Goal: Information Seeking & Learning: Learn about a topic

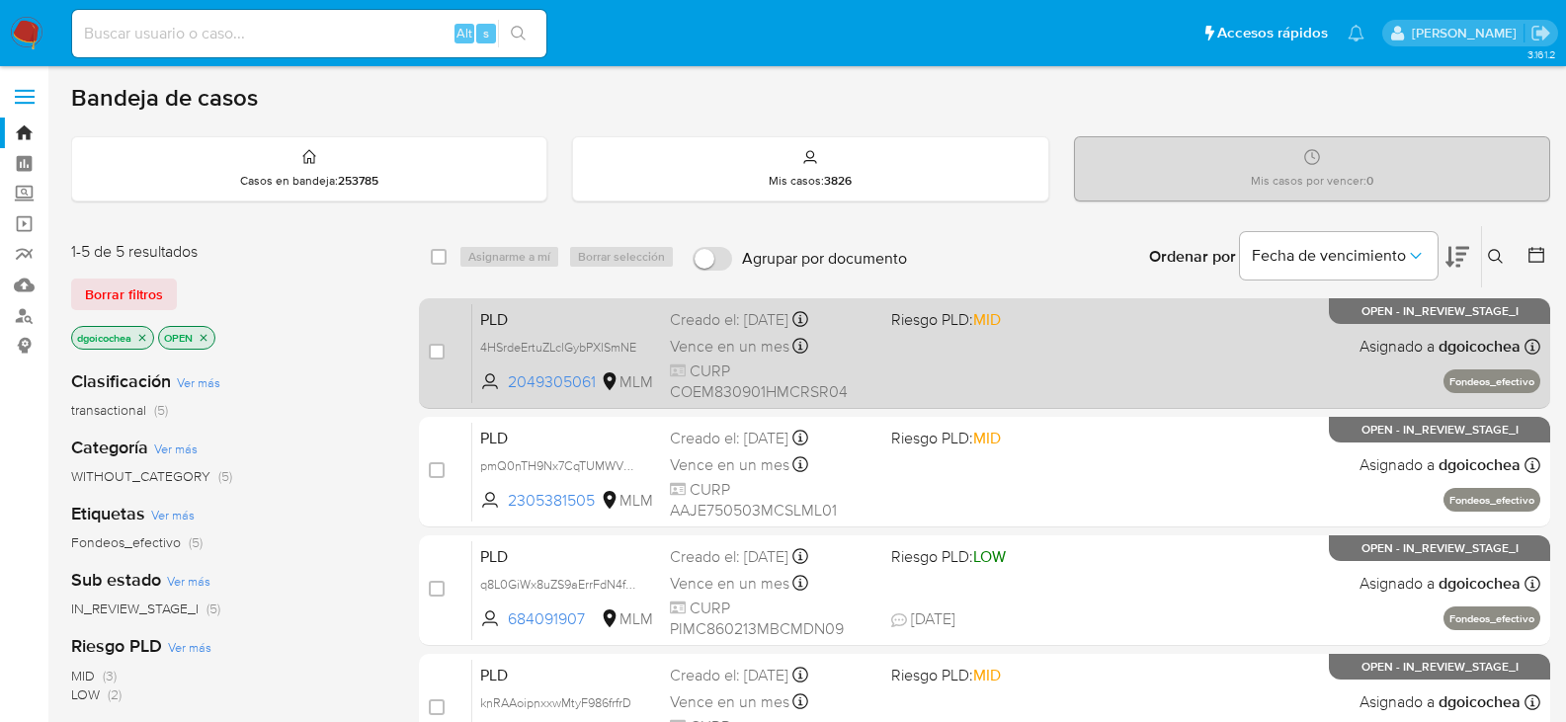
click at [490, 318] on span "PLD" at bounding box center [567, 318] width 174 height 26
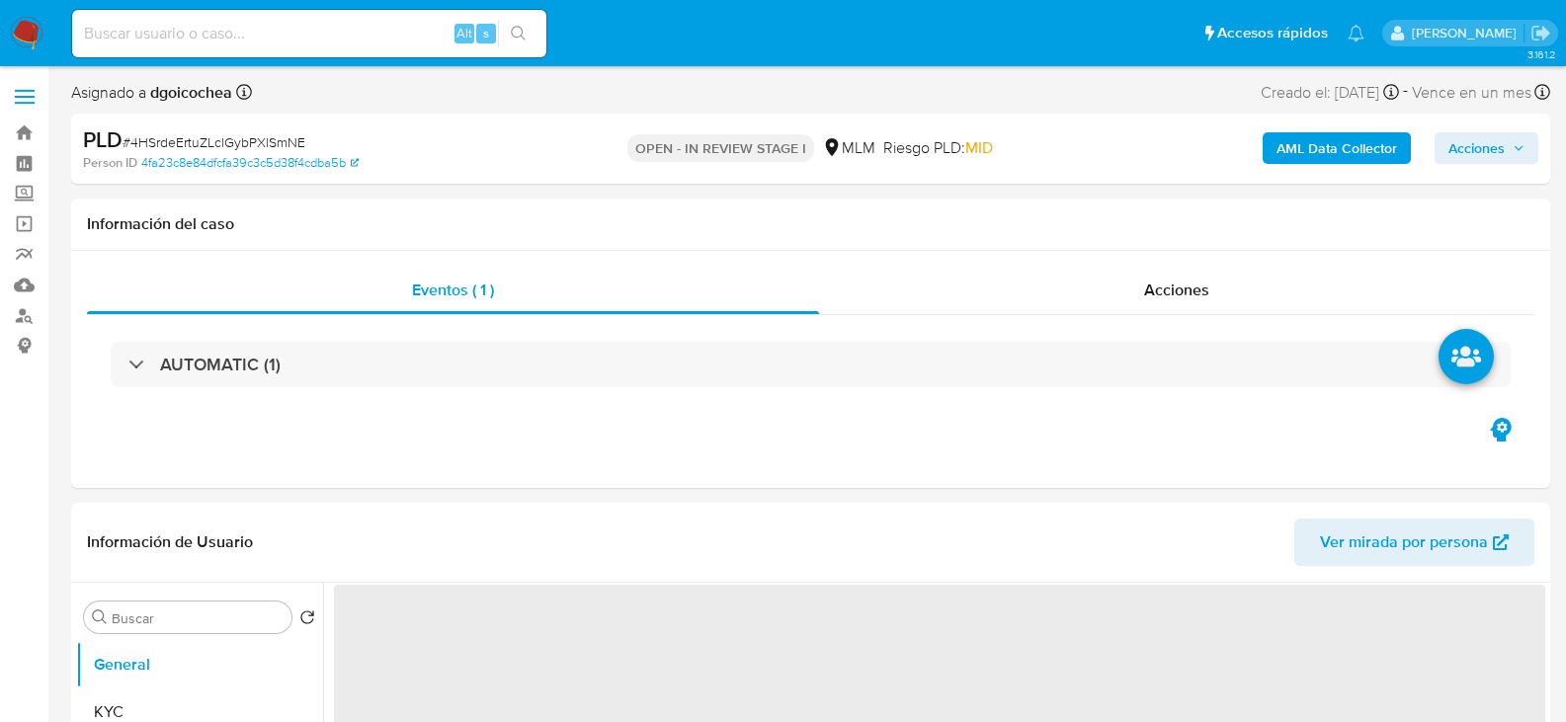
select select "10"
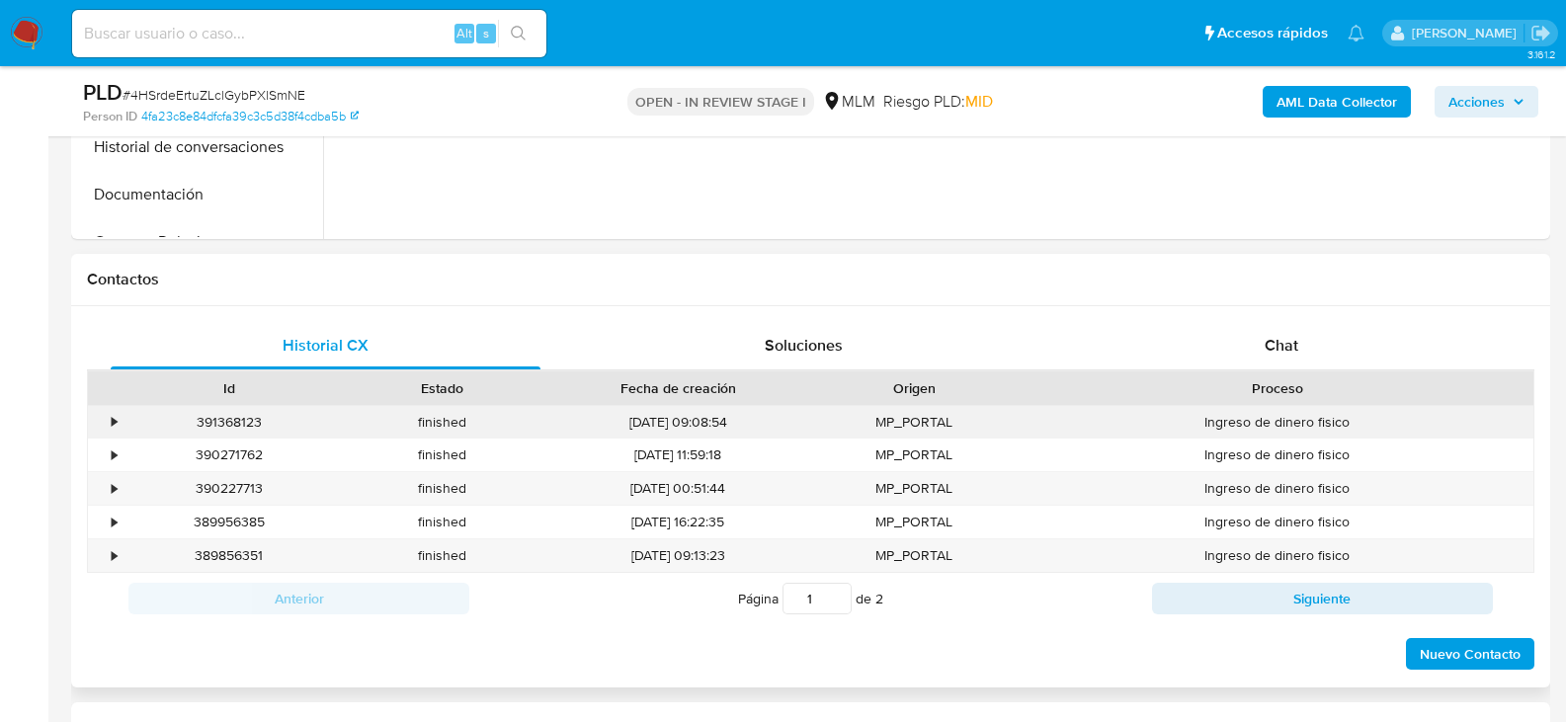
scroll to position [791, 0]
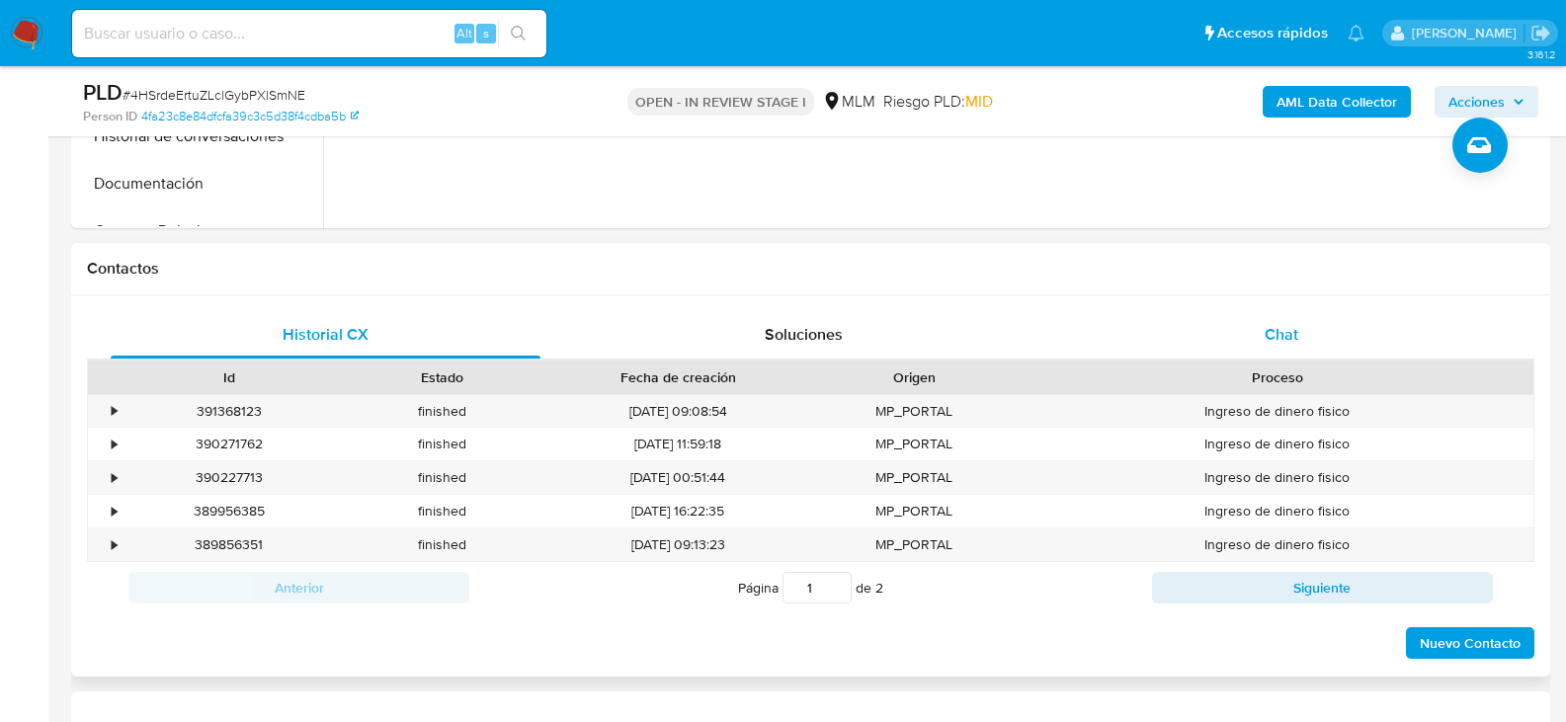
click at [1291, 344] on span "Chat" at bounding box center [1282, 334] width 34 height 23
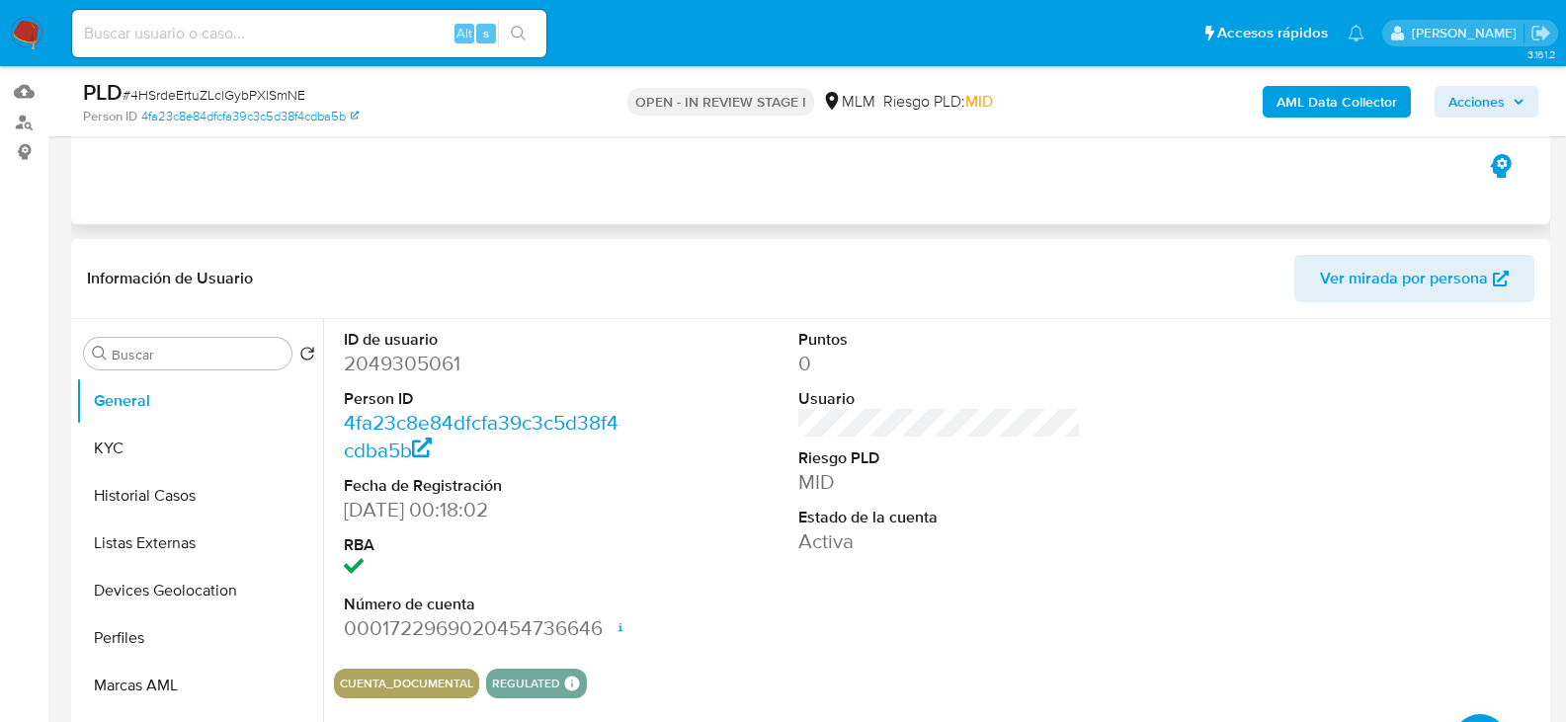
scroll to position [0, 0]
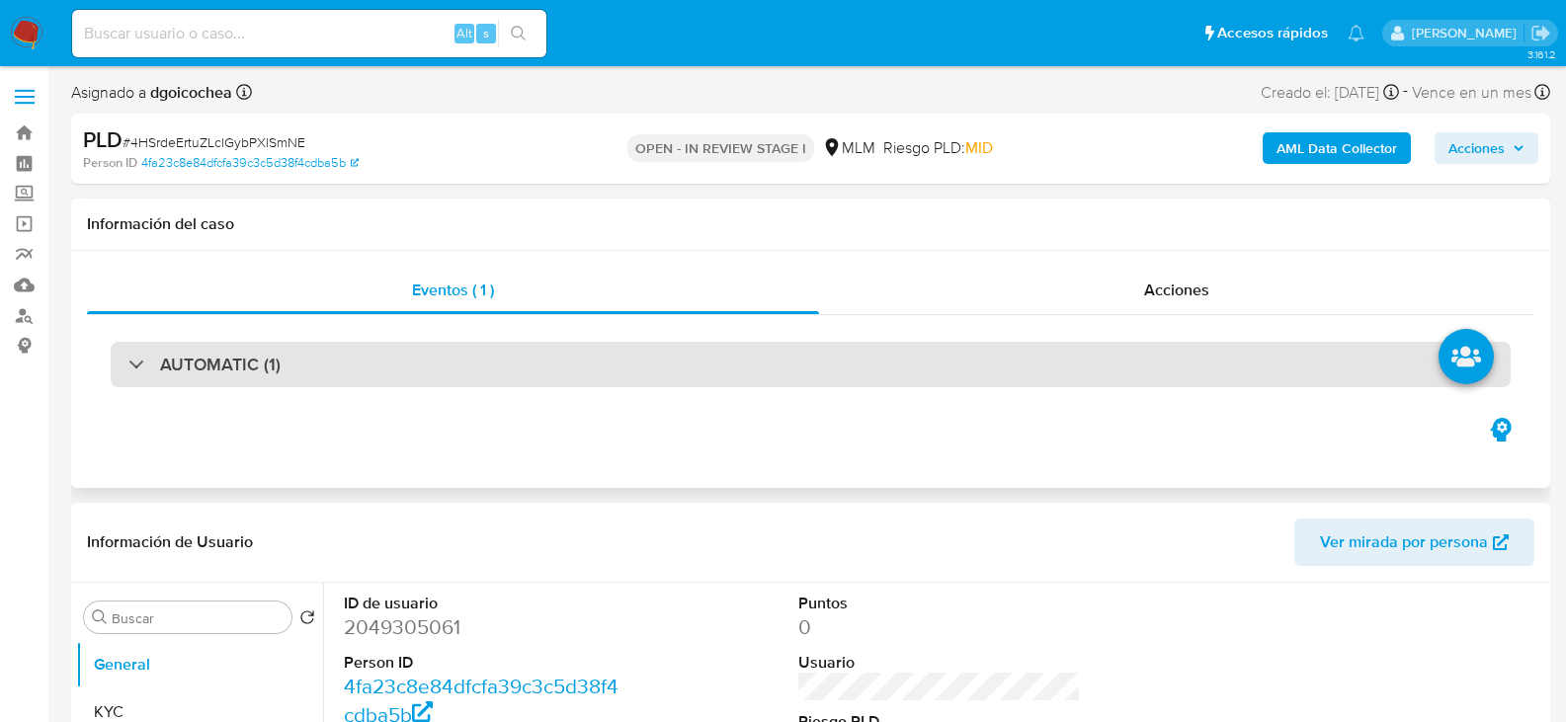
click at [189, 354] on h3 "AUTOMATIC (1)" at bounding box center [220, 365] width 121 height 22
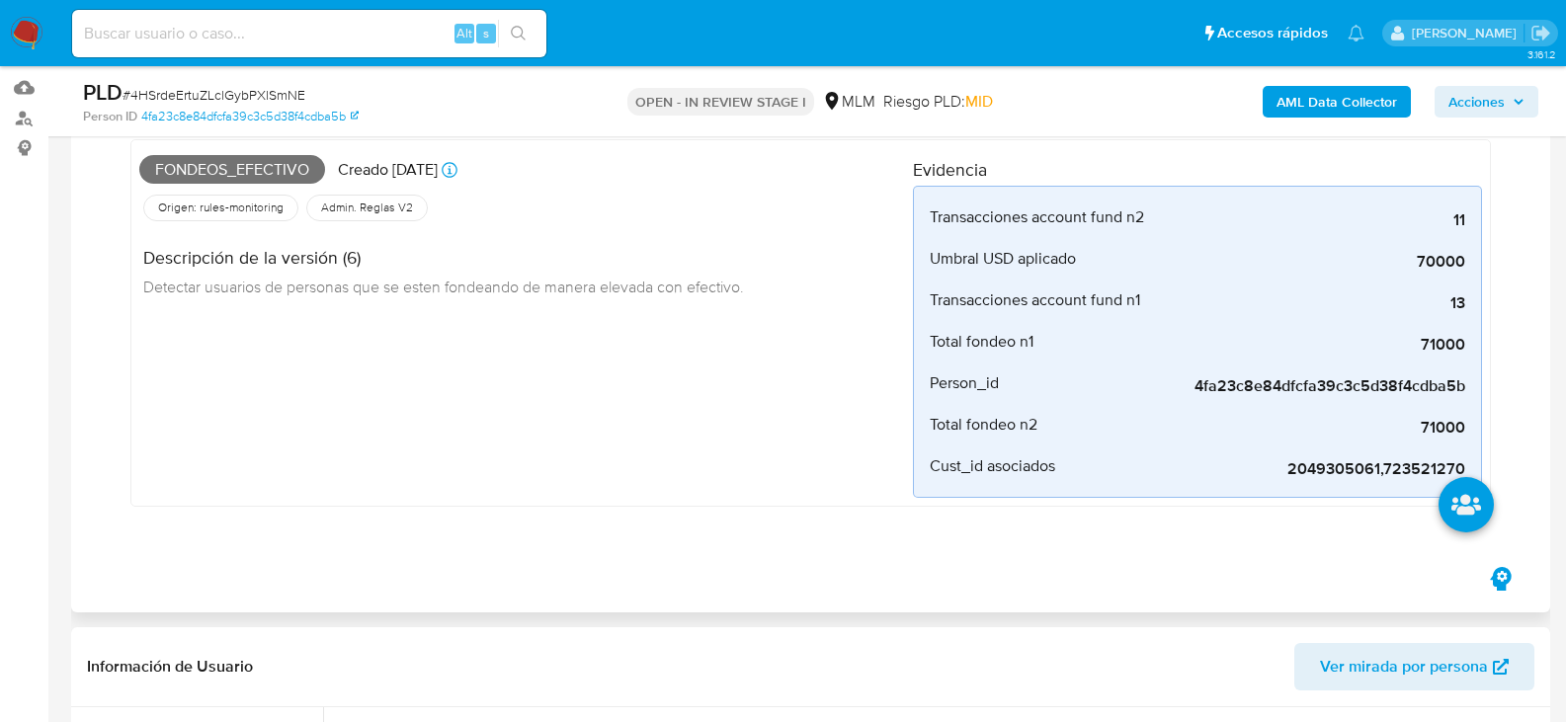
click at [718, 455] on div "Fondeos_efectivo Creado hace 19 días Creado: 12/09/2025 03:16:34 Origen: rules-…" at bounding box center [526, 323] width 774 height 350
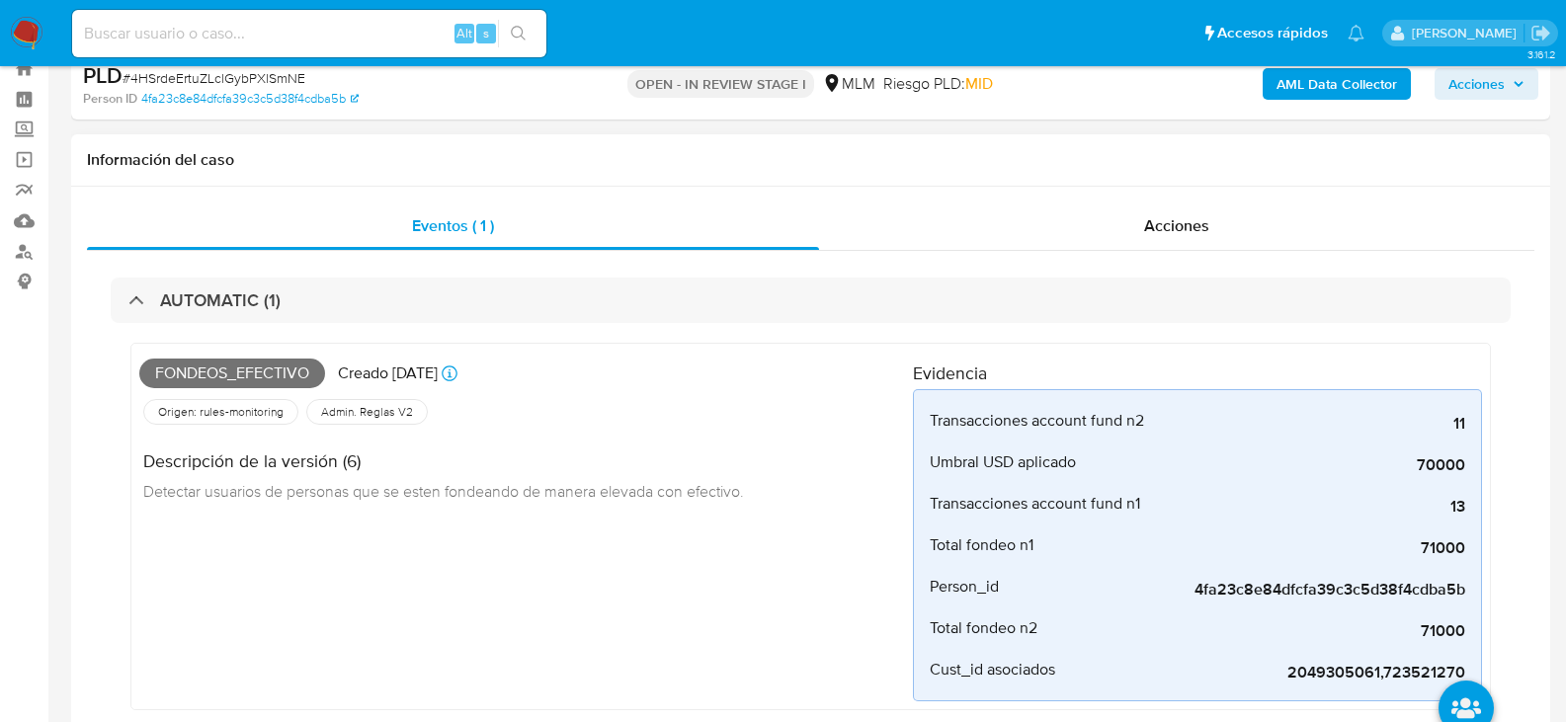
scroll to position [99, 0]
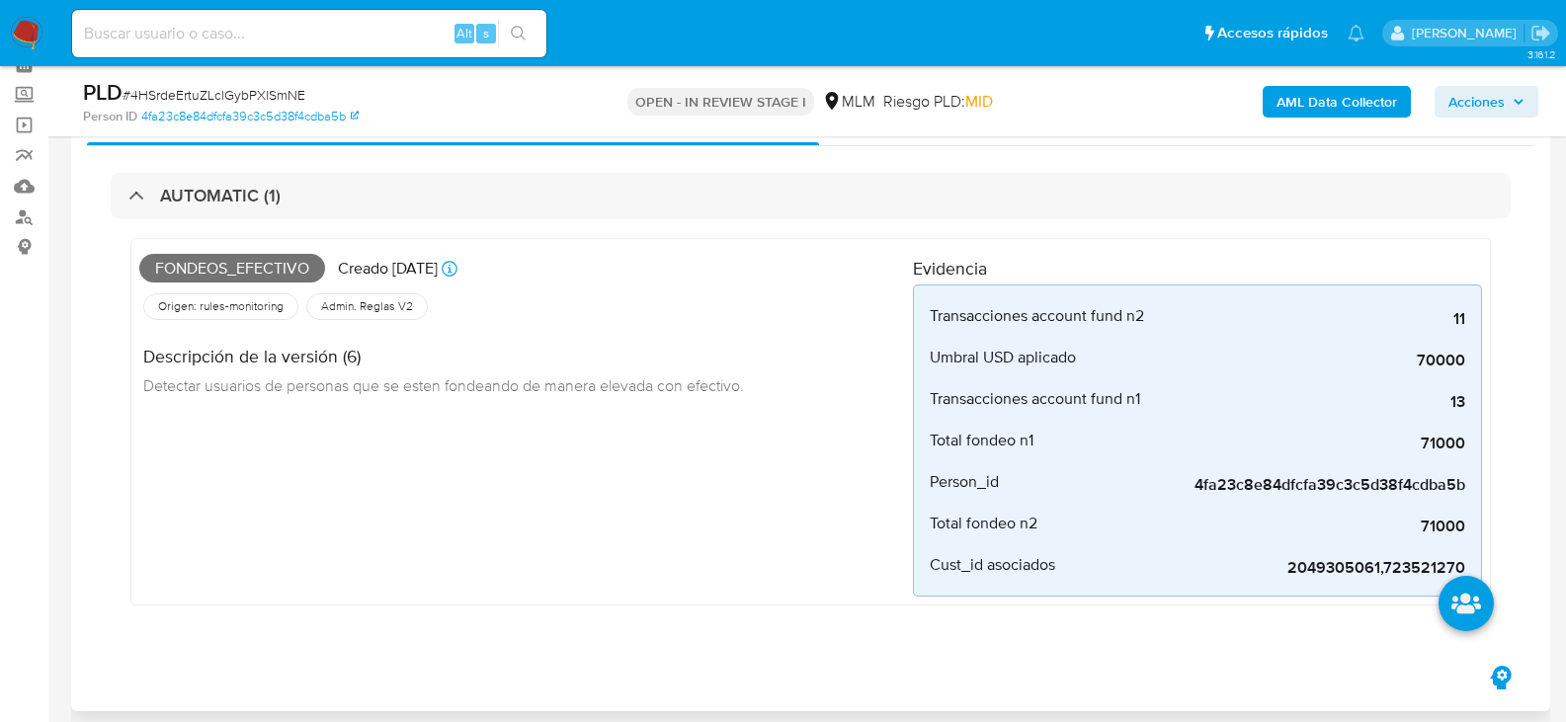
click at [718, 453] on div "Fondeos_efectivo Creado hace 19 días Creado: 12/09/2025 03:16:34 Origen: rules-…" at bounding box center [526, 422] width 774 height 350
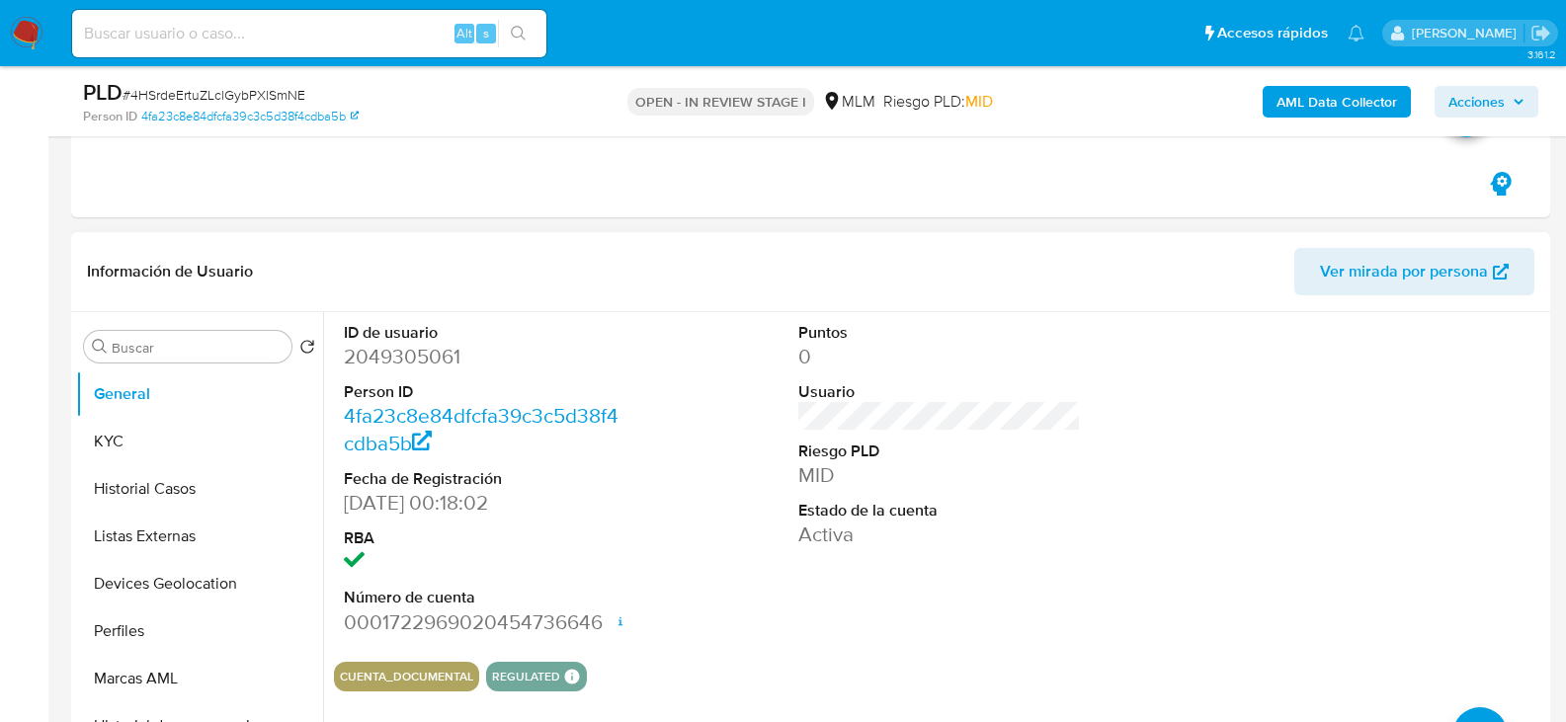
scroll to position [692, 0]
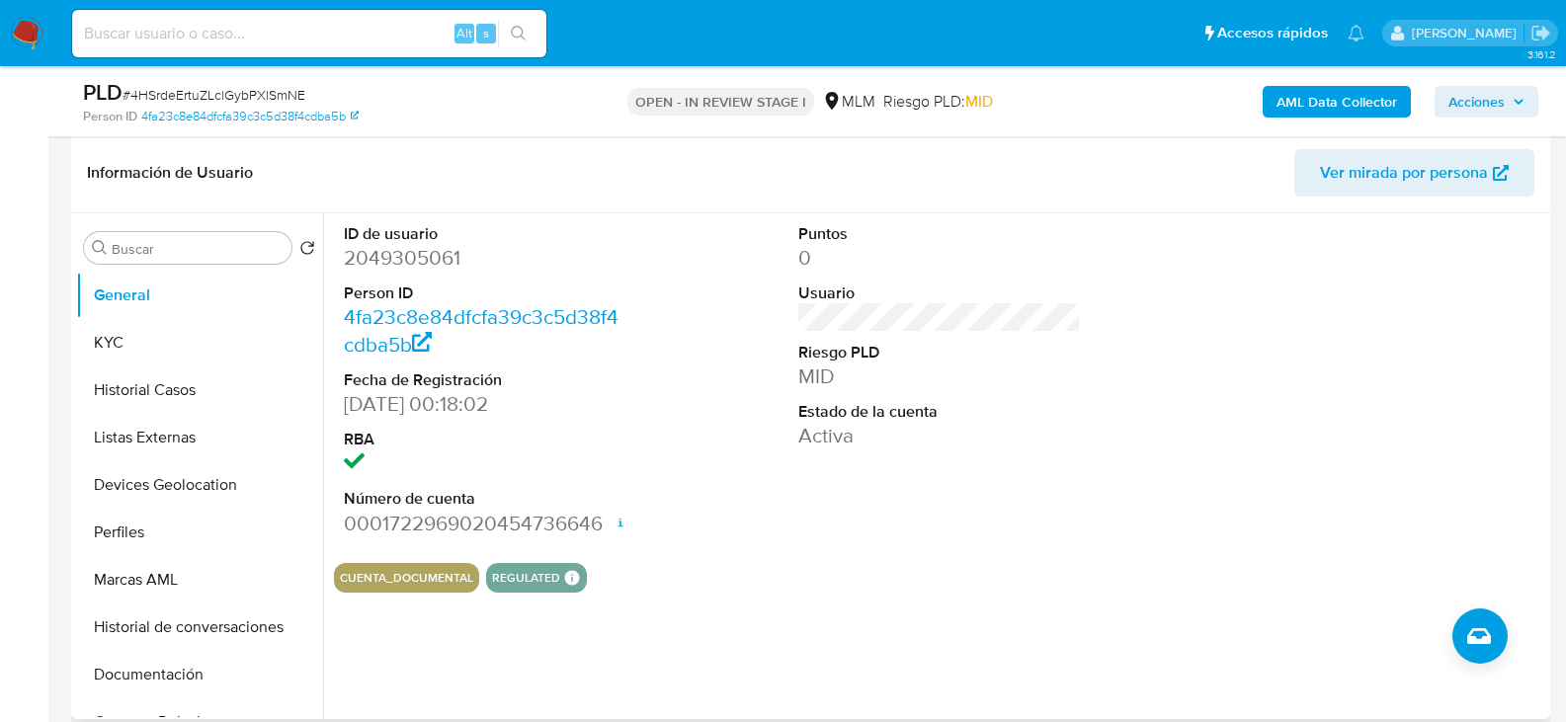
click at [688, 492] on div "ID de usuario 2049305061 Person ID 4fa23c8e84dfcfa39c3c5d38f4cdba5b Fecha de Re…" at bounding box center [940, 380] width 1212 height 334
click at [135, 334] on button "KYC" at bounding box center [191, 342] width 231 height 47
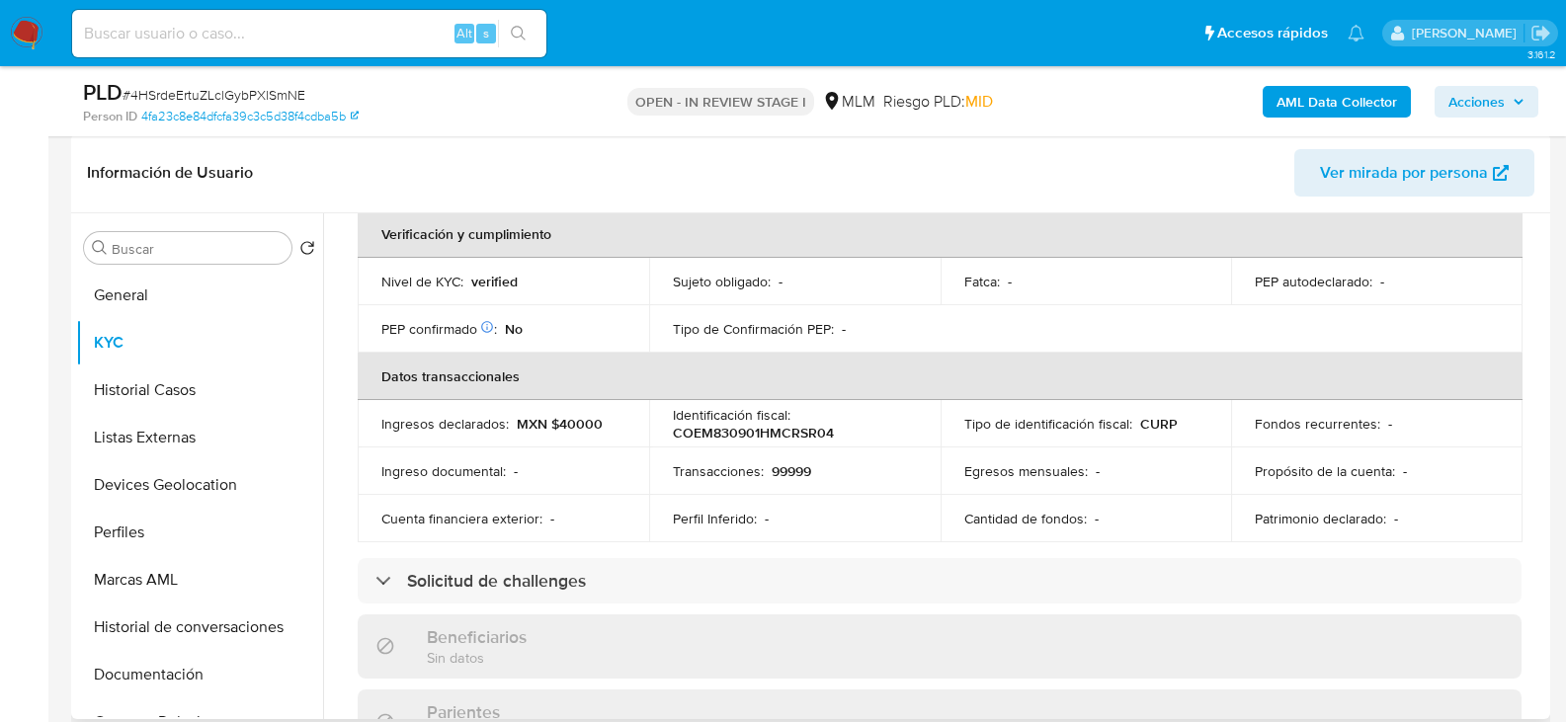
scroll to position [494, 0]
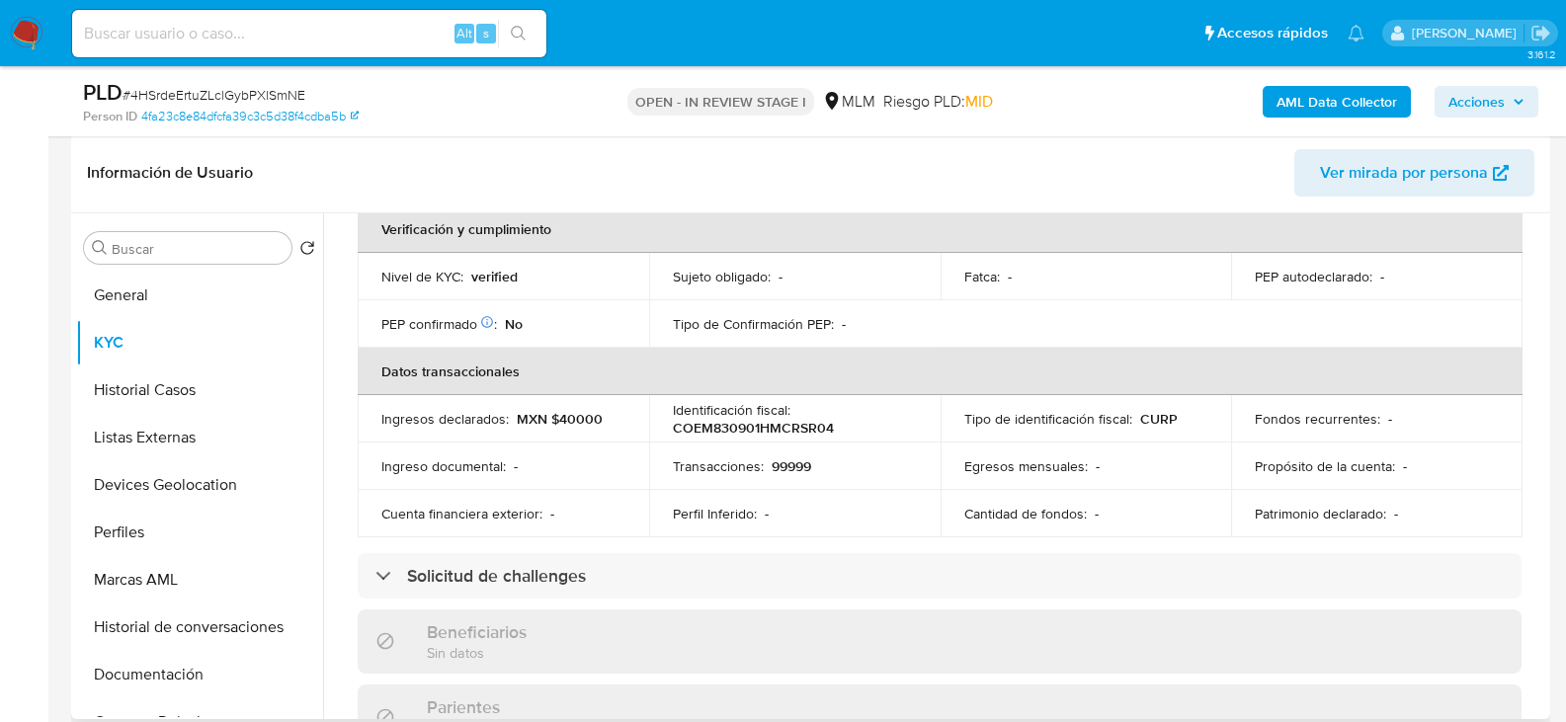
click at [340, 405] on div "Actualizado hace 2 meses Creado: 21/10/2024 23:18:19 Actualizado: 19/07/2025 10…" at bounding box center [940, 614] width 1212 height 1692
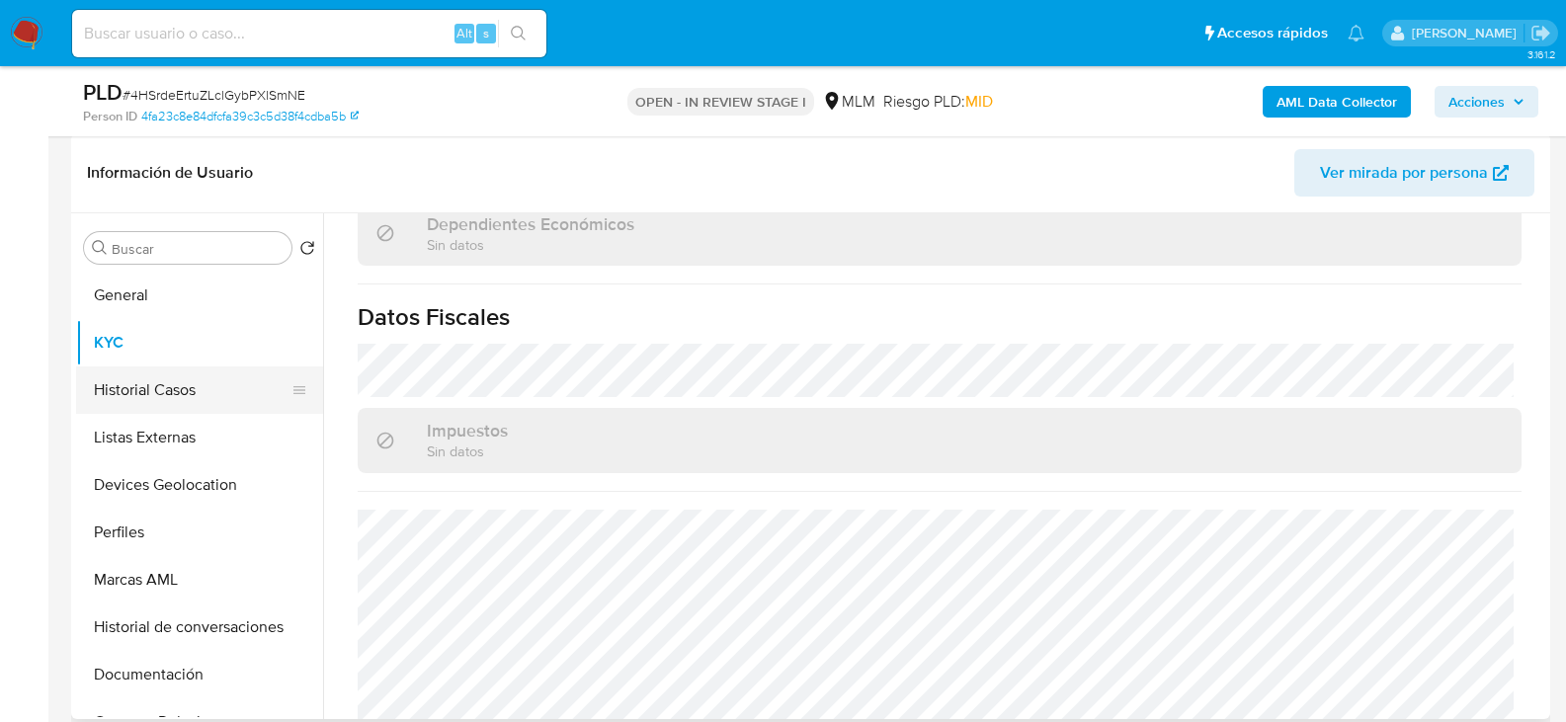
click at [166, 389] on button "Historial Casos" at bounding box center [191, 390] width 231 height 47
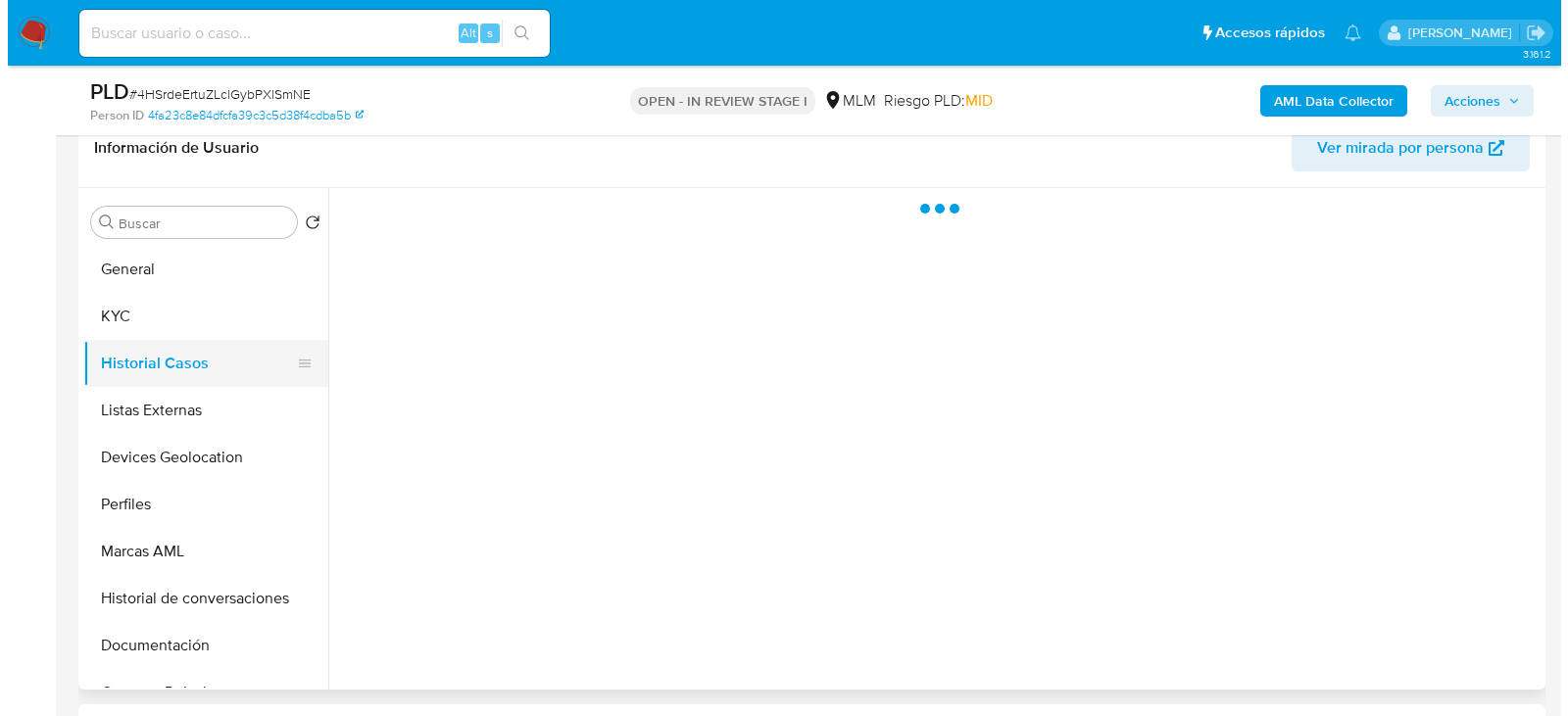
scroll to position [0, 0]
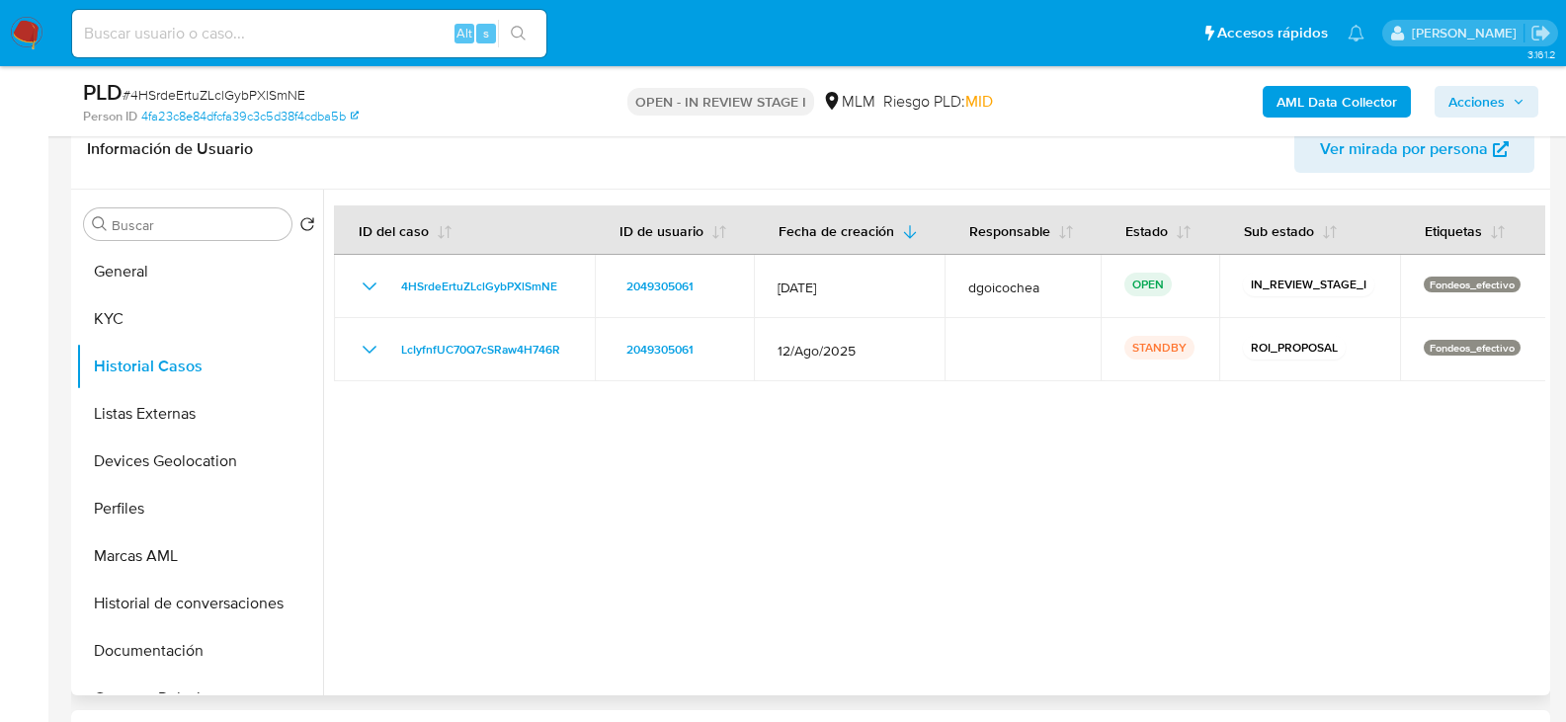
click at [575, 489] on div at bounding box center [934, 443] width 1222 height 506
click at [178, 406] on button "Listas Externas" at bounding box center [191, 413] width 231 height 47
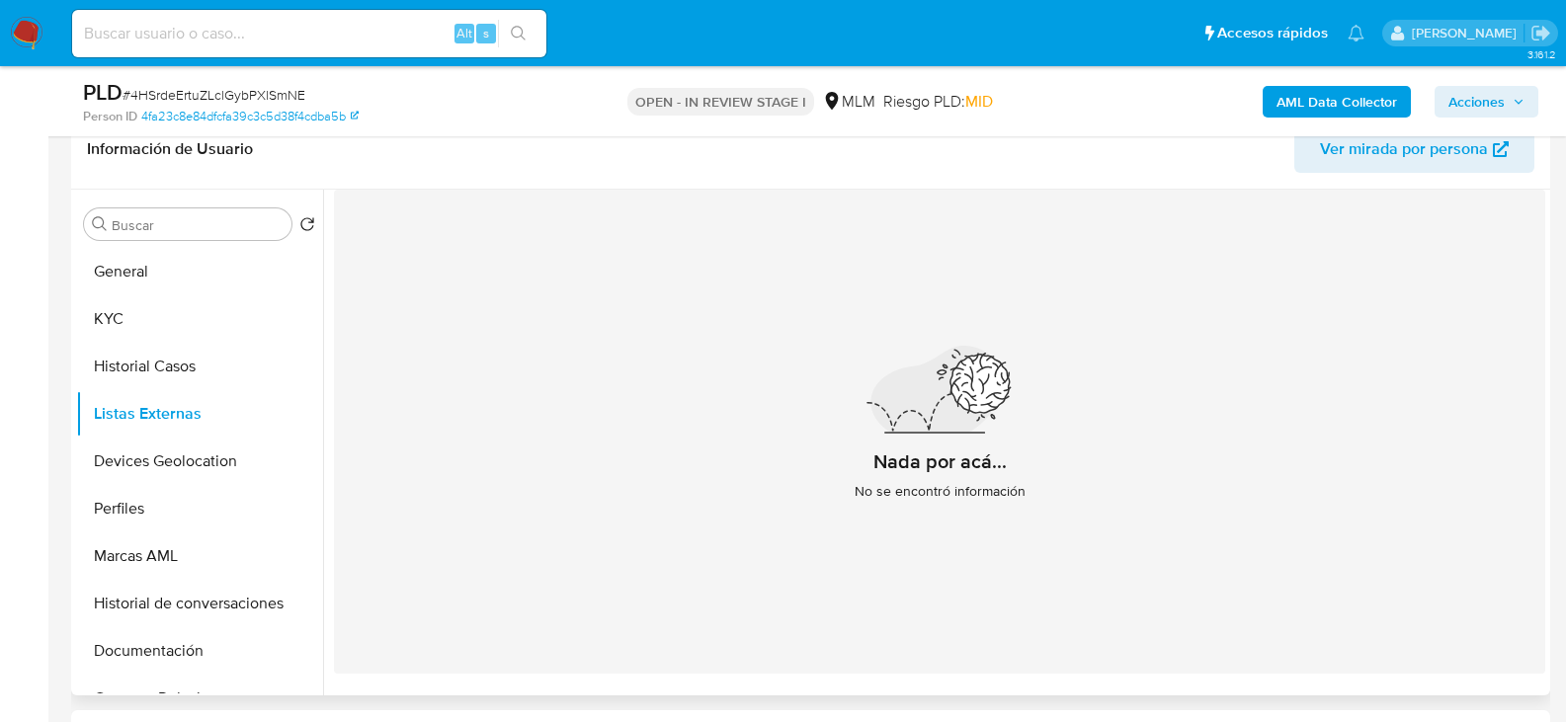
click at [698, 433] on div "Nada por acá... No se encontró información" at bounding box center [940, 432] width 1212 height 484
click at [165, 456] on button "Devices Geolocation" at bounding box center [191, 461] width 231 height 47
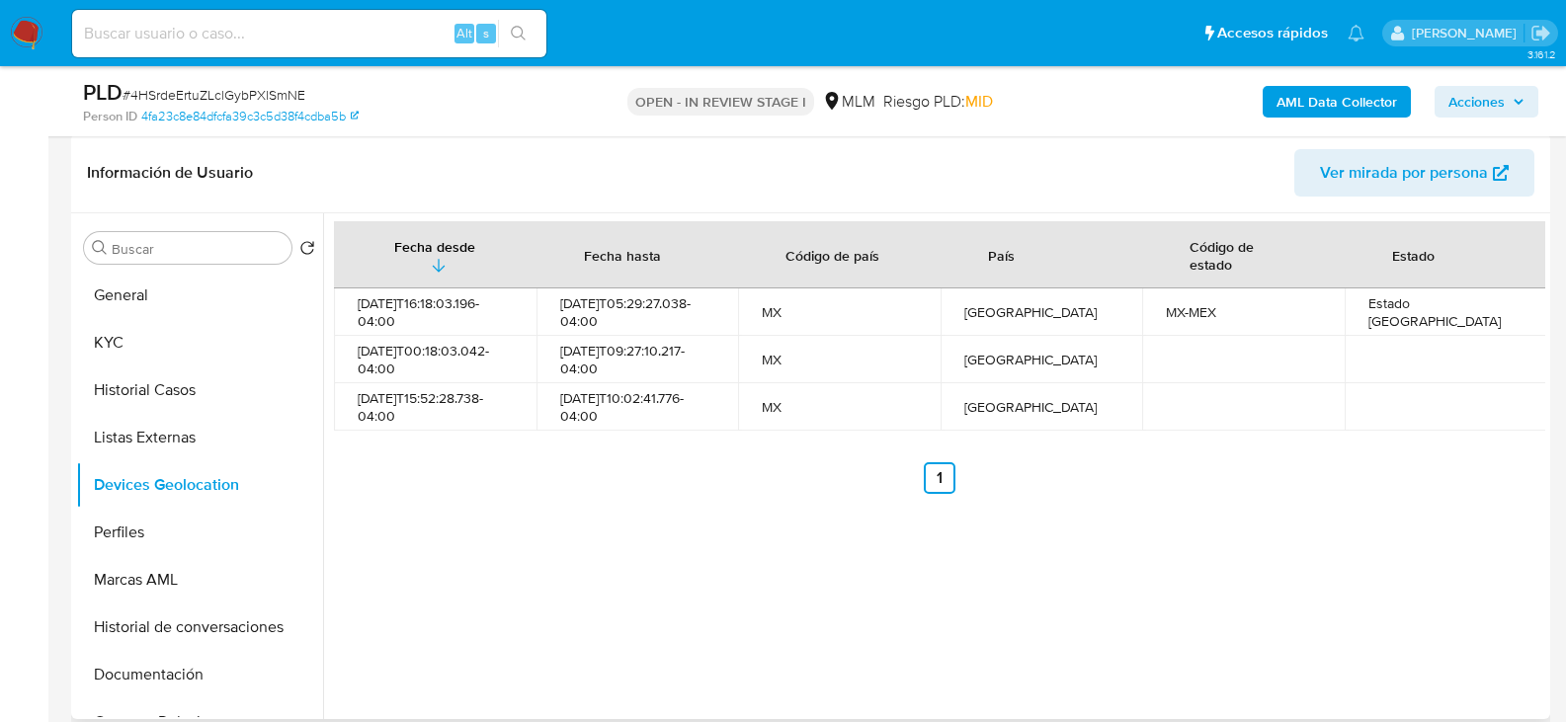
click at [634, 519] on div "Fecha desde Fecha hasta Código de país País Código de estado Estado 2024-11-04T…" at bounding box center [934, 466] width 1222 height 506
click at [164, 519] on button "Perfiles" at bounding box center [191, 532] width 231 height 47
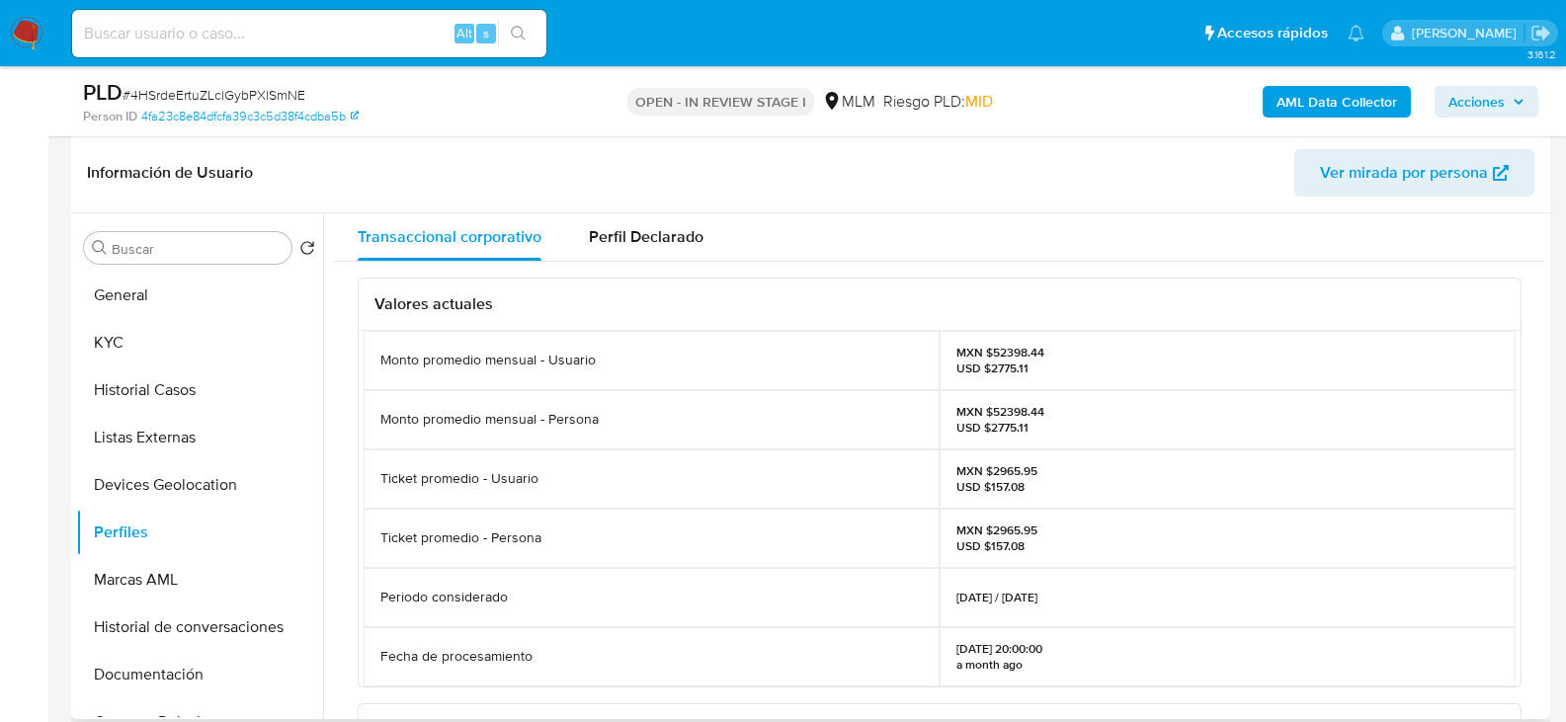
click at [353, 417] on div "Valores actuales Monto promedio mensual - Usuario MXN $52398.44 USD $2775.11 Mo…" at bounding box center [940, 671] width 1212 height 819
click at [130, 574] on button "Marcas AML" at bounding box center [191, 579] width 231 height 47
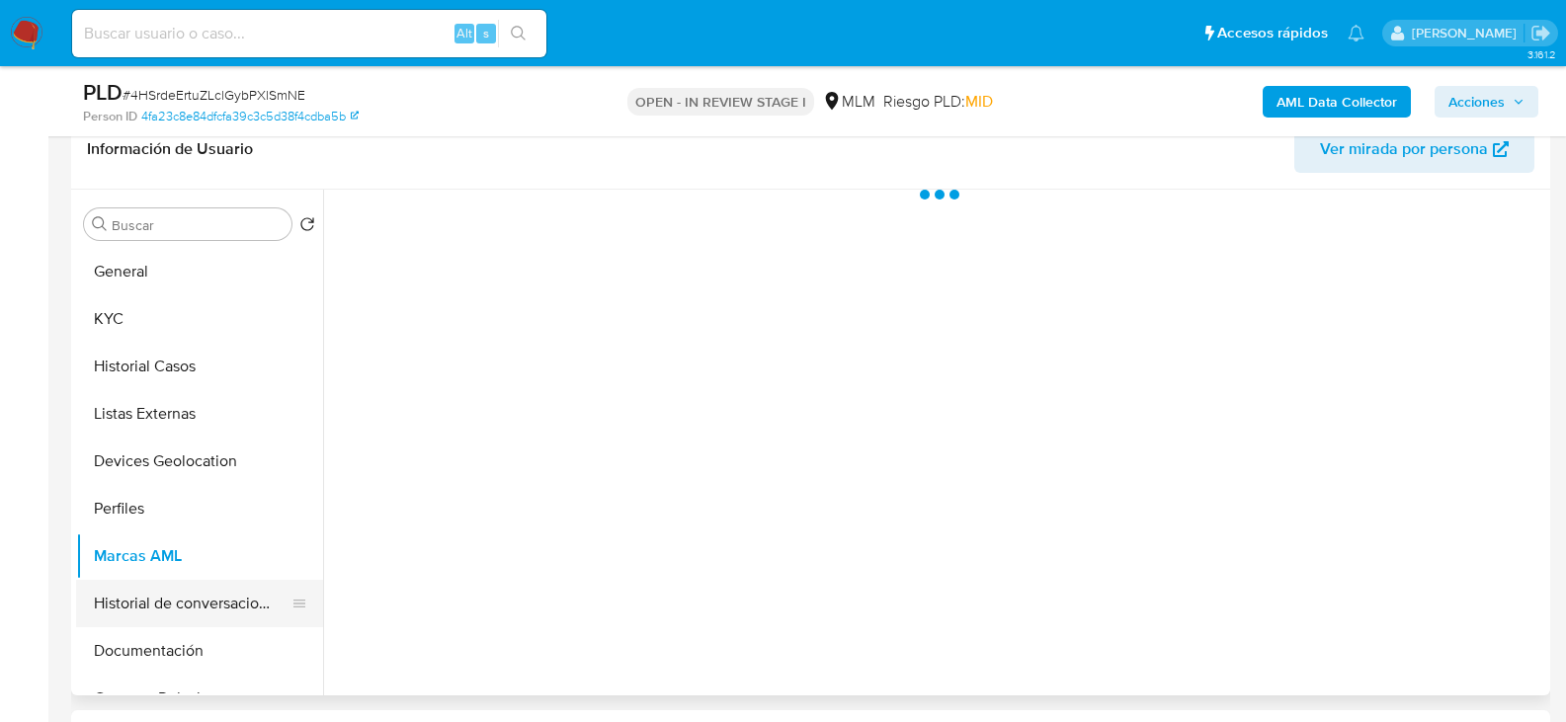
click at [125, 606] on button "Historial de conversaciones" at bounding box center [191, 603] width 231 height 47
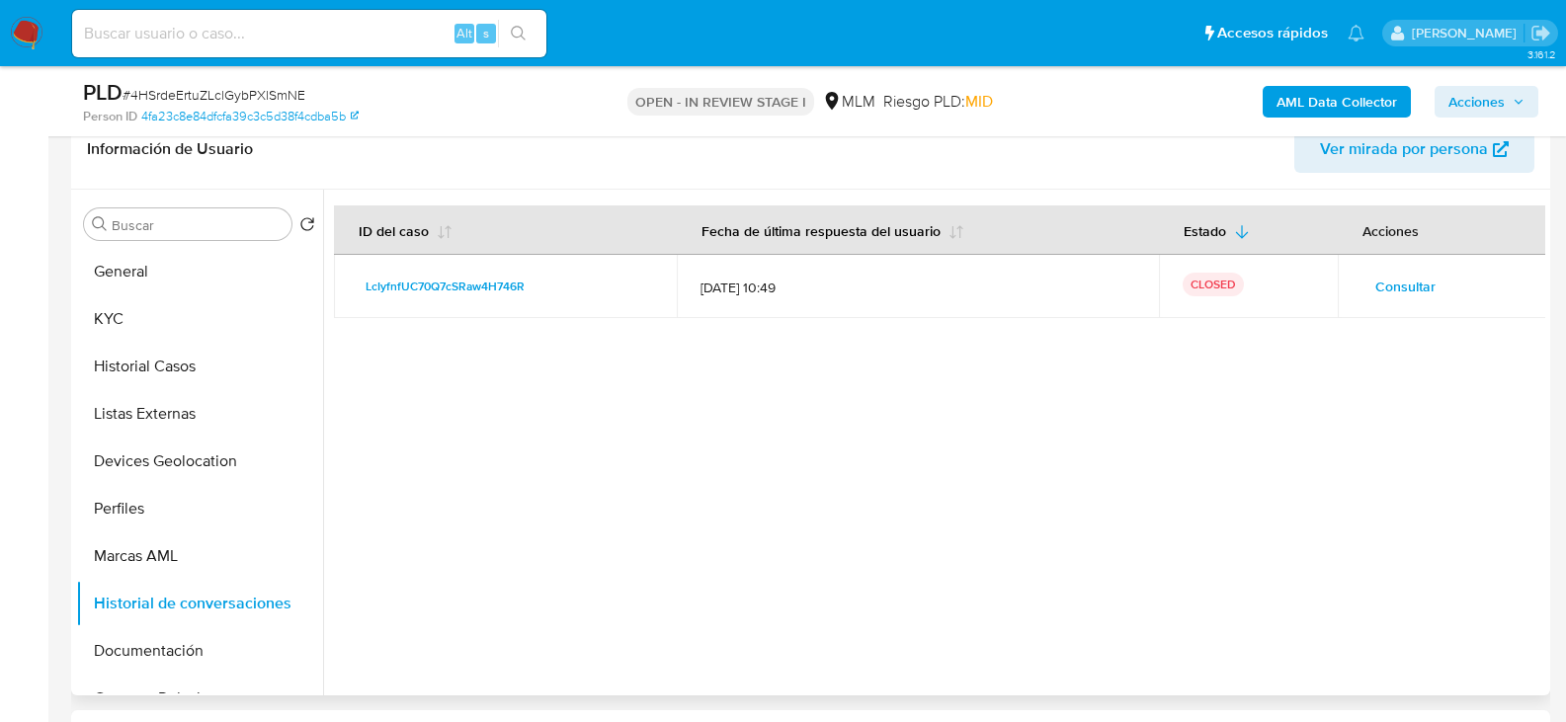
click at [1412, 286] on span "Consultar" at bounding box center [1406, 287] width 60 height 28
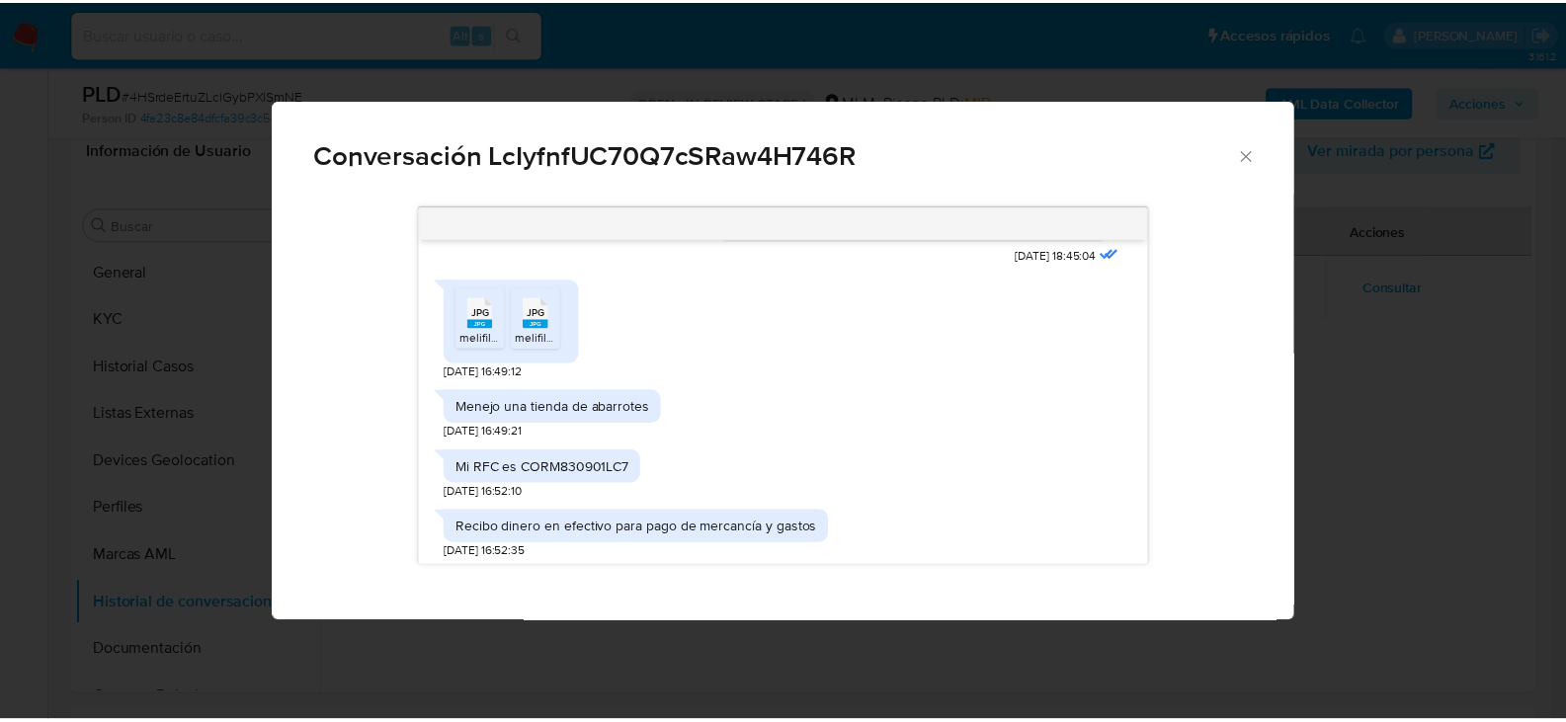
scroll to position [509, 0]
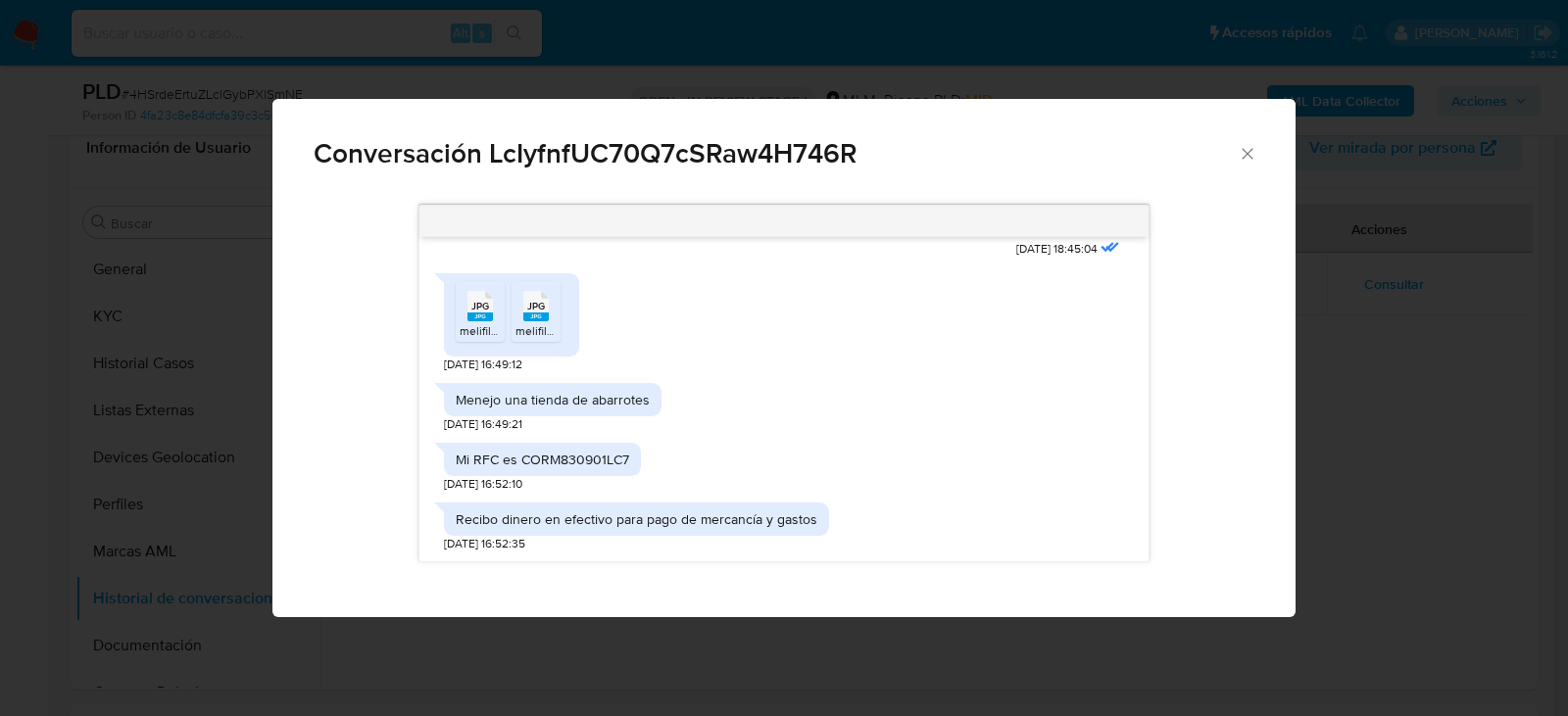
click at [877, 408] on div "Menejo una tienda de abarrotes 03/09/2025 16:49:21" at bounding box center [784, 403] width 680 height 60
click at [495, 311] on div "JPG JPG" at bounding box center [480, 304] width 42 height 39
click at [540, 314] on rect "Comunicación" at bounding box center [537, 316] width 26 height 9
click at [1243, 149] on icon "Cerrar" at bounding box center [1247, 153] width 11 height 11
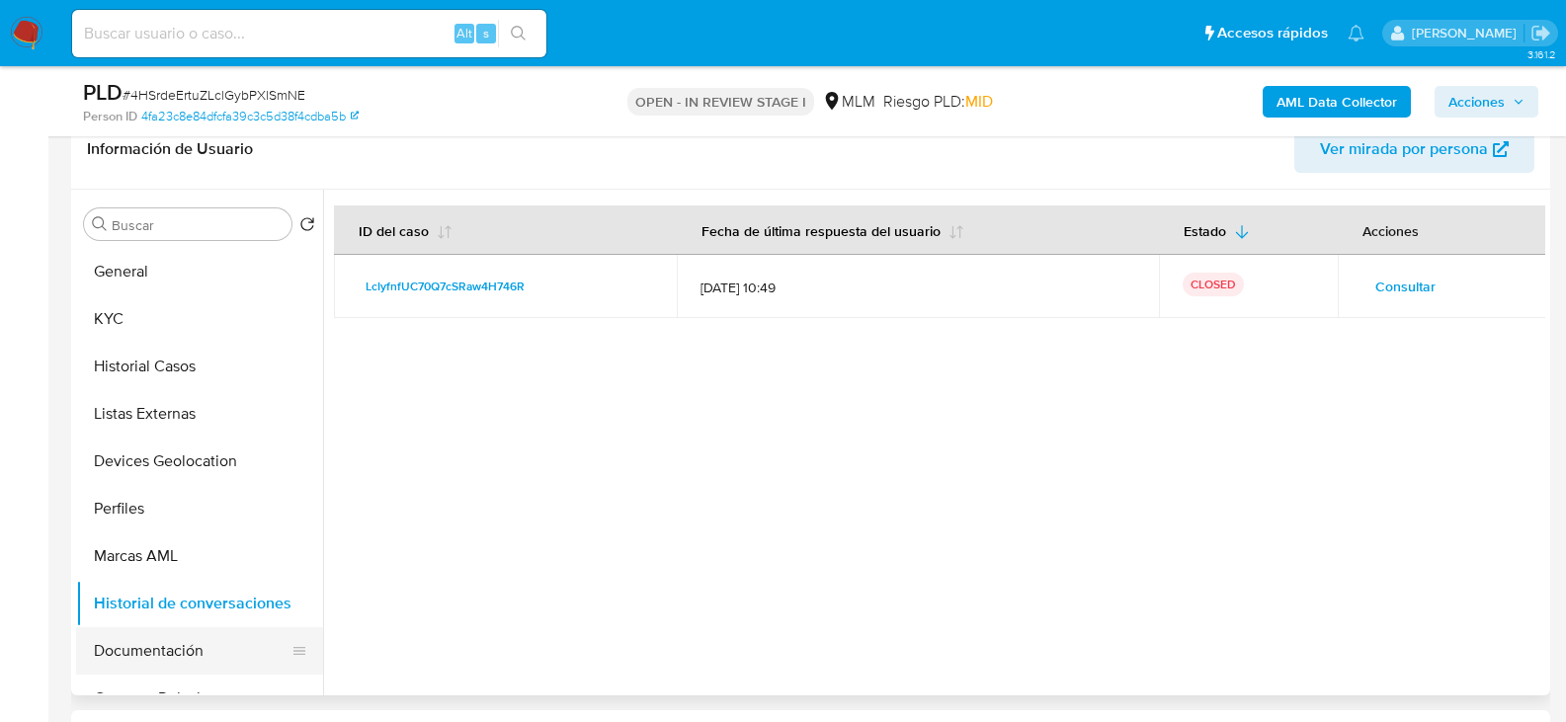
click at [166, 649] on button "Documentación" at bounding box center [191, 650] width 231 height 47
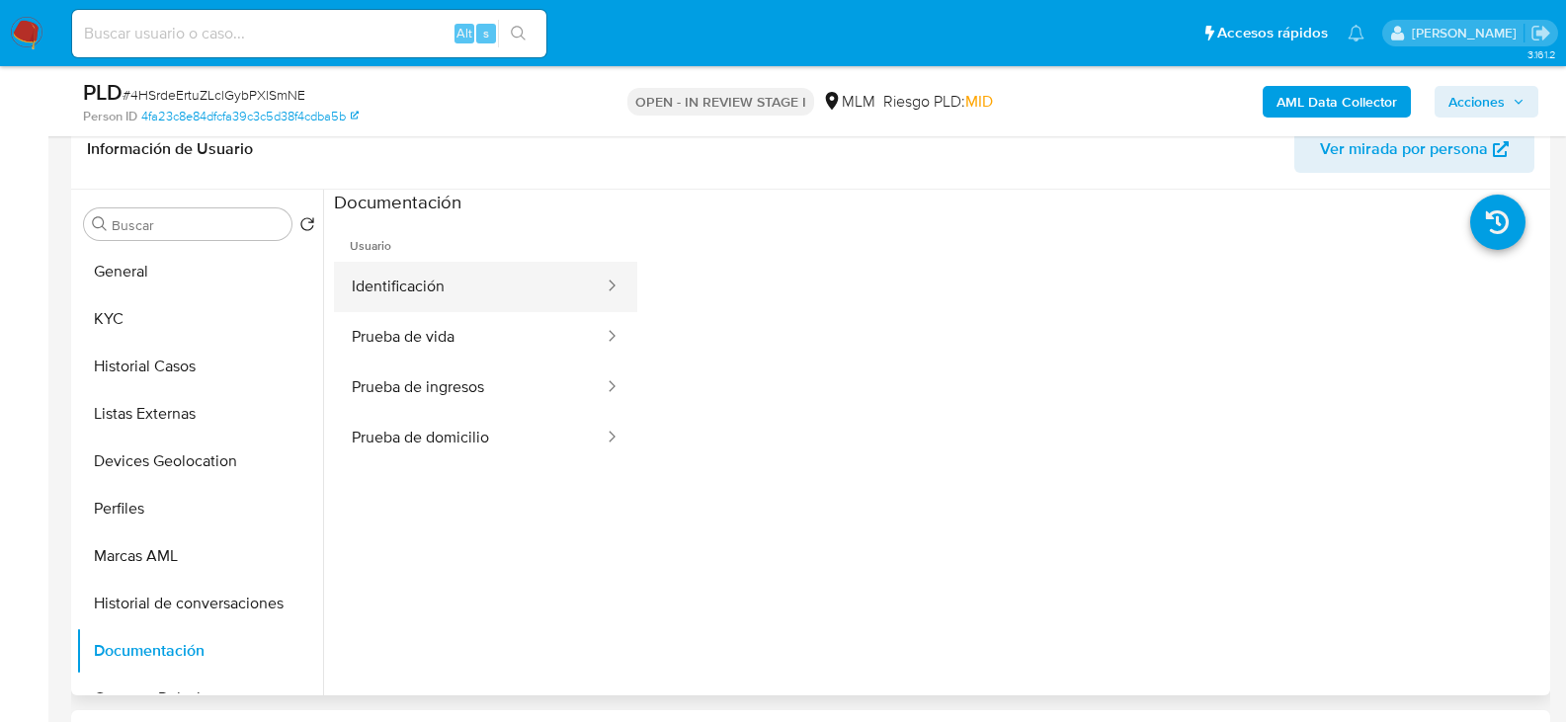
click at [439, 293] on button "Identificación" at bounding box center [470, 287] width 272 height 50
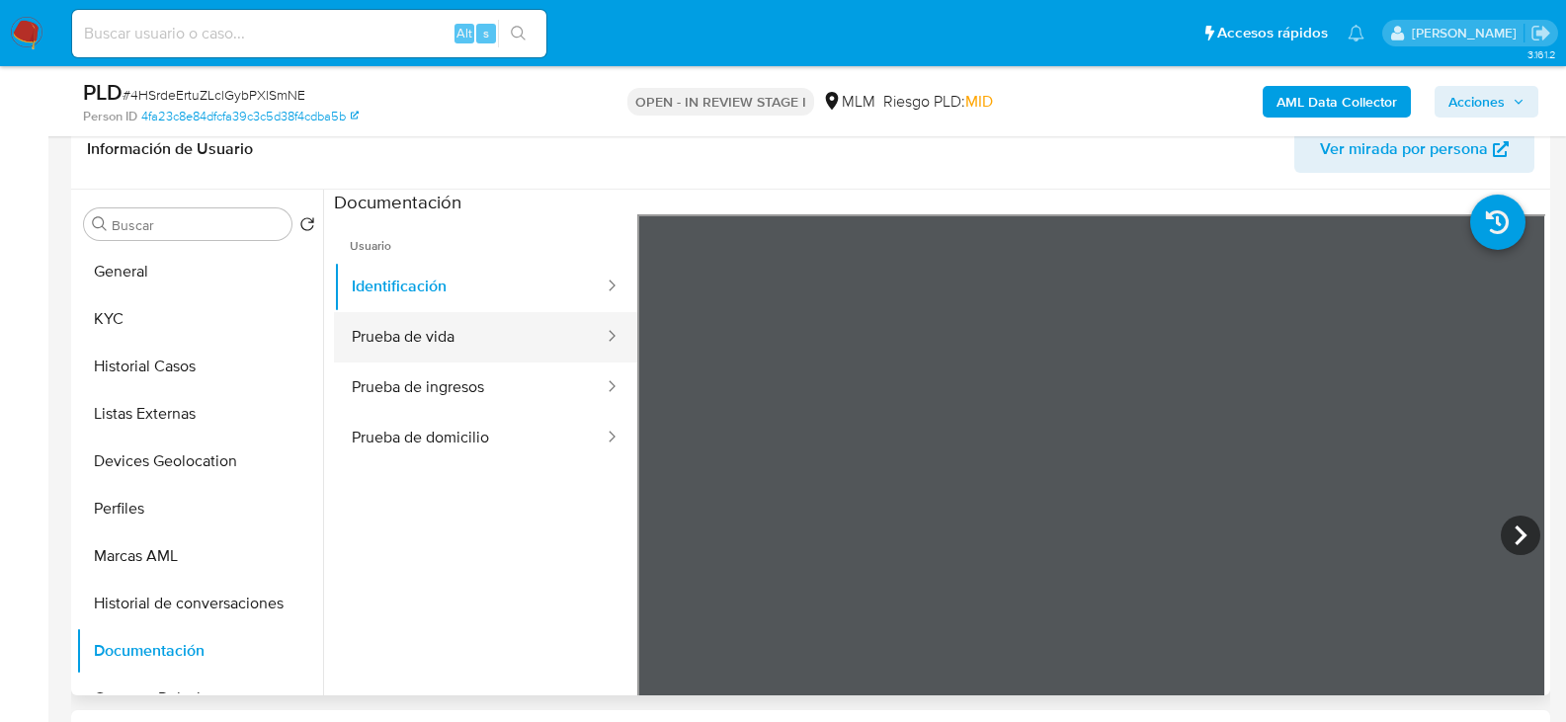
click at [464, 330] on button "Prueba de vida" at bounding box center [470, 337] width 272 height 50
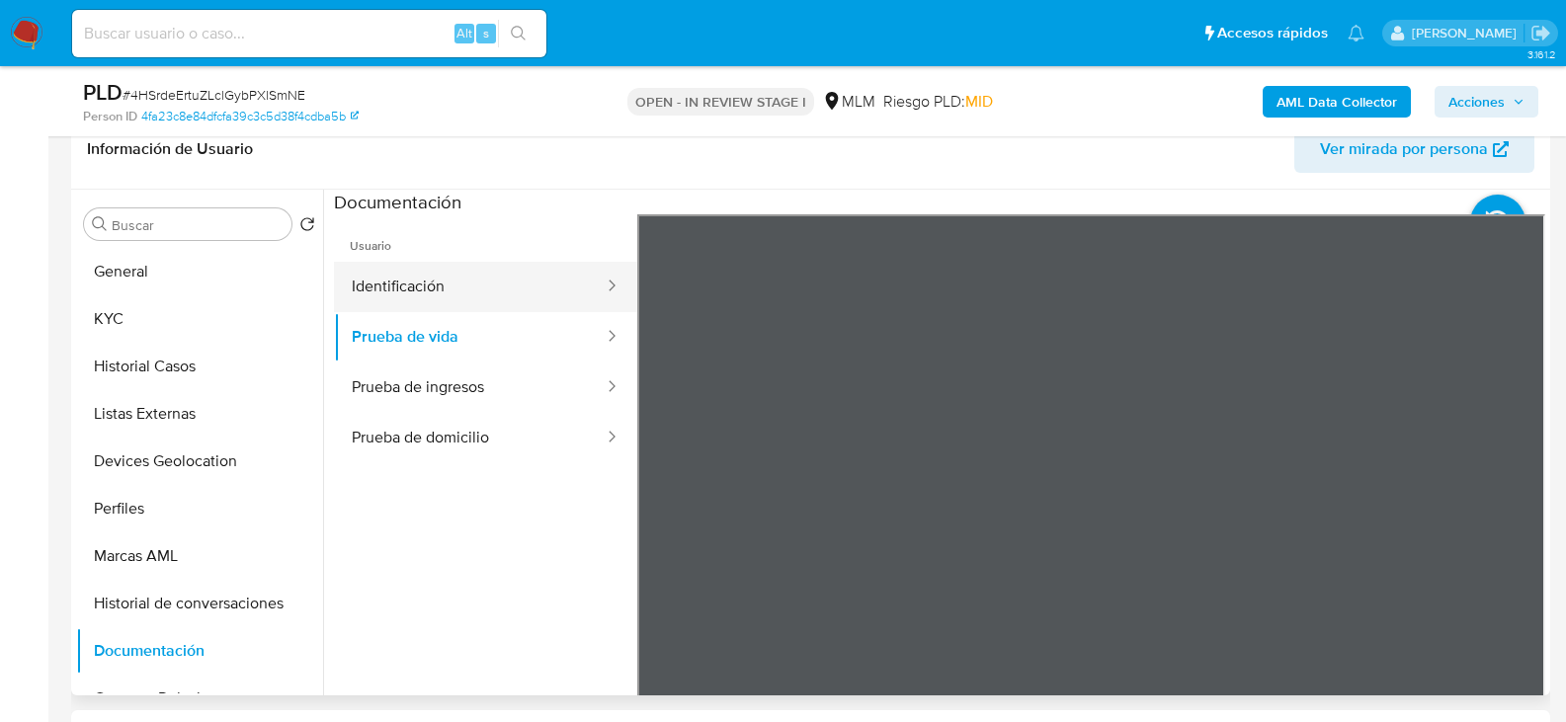
click at [439, 286] on button "Identificación" at bounding box center [470, 287] width 272 height 50
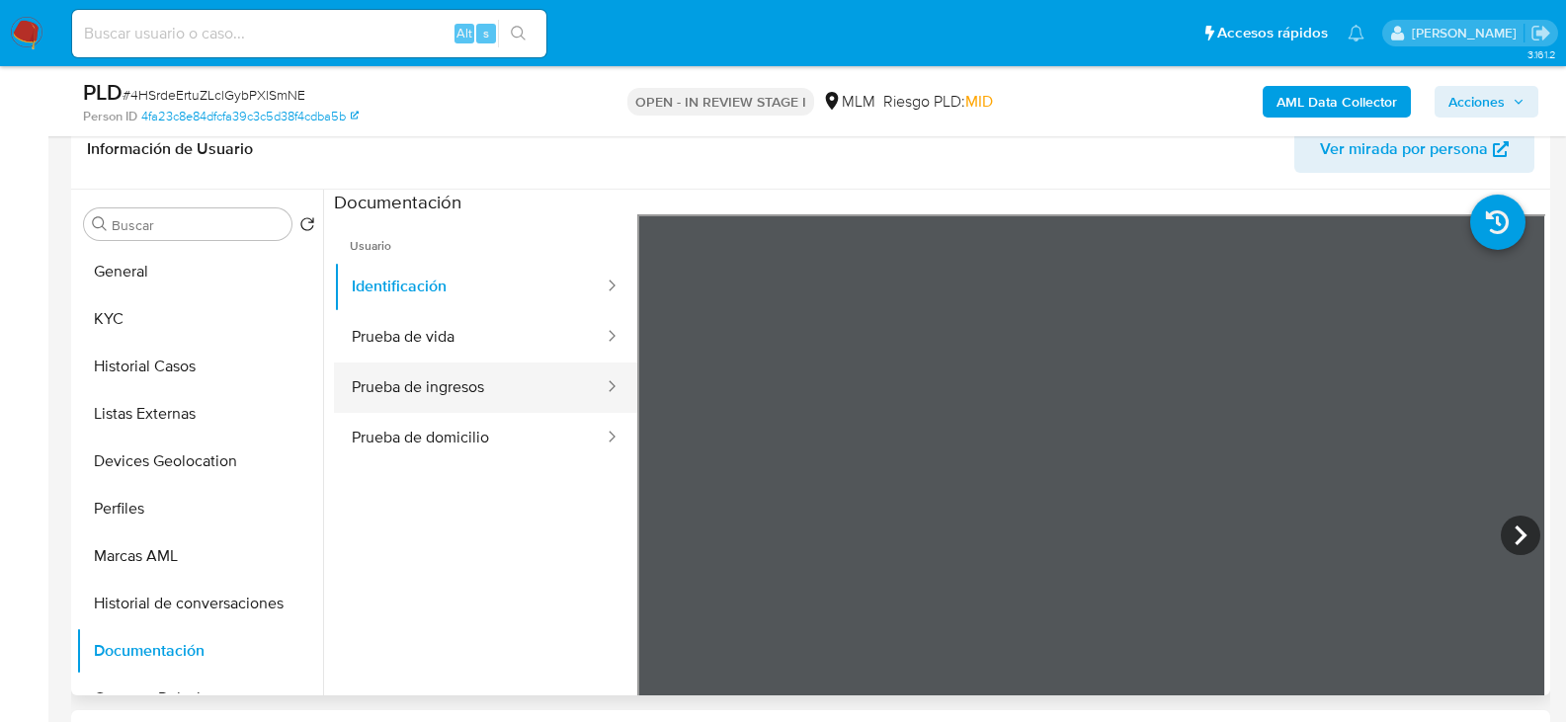
click at [457, 381] on button "Prueba de ingresos" at bounding box center [470, 388] width 272 height 50
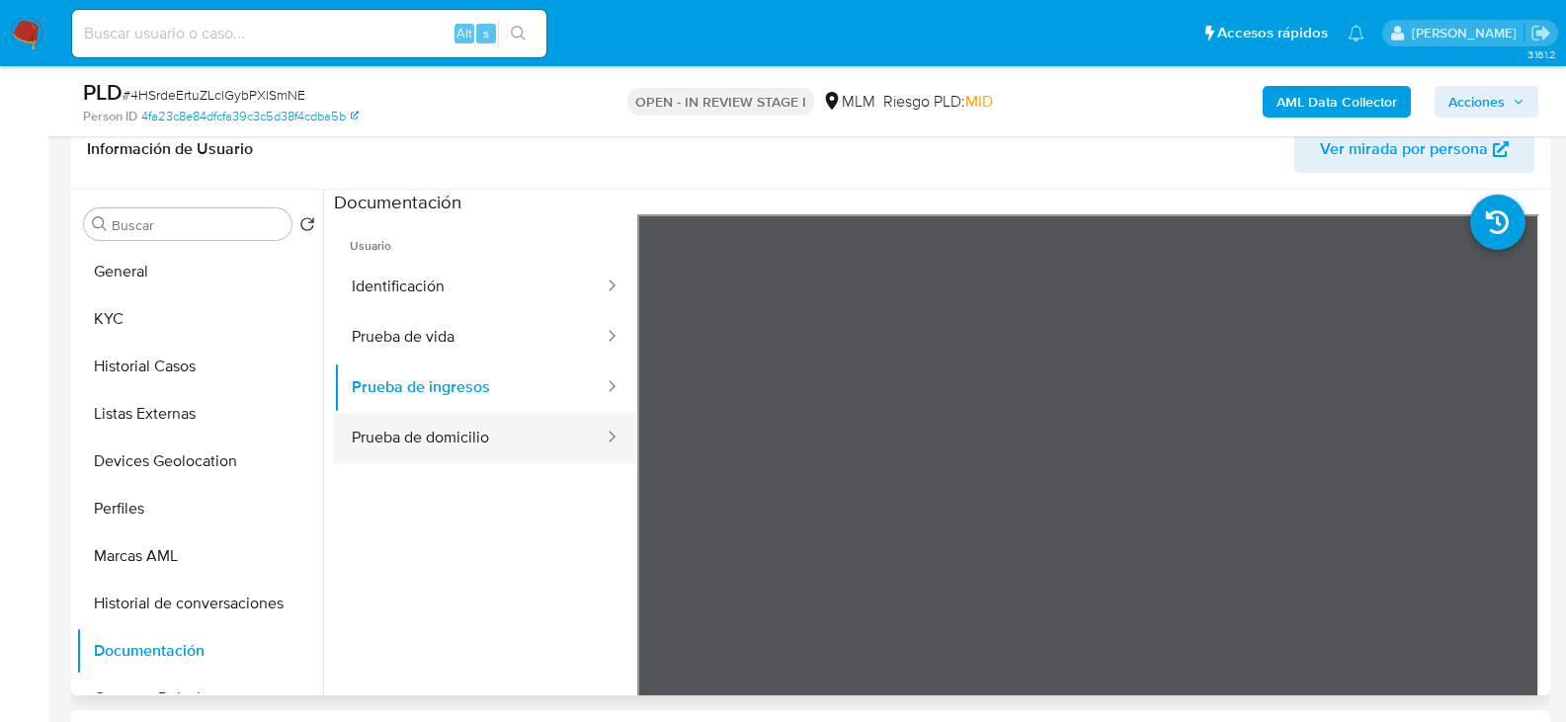
click at [475, 453] on button "Prueba de domicilio" at bounding box center [470, 438] width 272 height 50
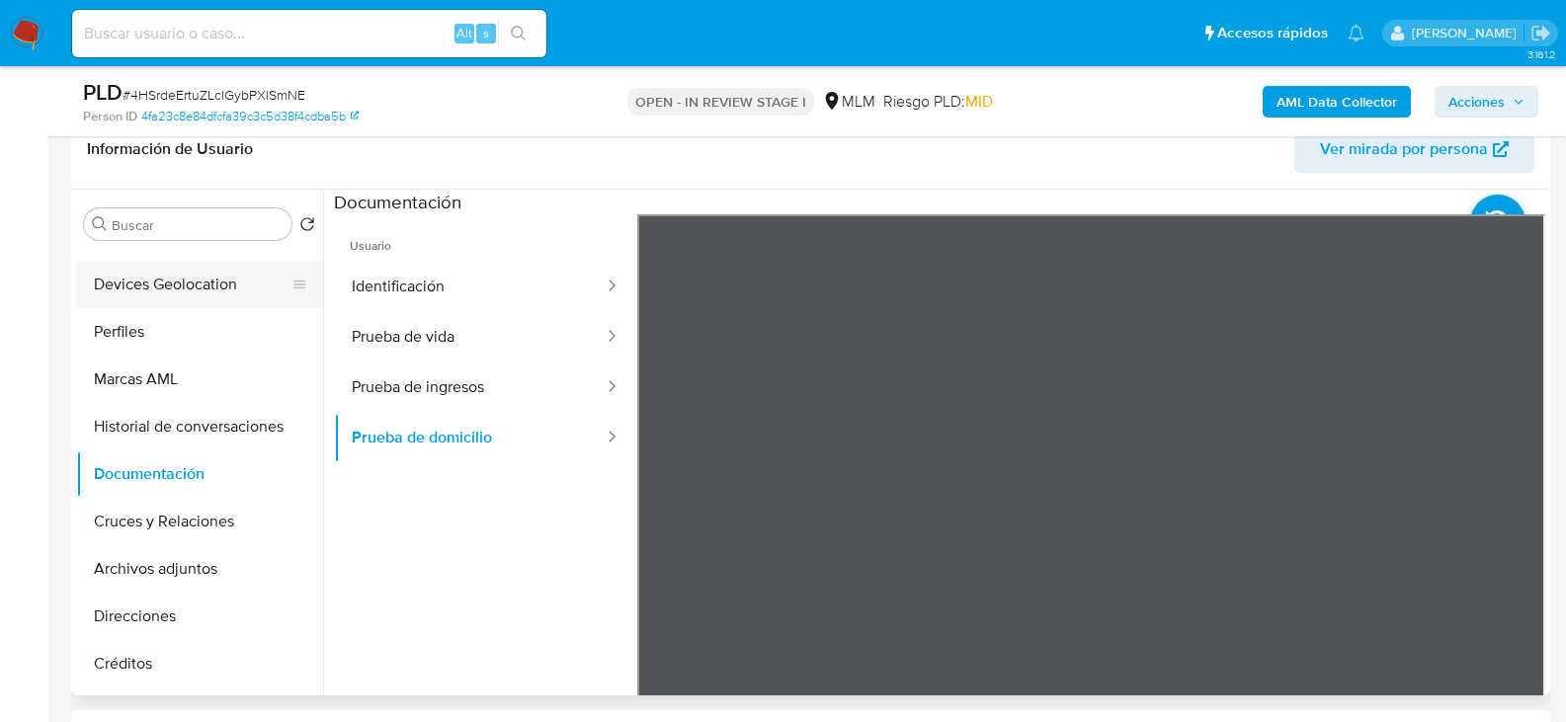
scroll to position [198, 0]
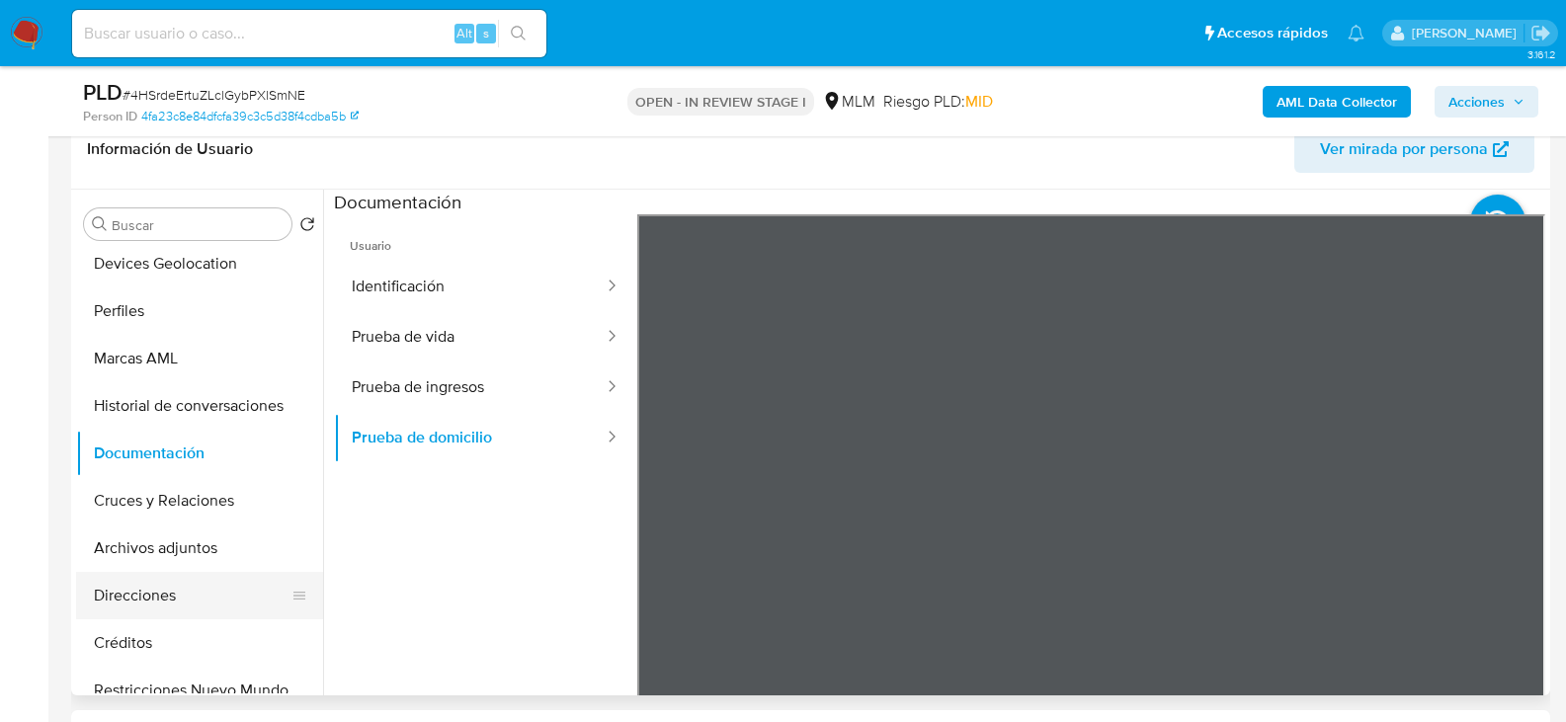
click at [144, 583] on button "Direcciones" at bounding box center [191, 595] width 231 height 47
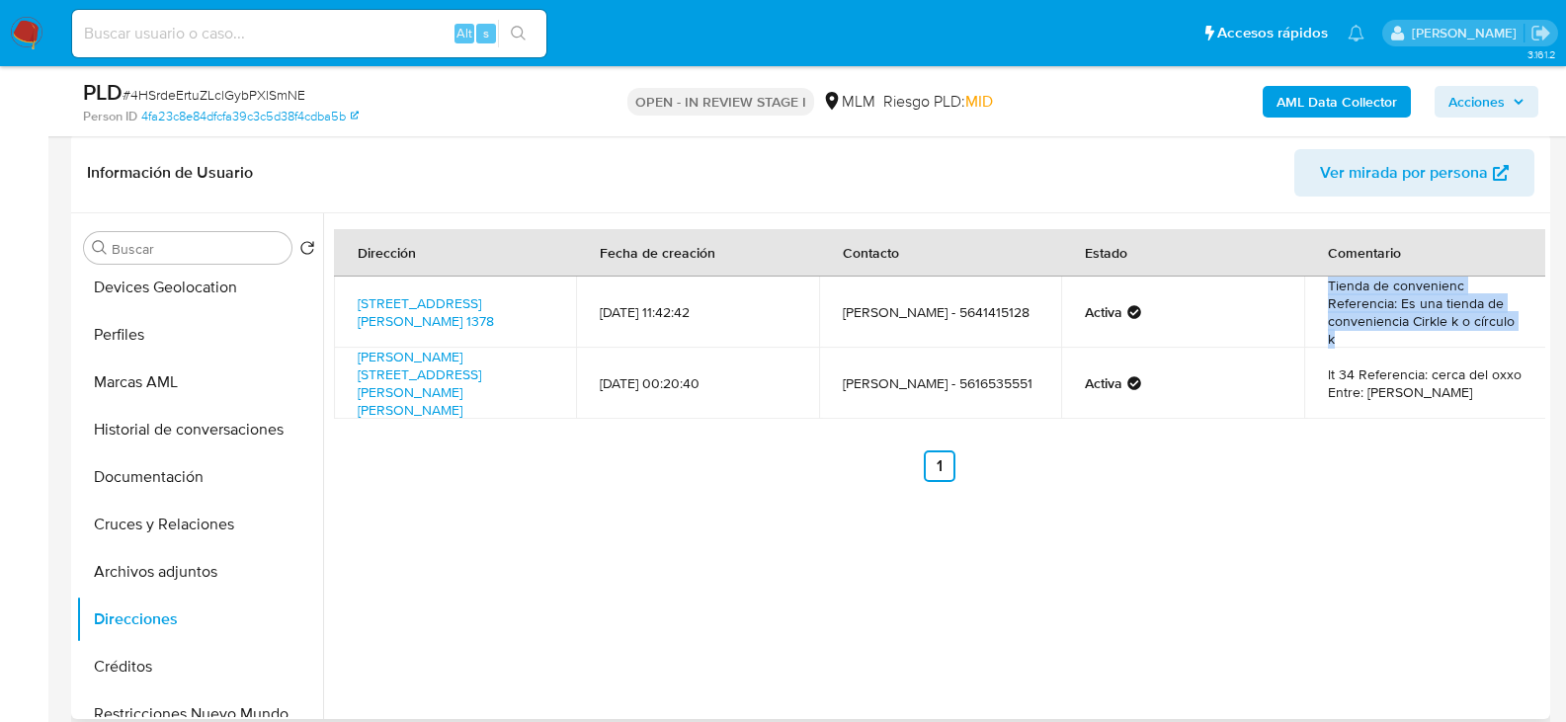
drag, startPoint x: 1322, startPoint y: 286, endPoint x: 1368, endPoint y: 344, distance: 73.9
click at [1368, 344] on td "Tienda de convenienc Referencia: Es una tienda de conveniencia Cirkle k o círcu…" at bounding box center [1425, 312] width 242 height 71
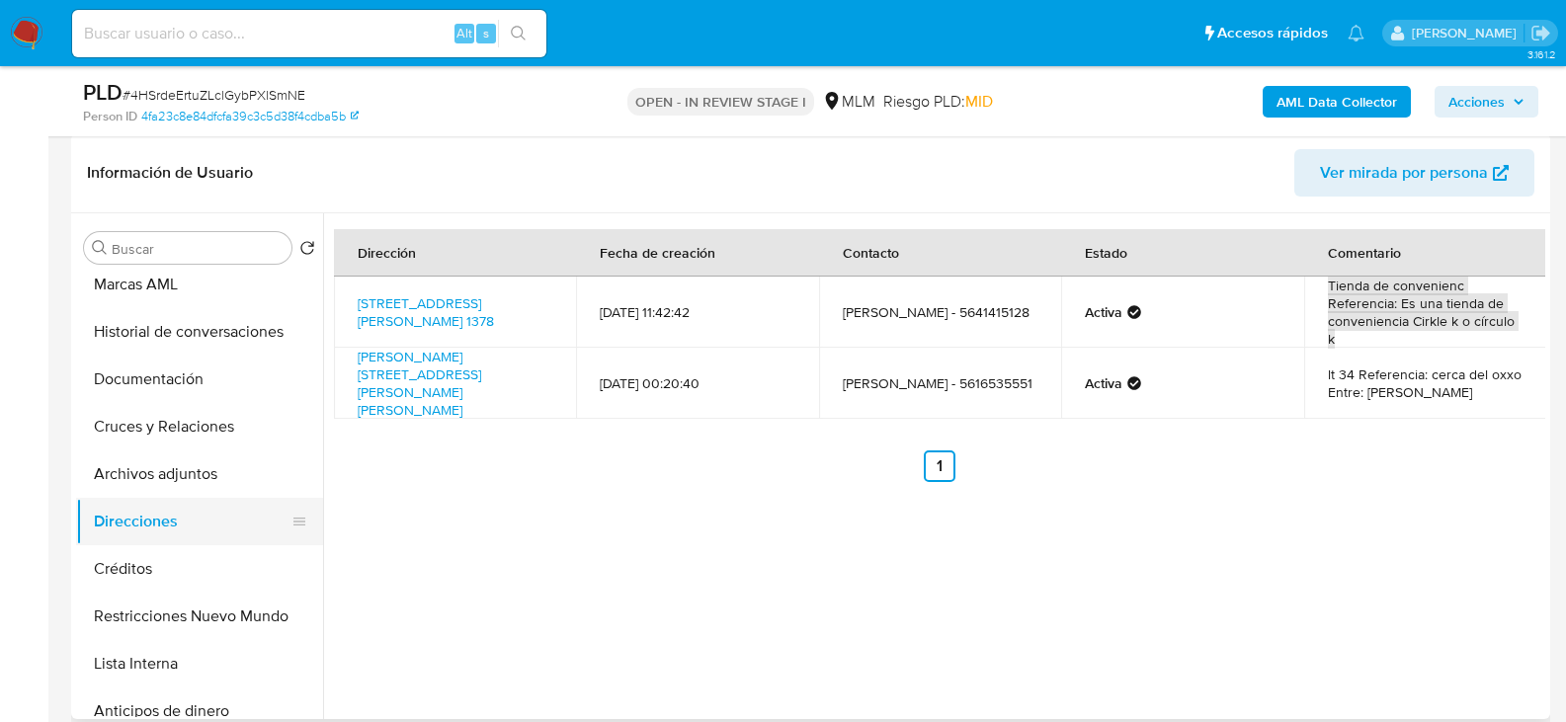
scroll to position [296, 0]
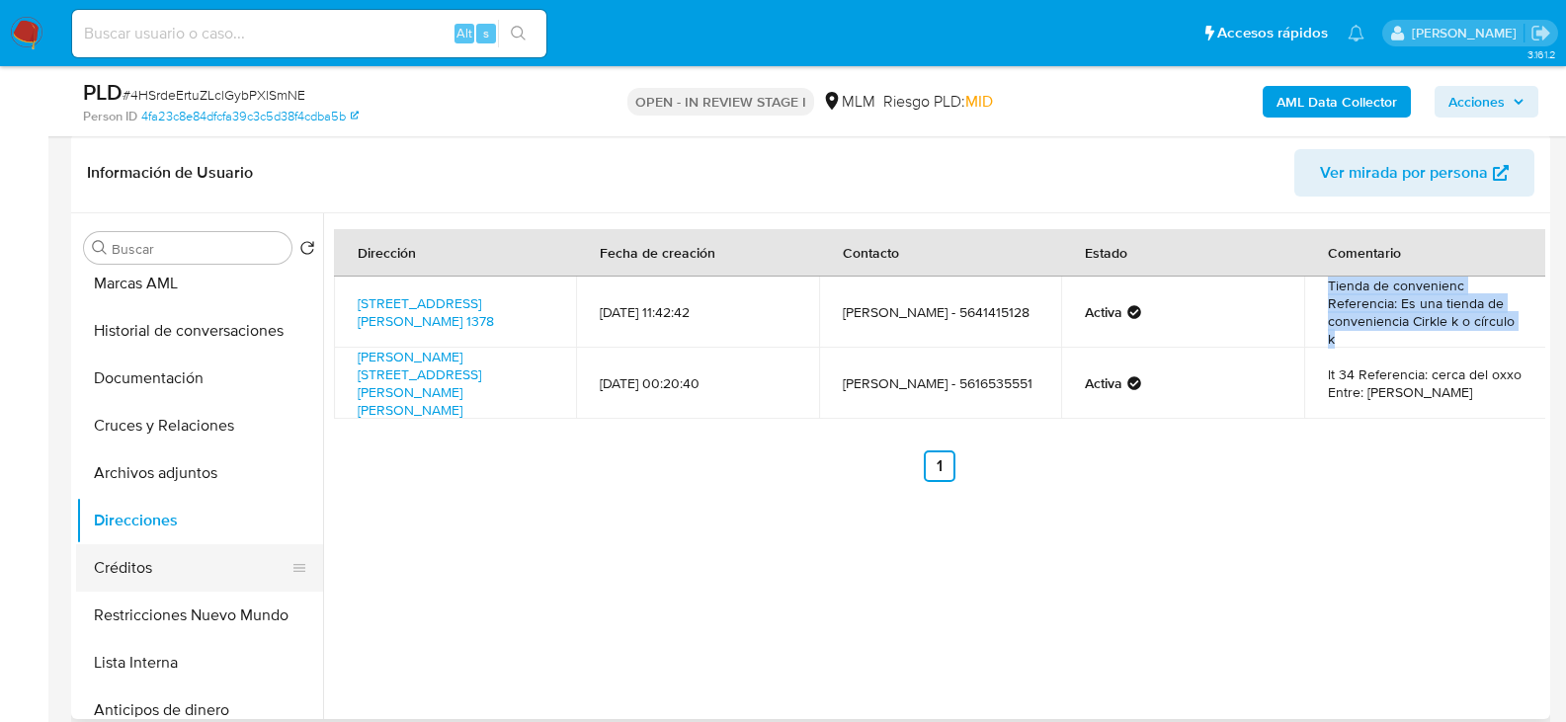
click at [142, 560] on button "Créditos" at bounding box center [191, 567] width 231 height 47
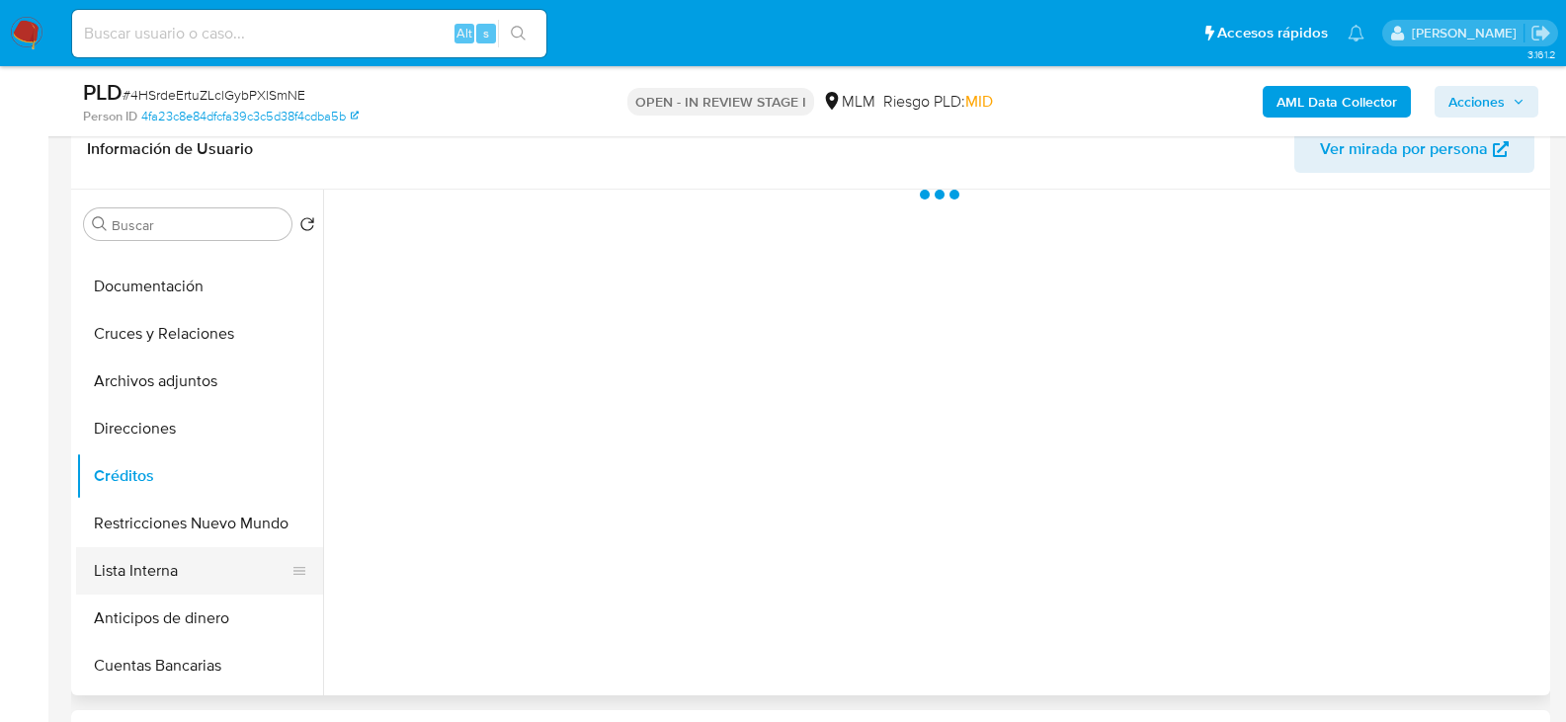
scroll to position [494, 0]
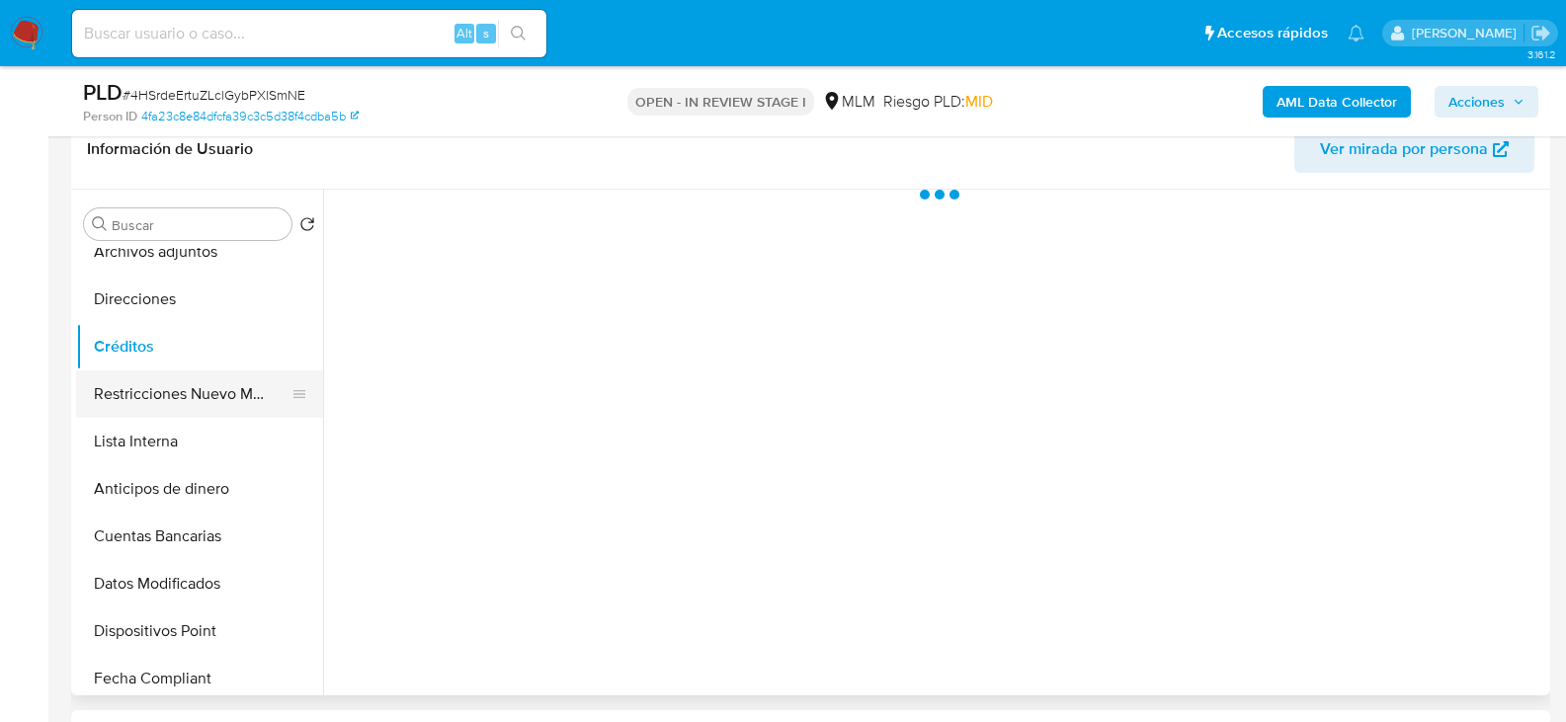
click at [175, 395] on button "Restricciones Nuevo Mundo" at bounding box center [191, 394] width 231 height 47
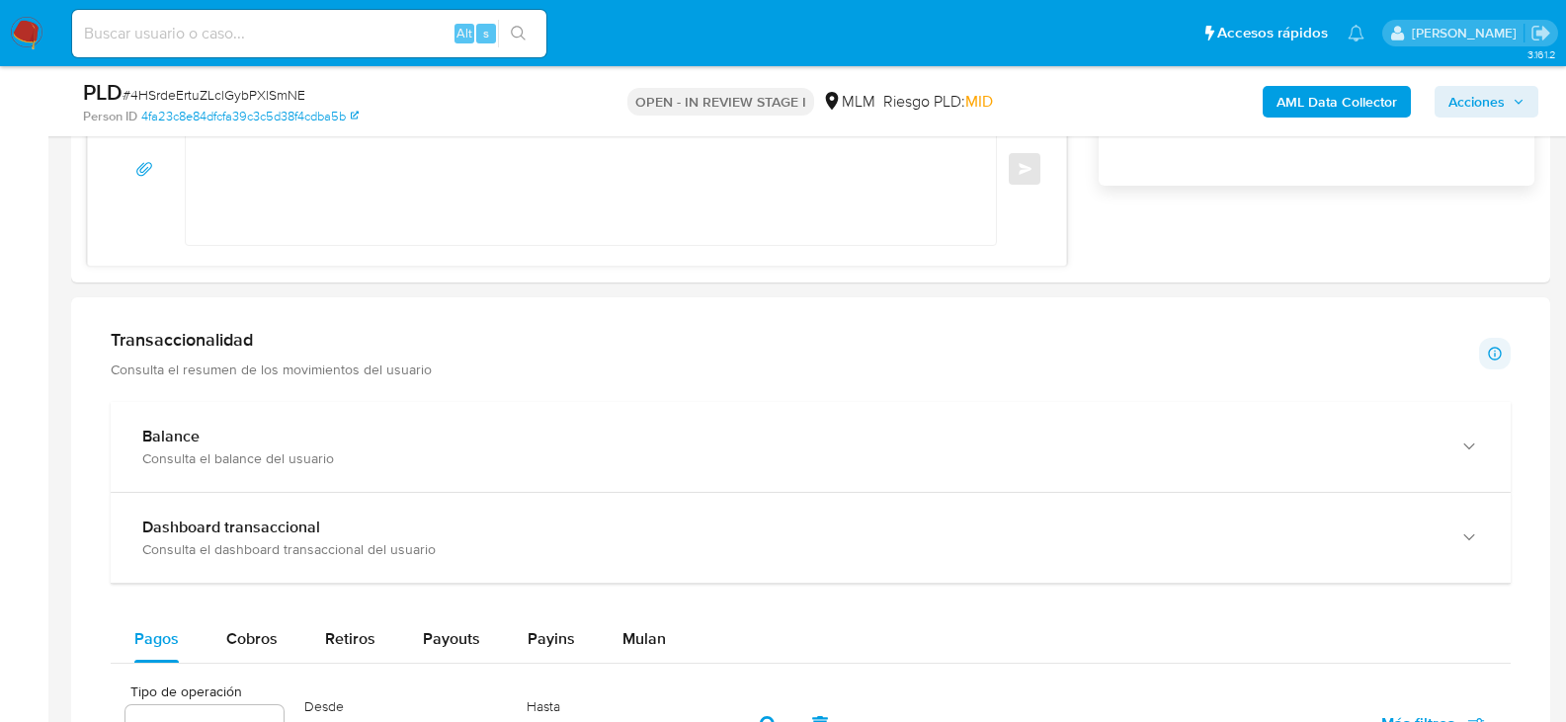
scroll to position [1976, 0]
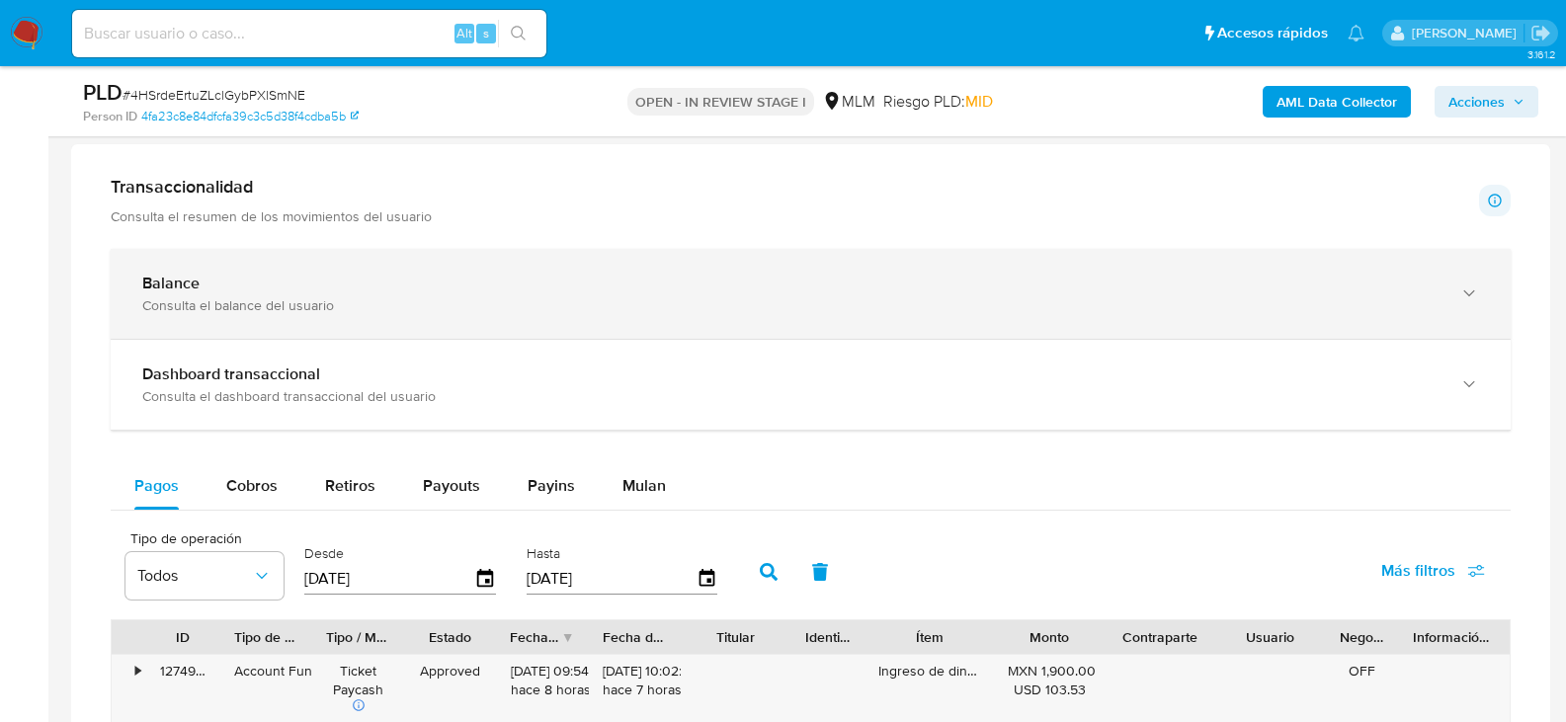
click at [428, 309] on div "Consulta el balance del usuario" at bounding box center [790, 305] width 1297 height 18
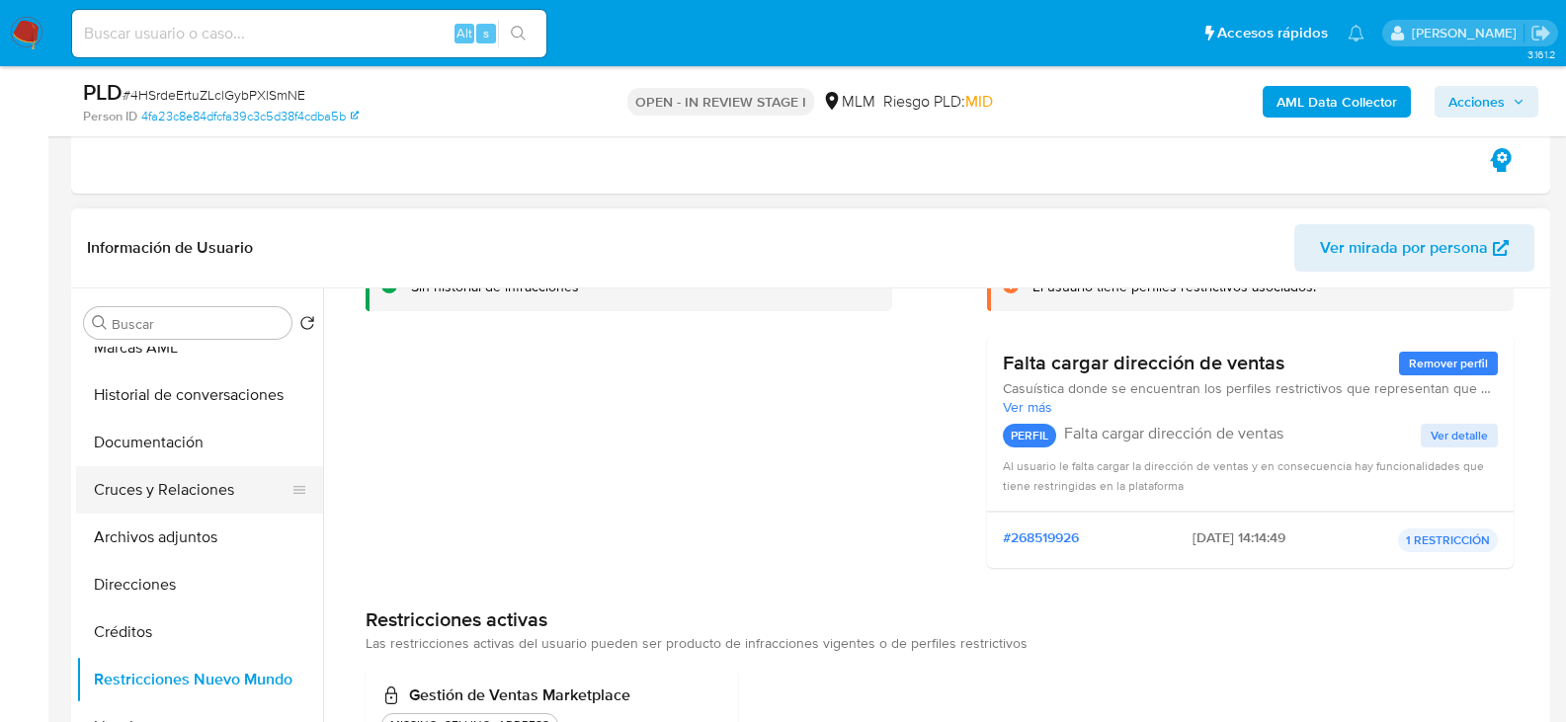
scroll to position [296, 0]
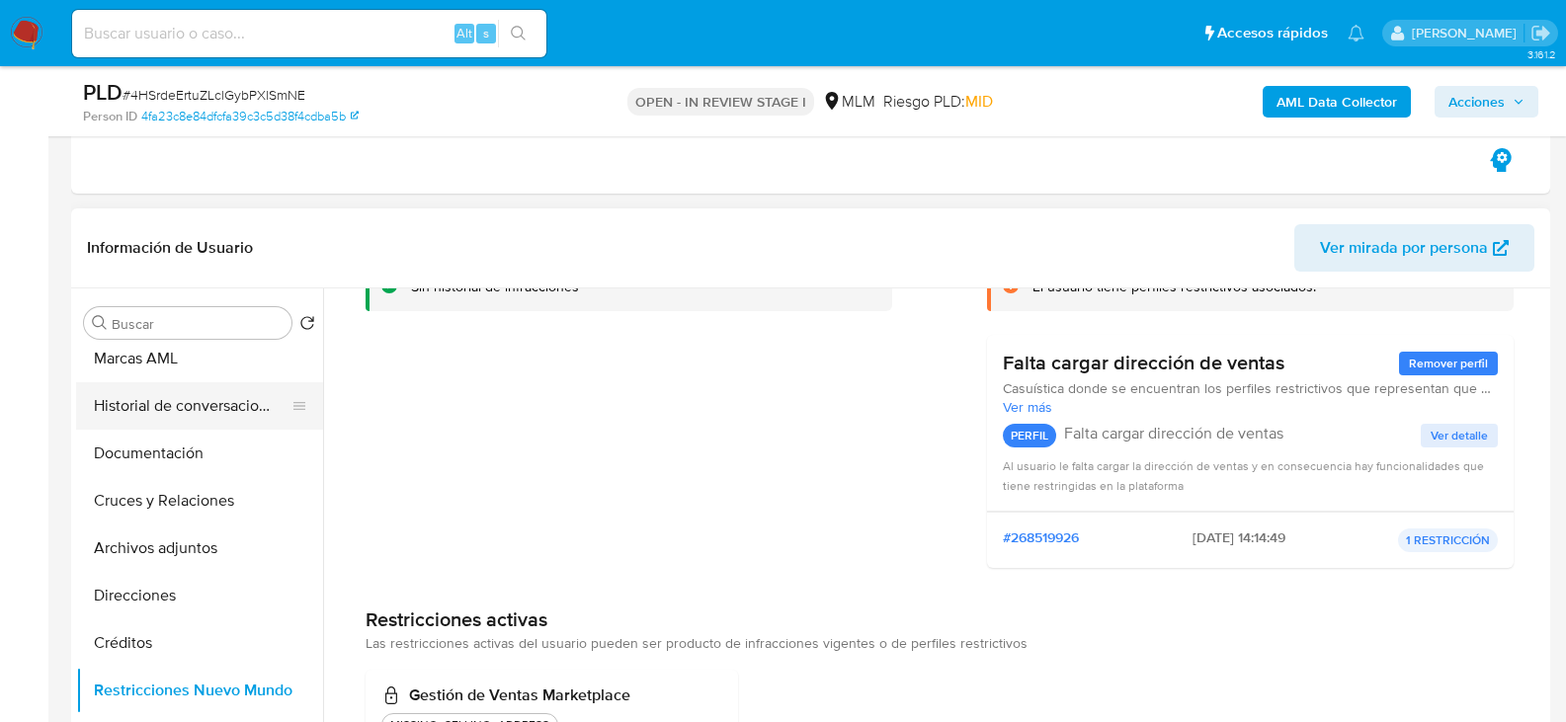
click at [213, 414] on button "Historial de conversaciones" at bounding box center [191, 405] width 231 height 47
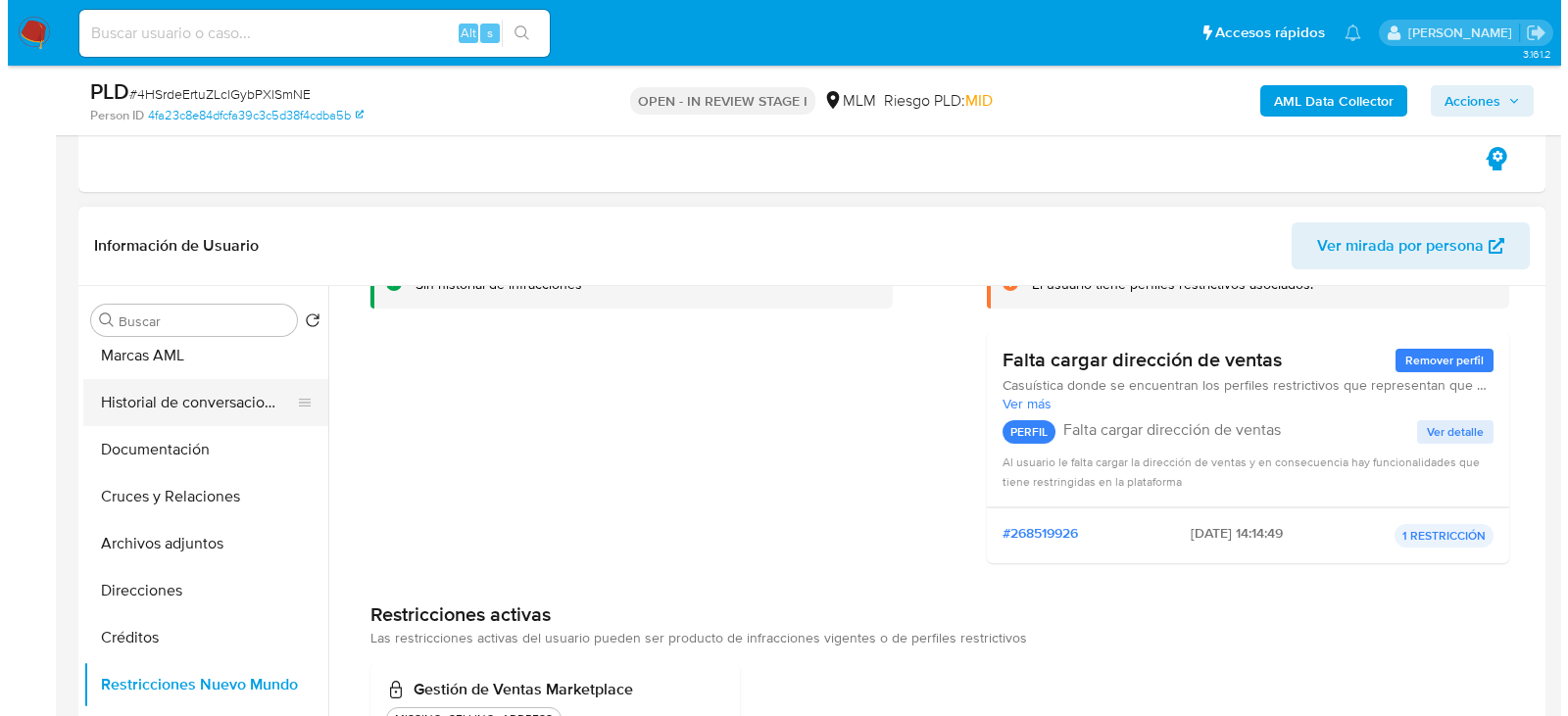
scroll to position [0, 0]
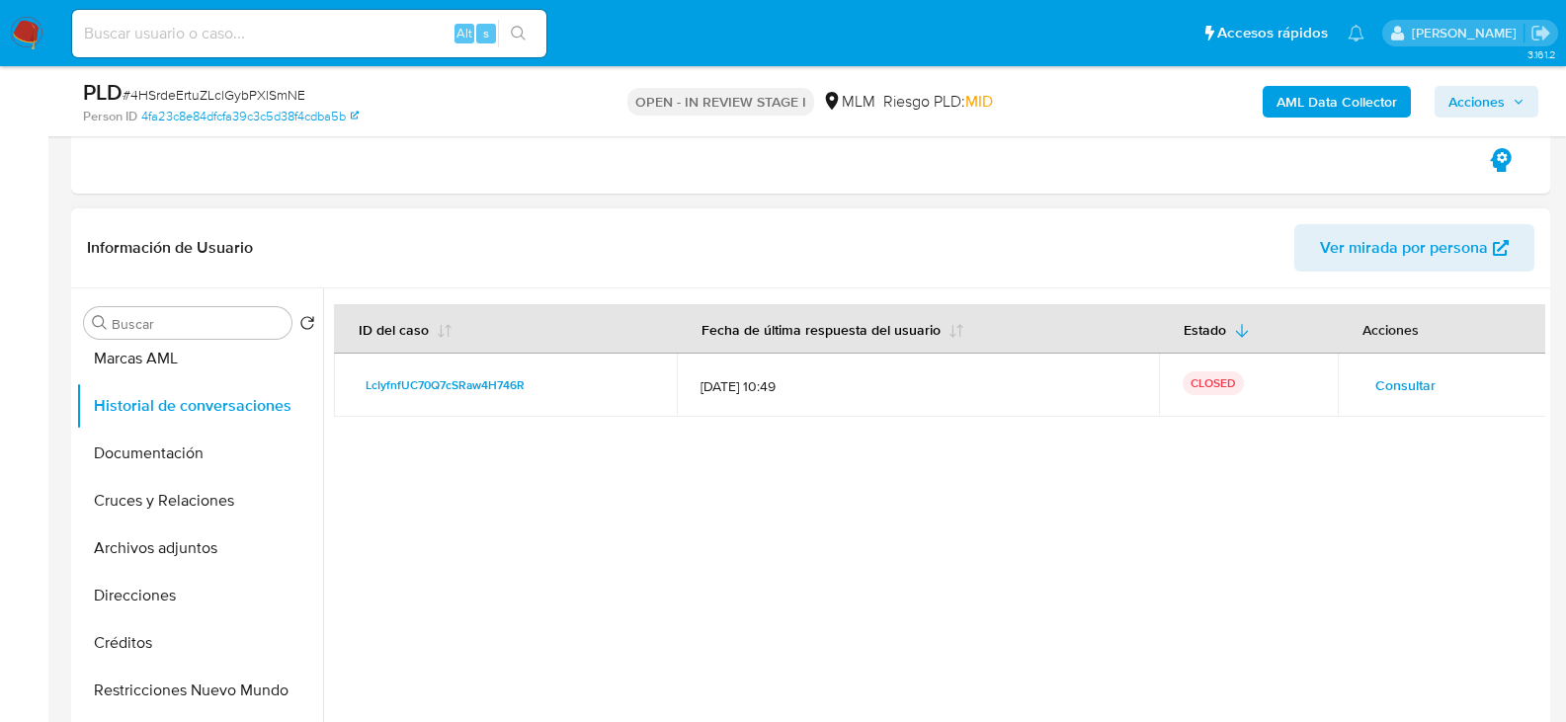
click at [1405, 383] on span "Consultar" at bounding box center [1406, 386] width 60 height 28
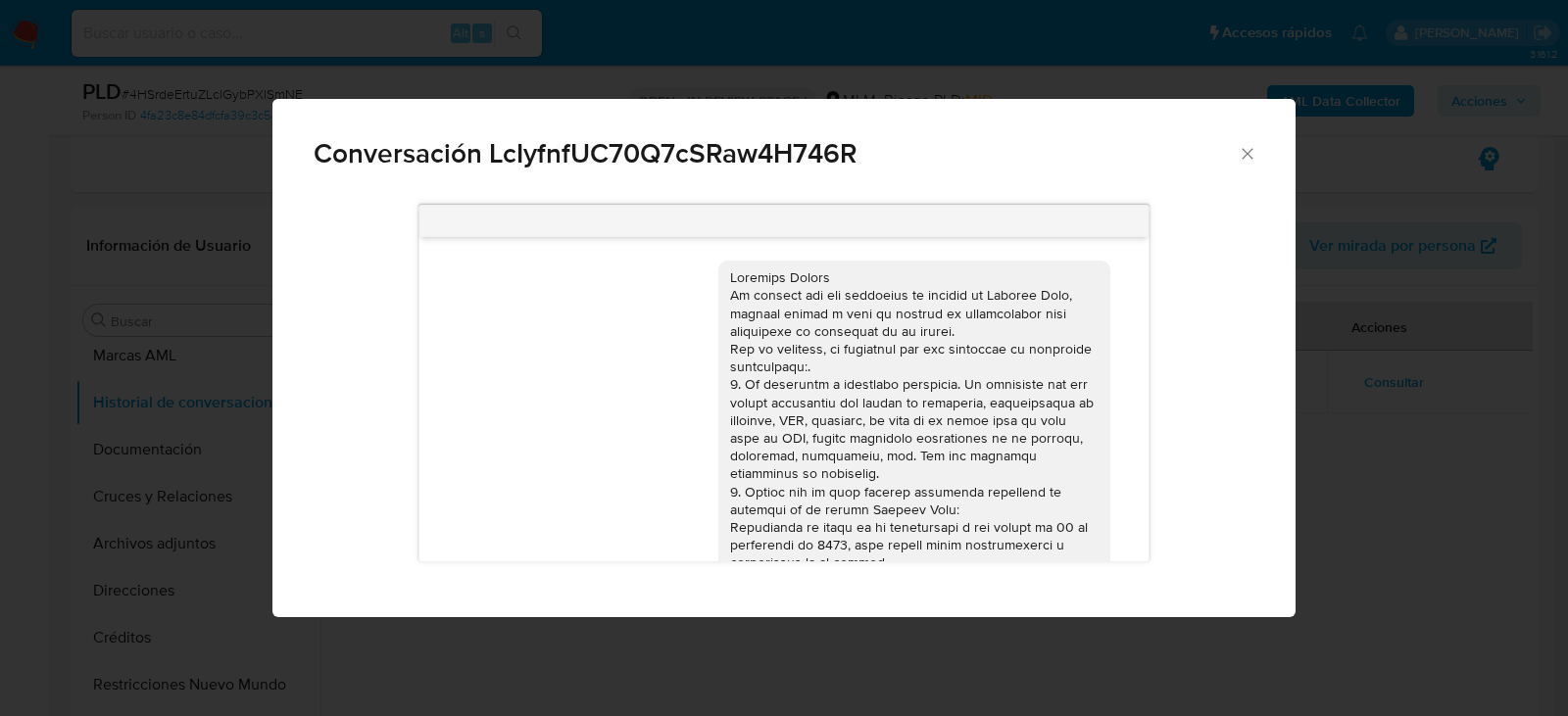
scroll to position [505, 0]
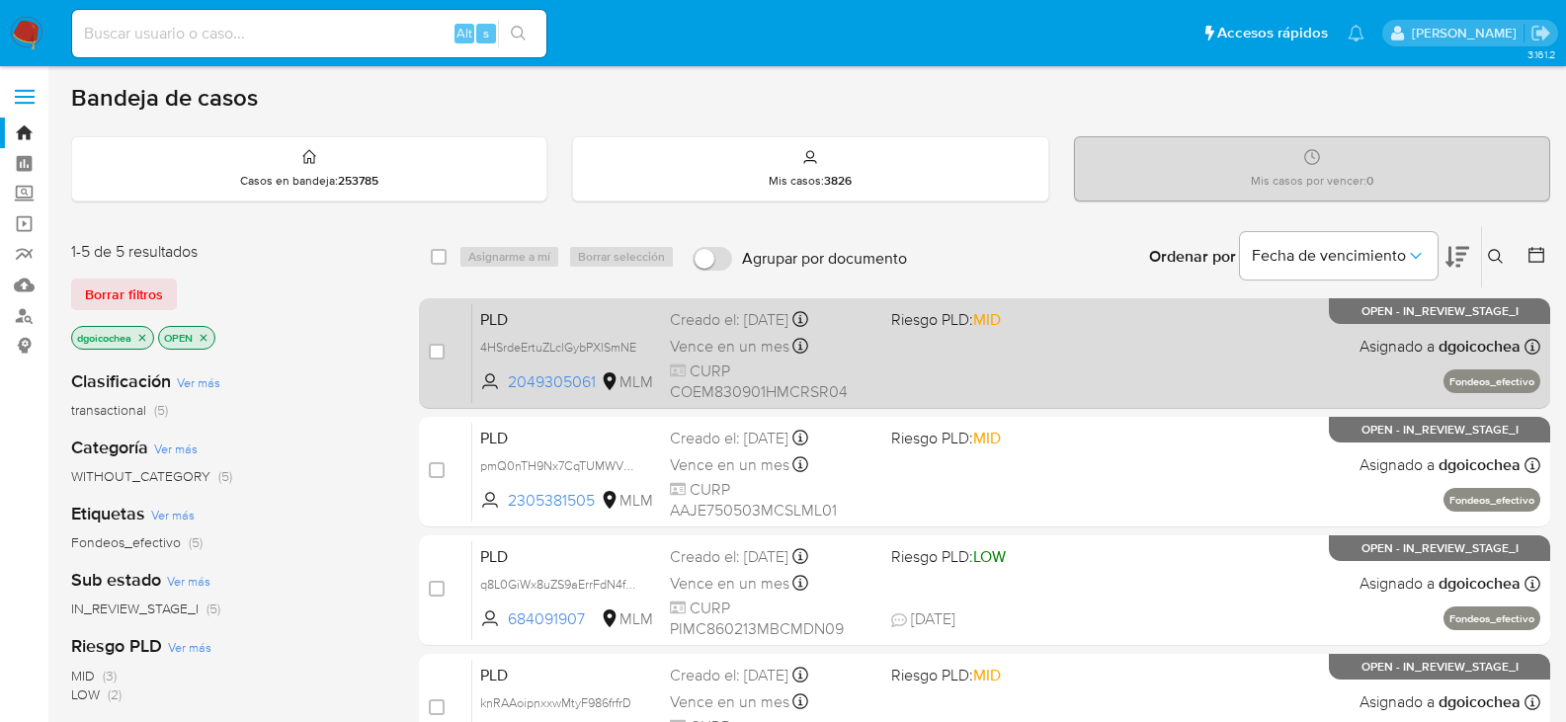
click at [506, 316] on span "PLD" at bounding box center [567, 318] width 174 height 26
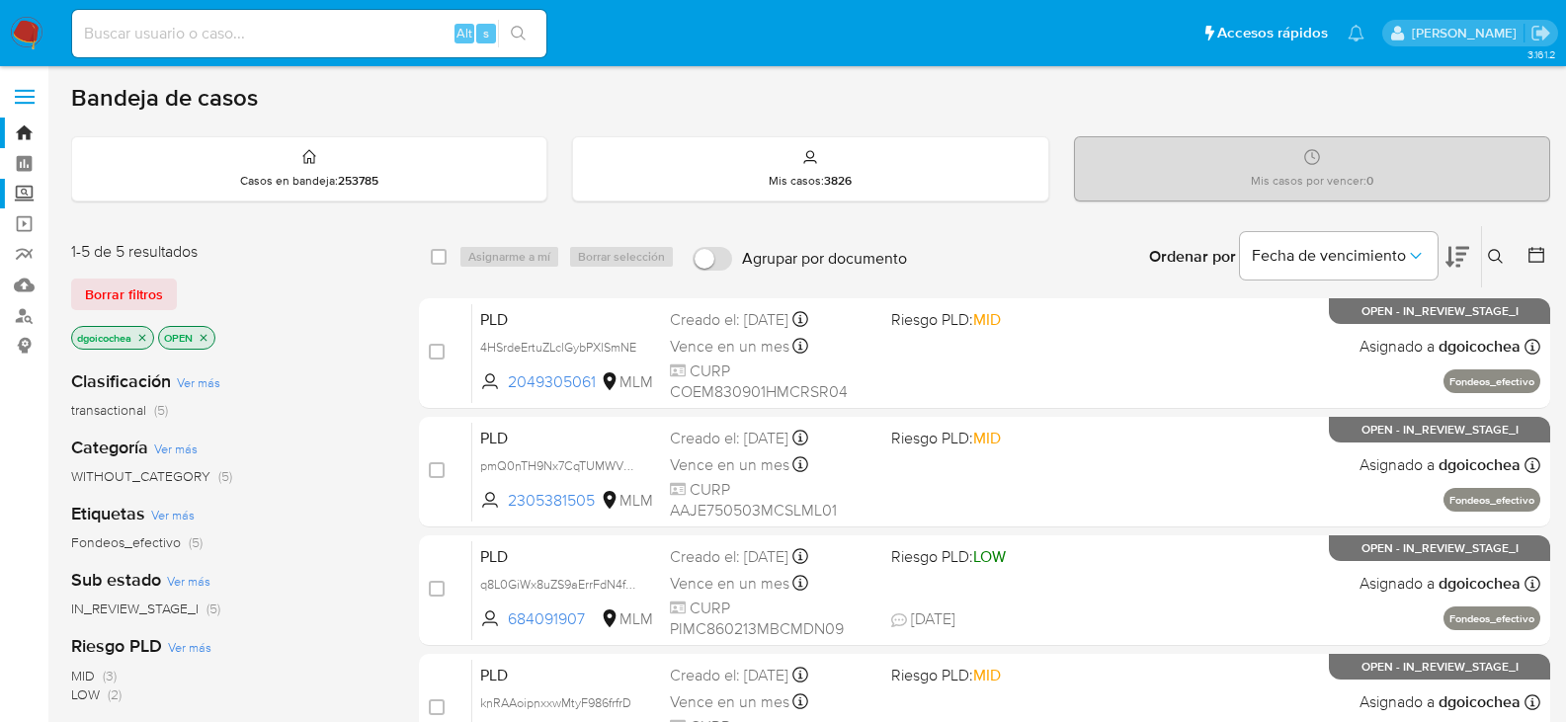
click at [26, 190] on label "Screening" at bounding box center [117, 194] width 235 height 31
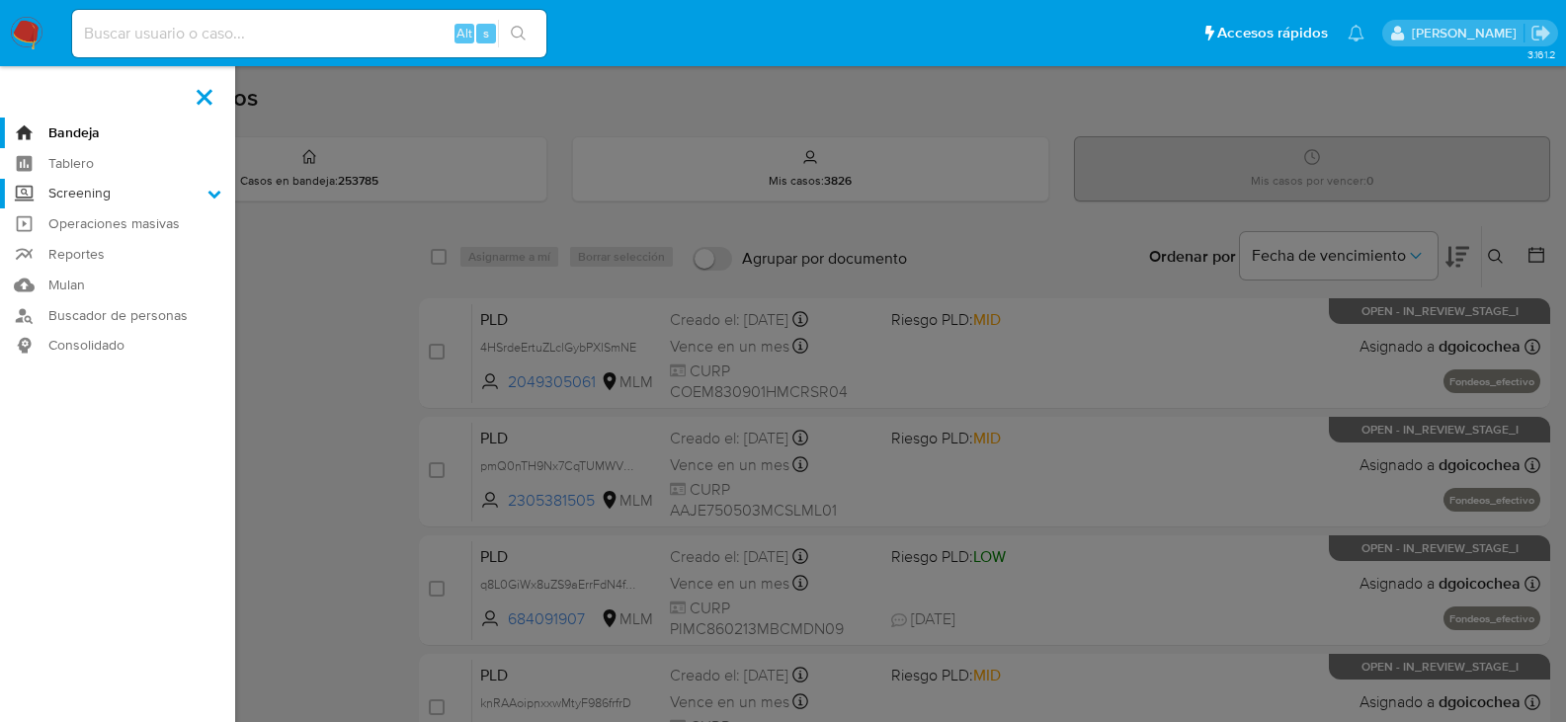
click at [0, 0] on input "Screening" at bounding box center [0, 0] width 0 height 0
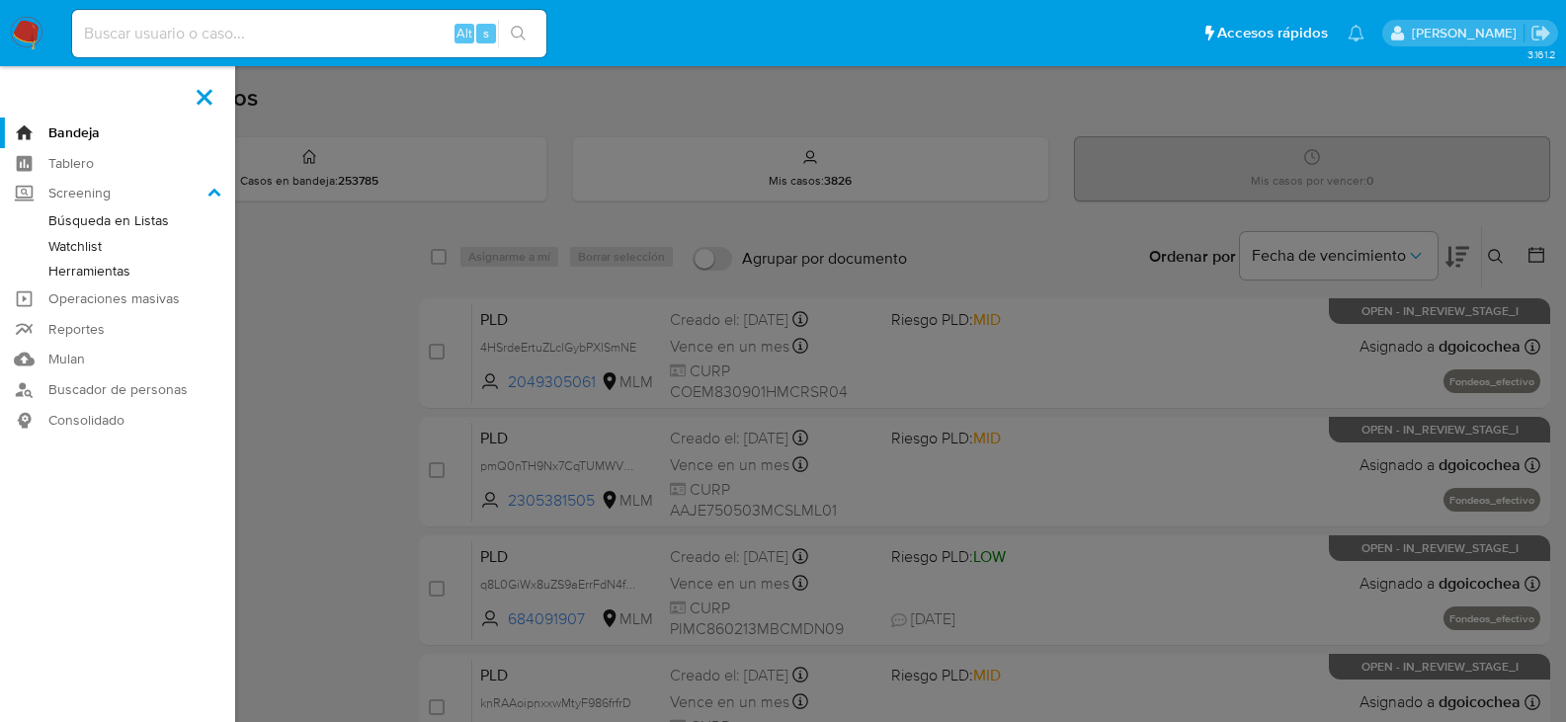
click at [97, 264] on link "Herramientas" at bounding box center [117, 271] width 235 height 25
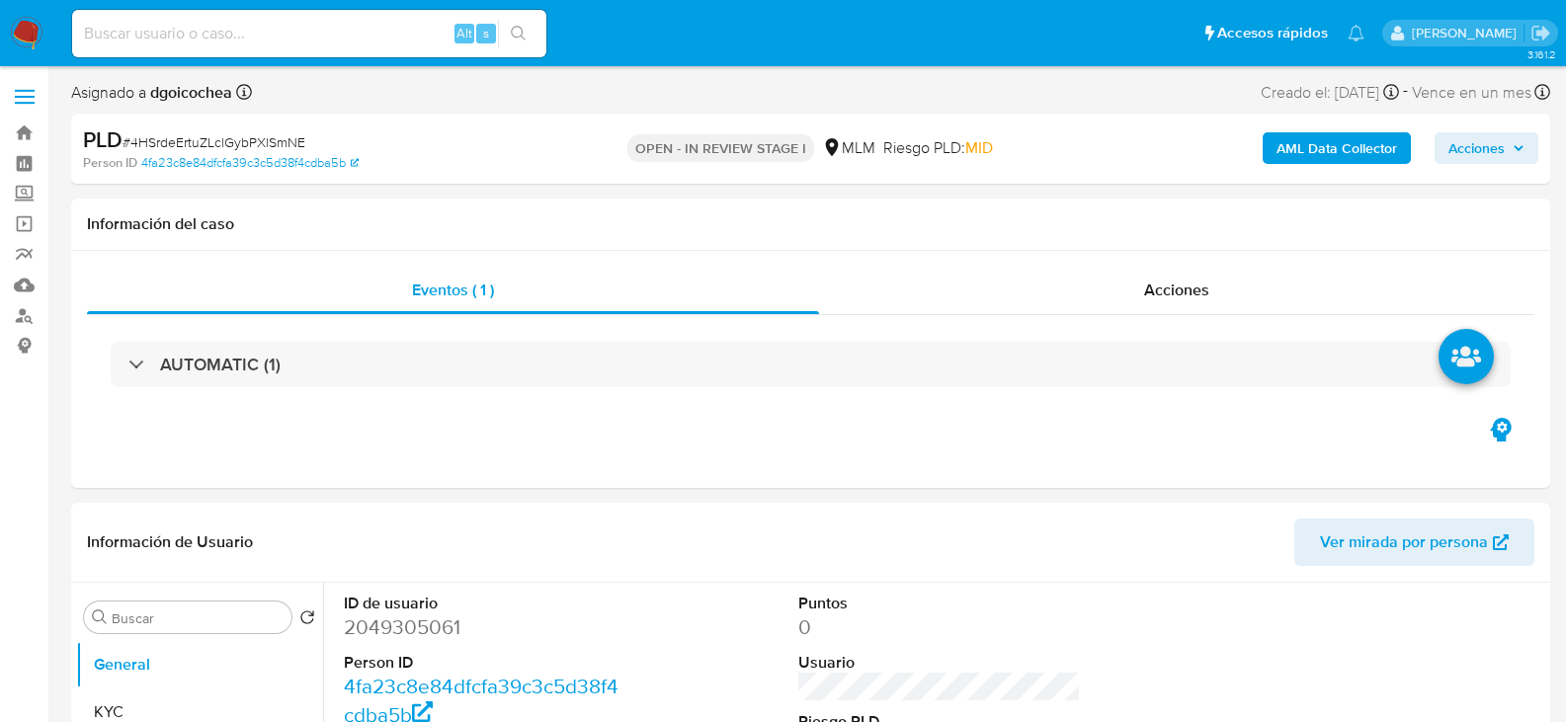
select select "10"
click at [856, 438] on div "Eventos ( 1 ) Acciones AUTOMATIC (1)" at bounding box center [810, 369] width 1479 height 237
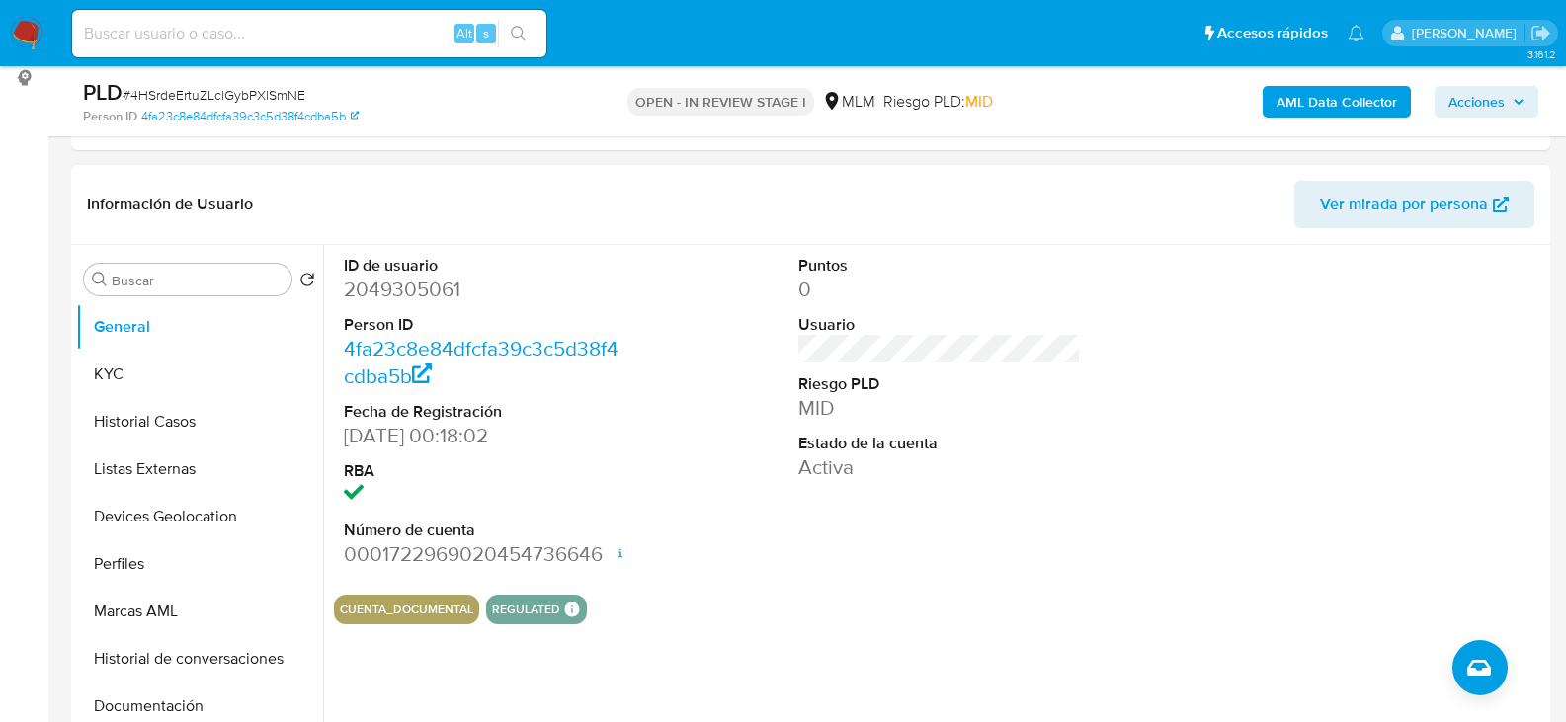
scroll to position [296, 0]
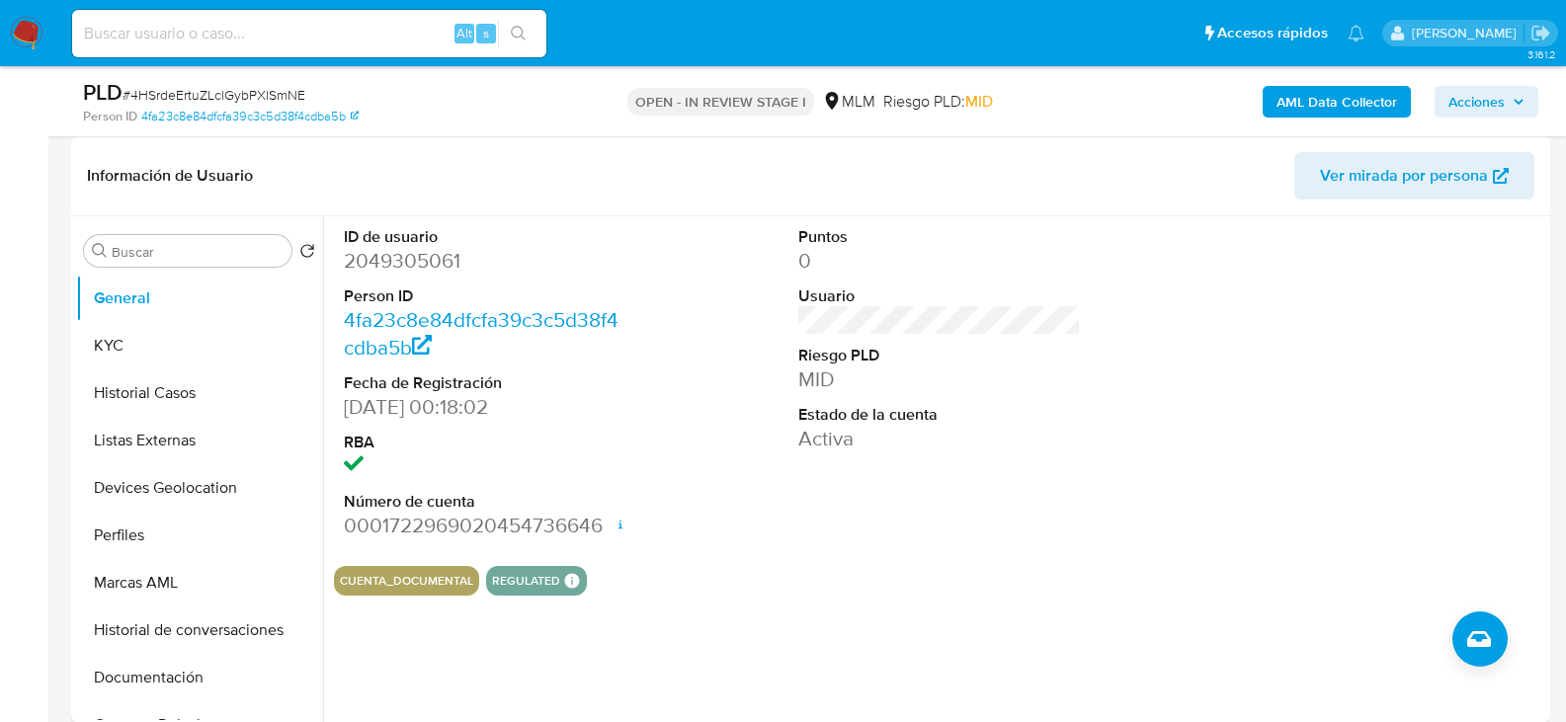
click at [882, 558] on section "ID de usuario 2049305061 Person ID 4fa23c8e84dfcfa39c3c5d38f4cdba5b Fecha de Re…" at bounding box center [940, 405] width 1212 height 379
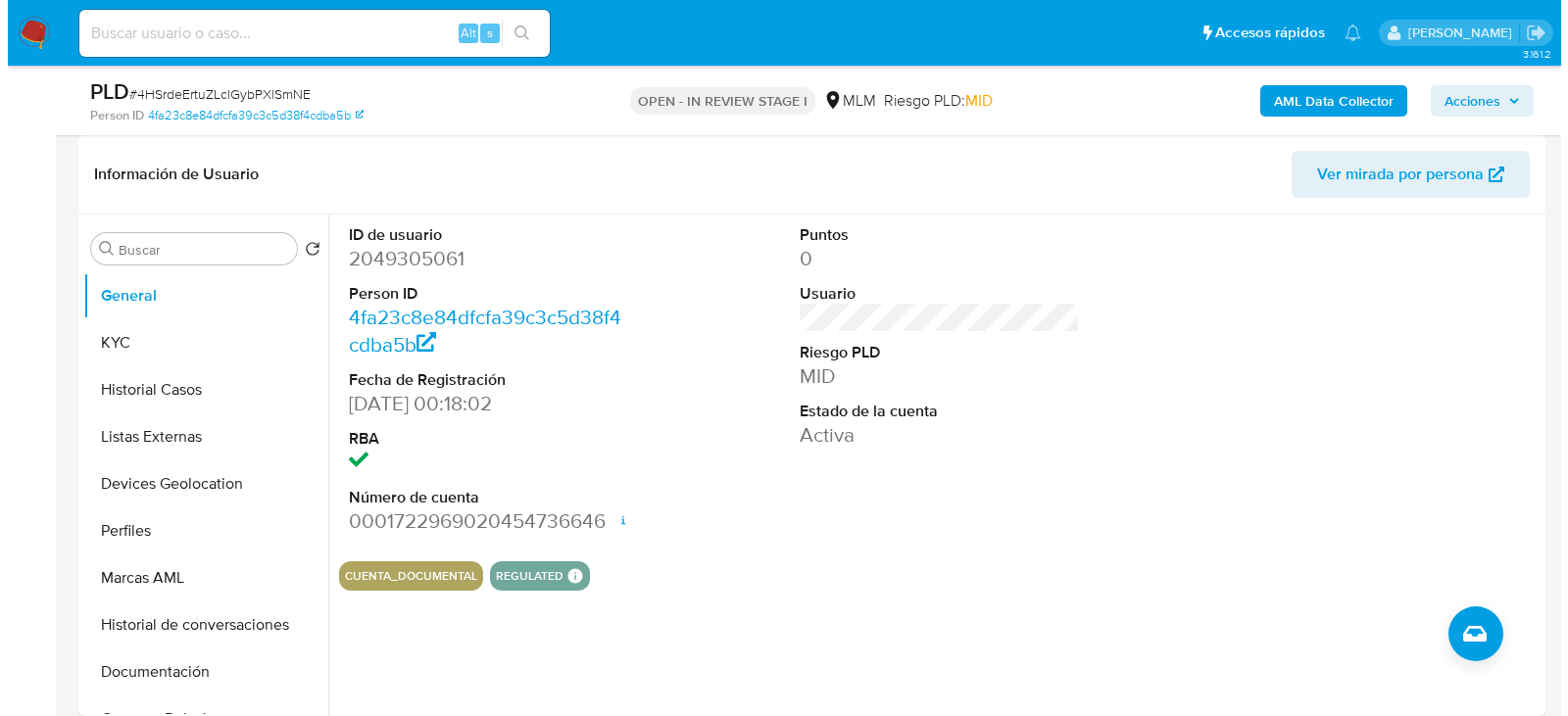
scroll to position [362, 0]
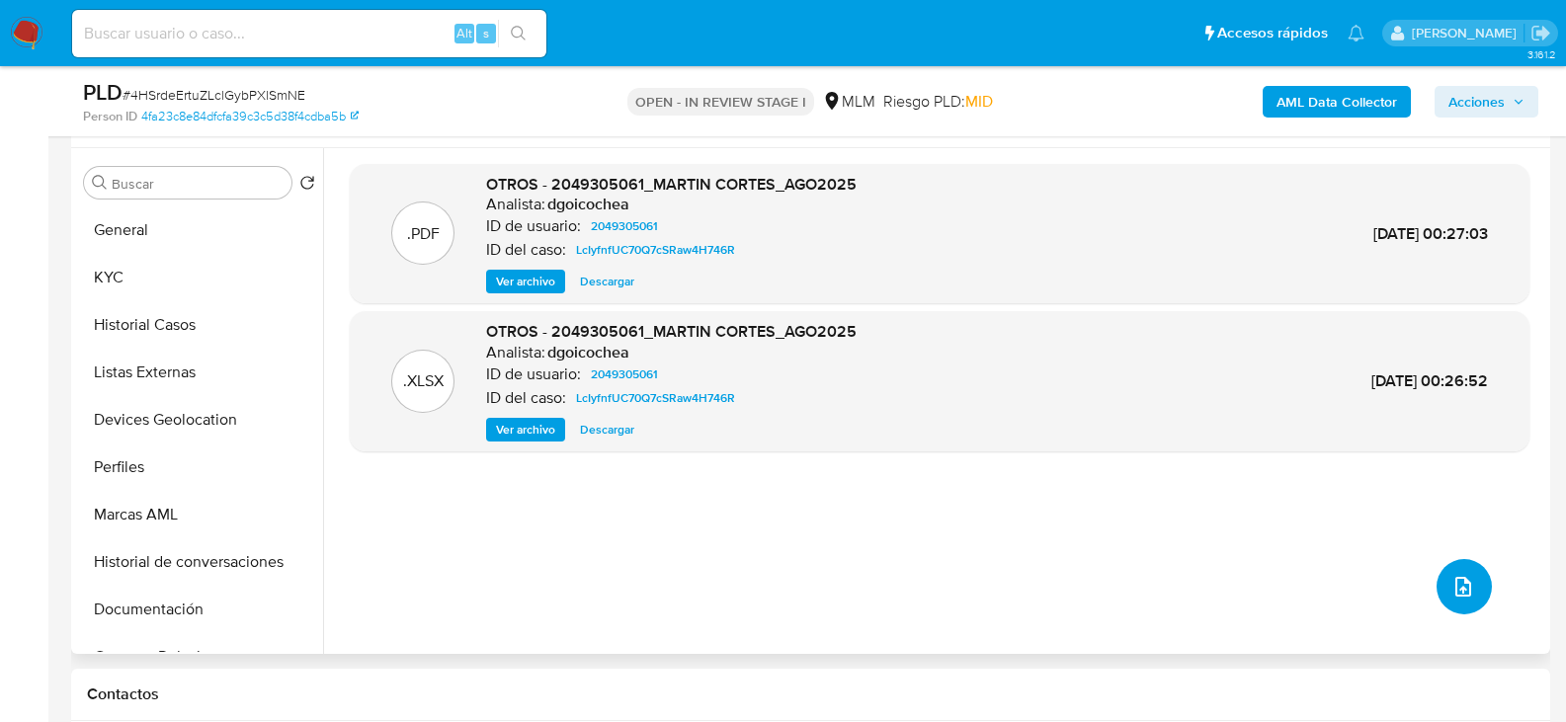
click at [1455, 570] on button "upload-file" at bounding box center [1464, 586] width 55 height 55
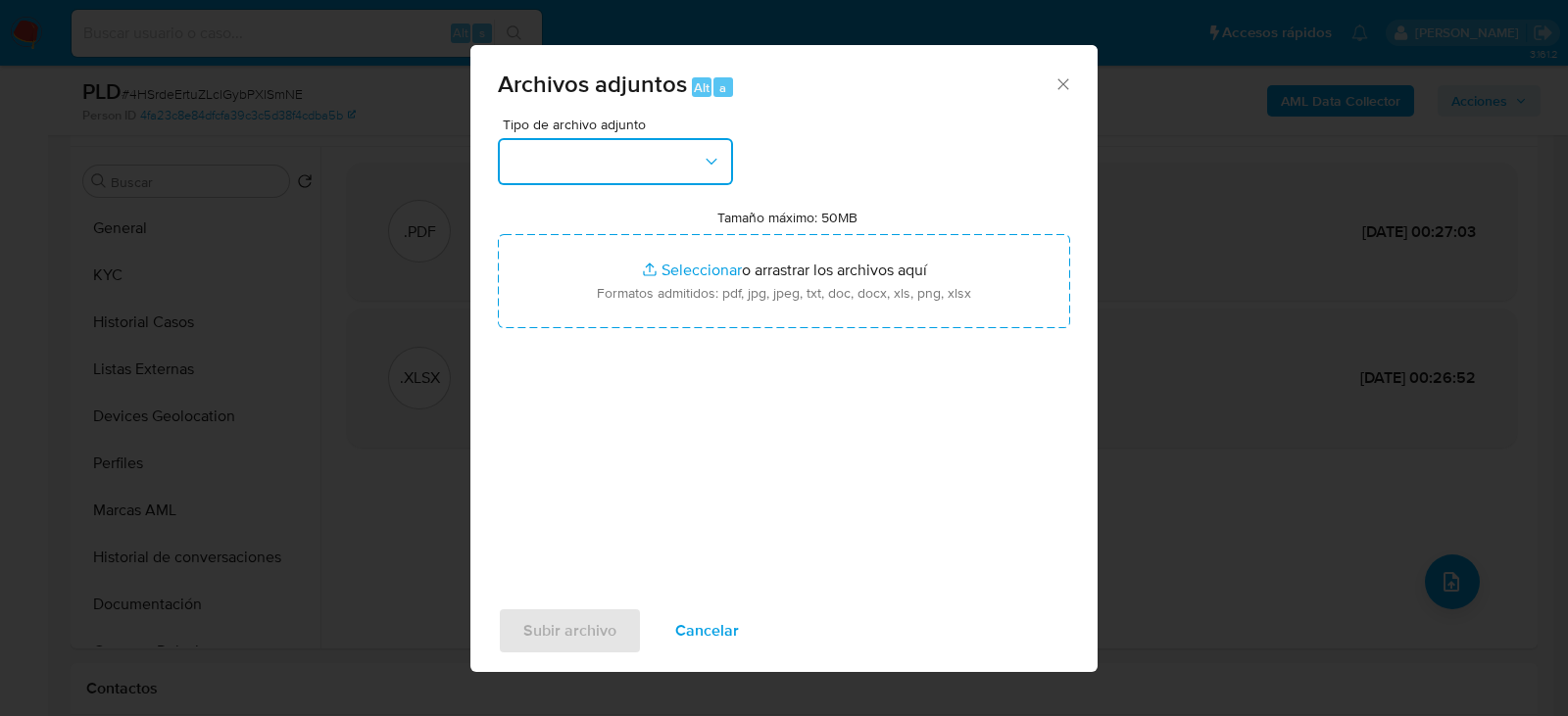
click at [618, 169] on button "button" at bounding box center [615, 161] width 235 height 47
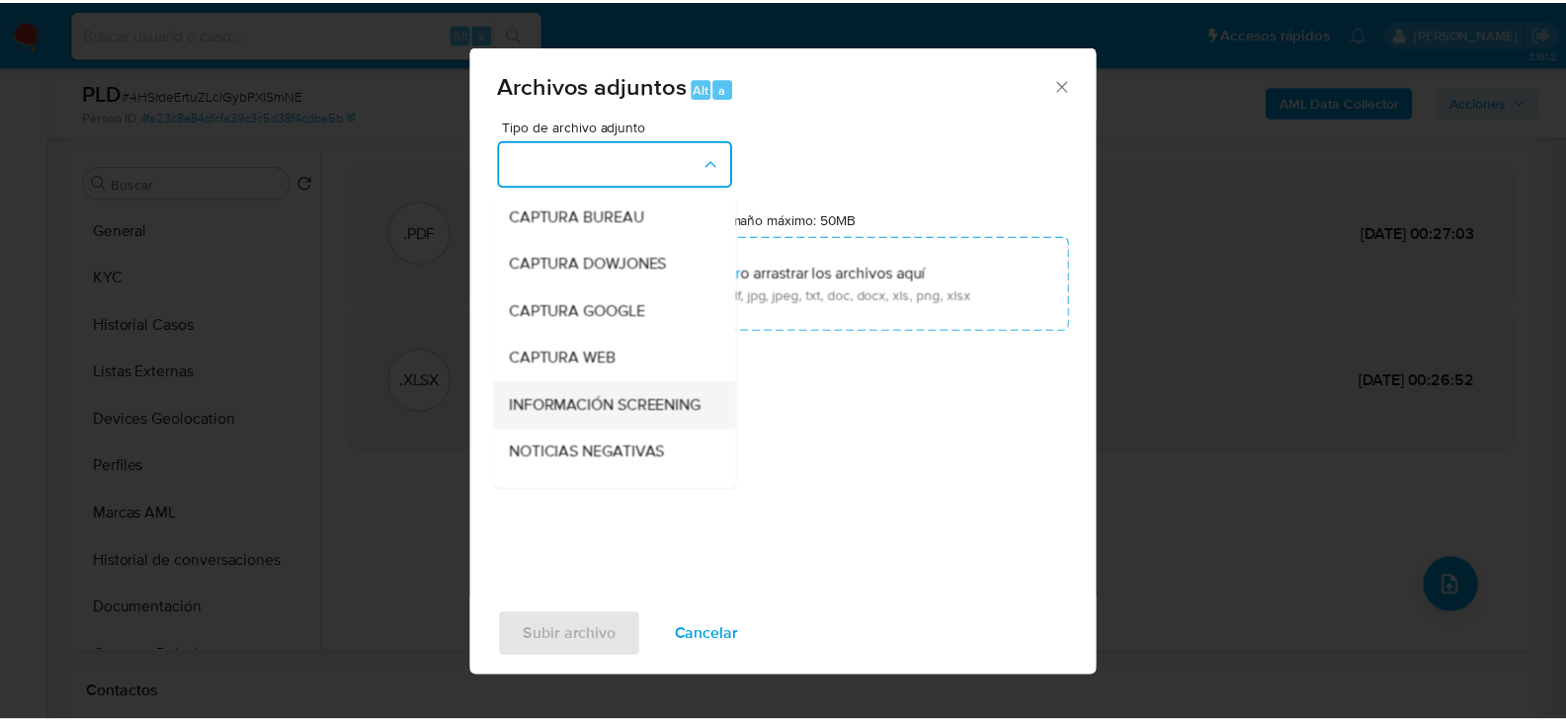
scroll to position [150, 0]
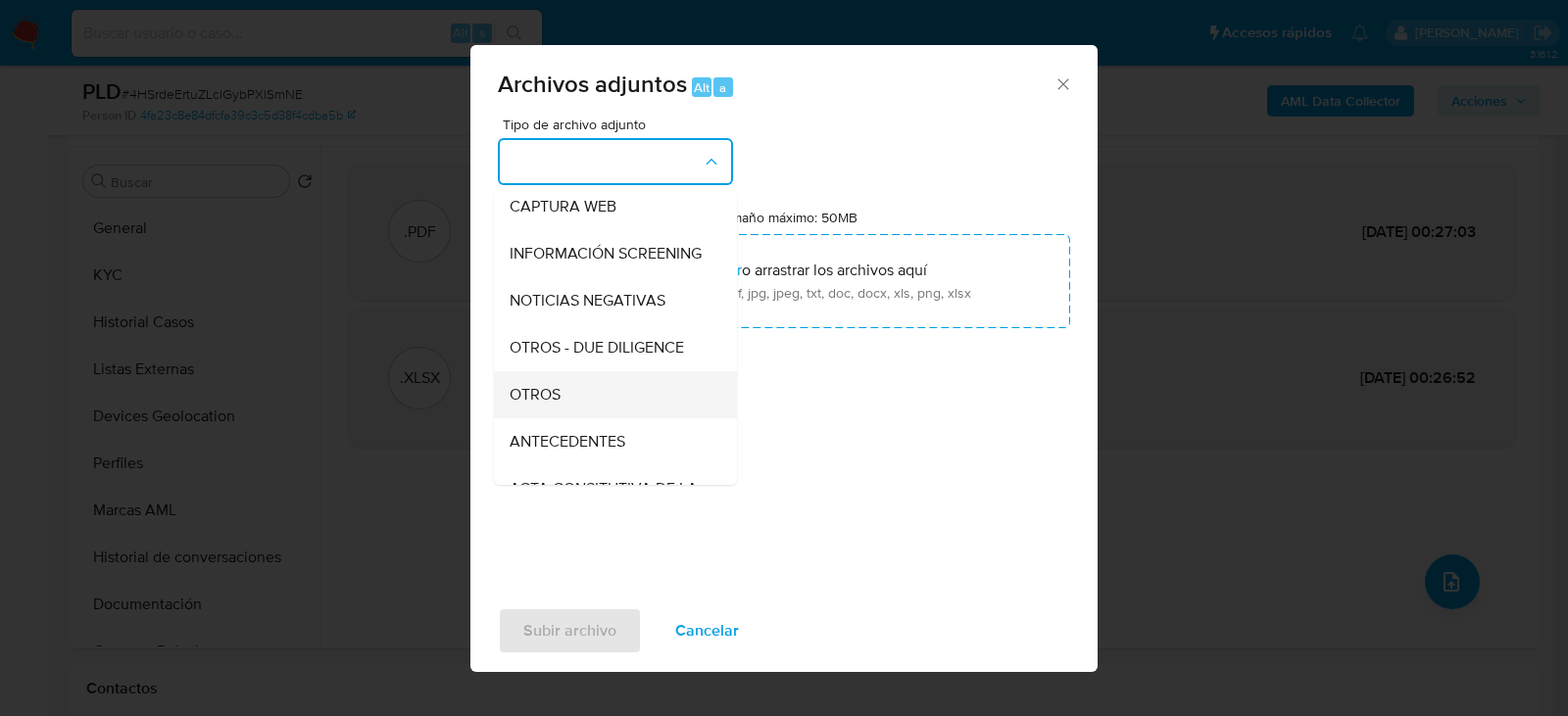
click at [585, 418] on div "OTROS" at bounding box center [610, 395] width 200 height 47
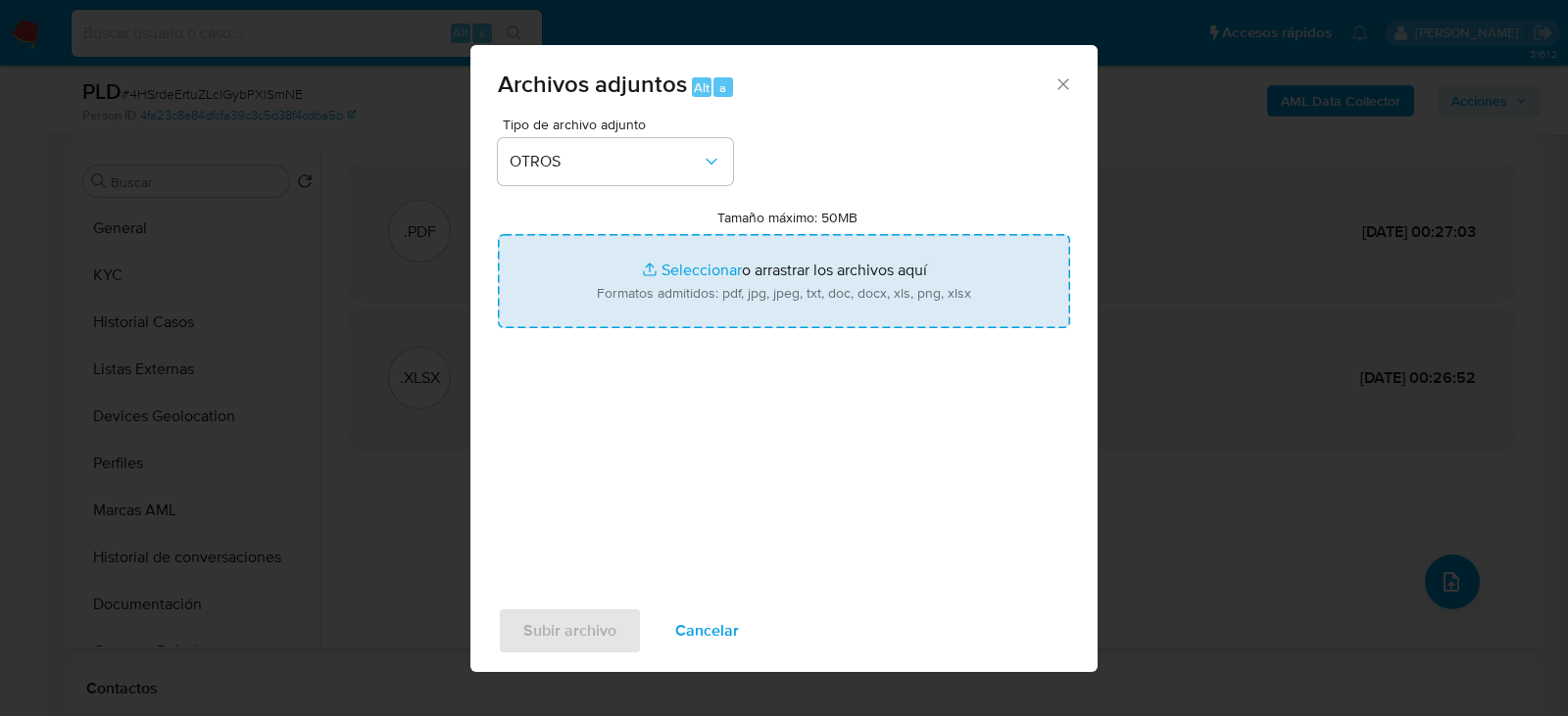
type input "C:\fakepath\2049305061_MARTIN CORTES ESTRADA_SEP2025.xlsx"
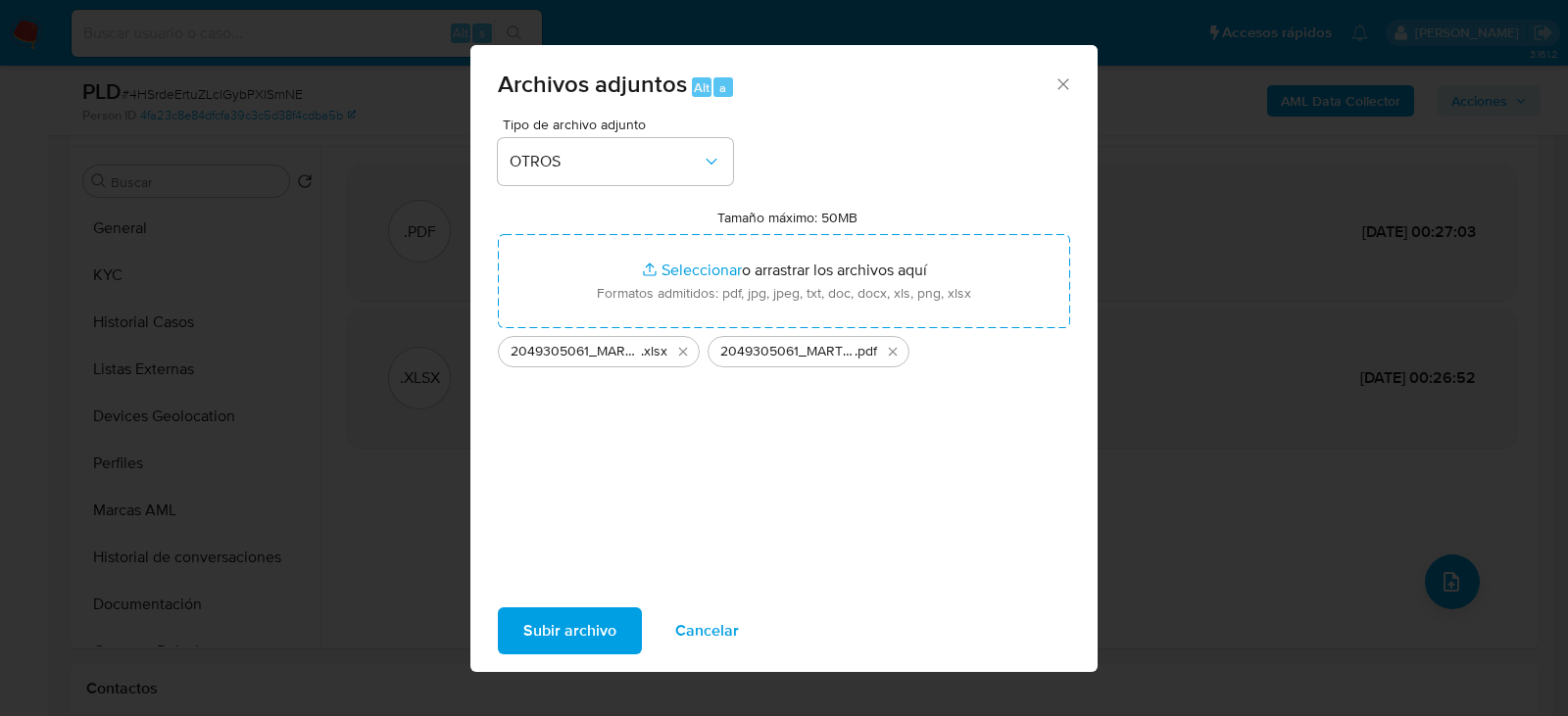
click at [590, 622] on span "Subir archivo" at bounding box center [570, 631] width 93 height 43
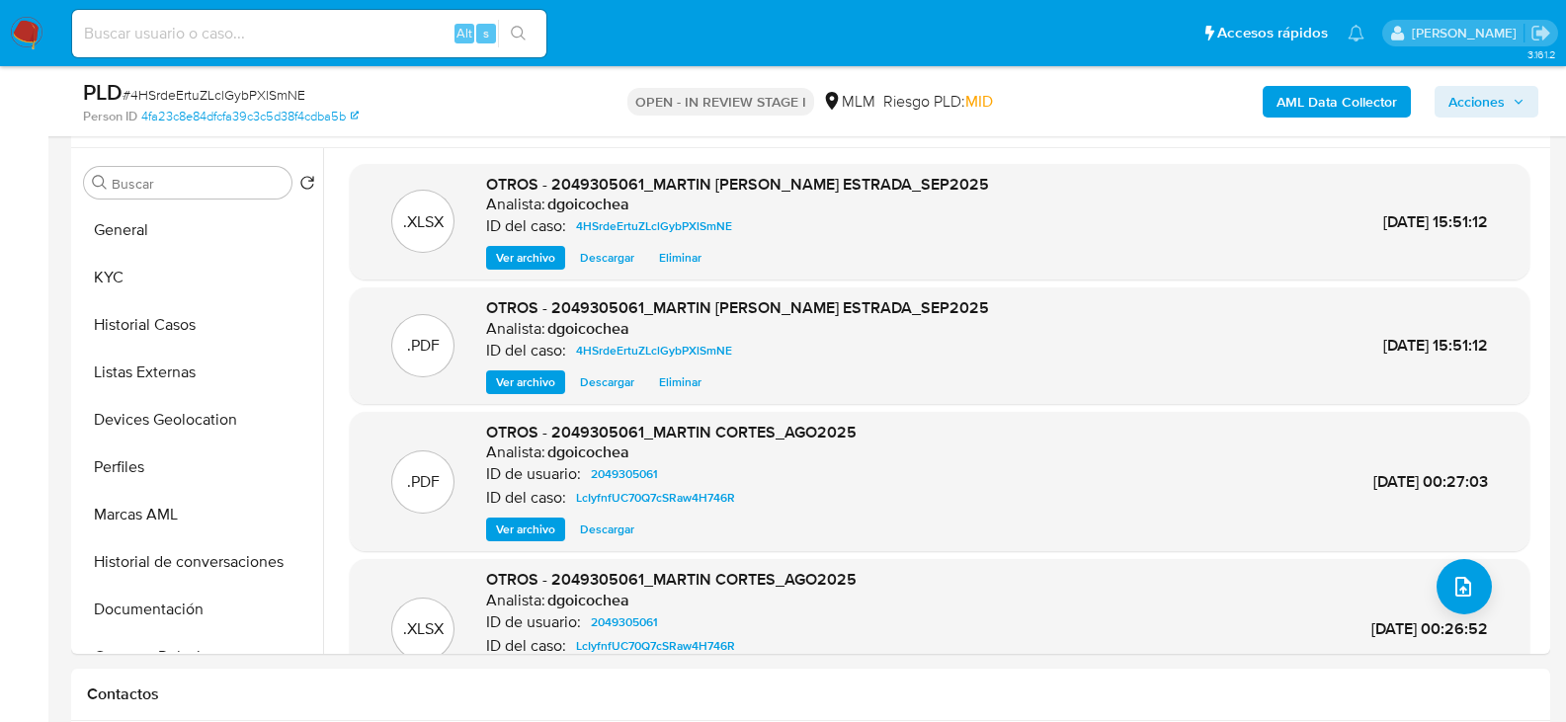
click at [1482, 92] on span "Acciones" at bounding box center [1477, 102] width 56 height 32
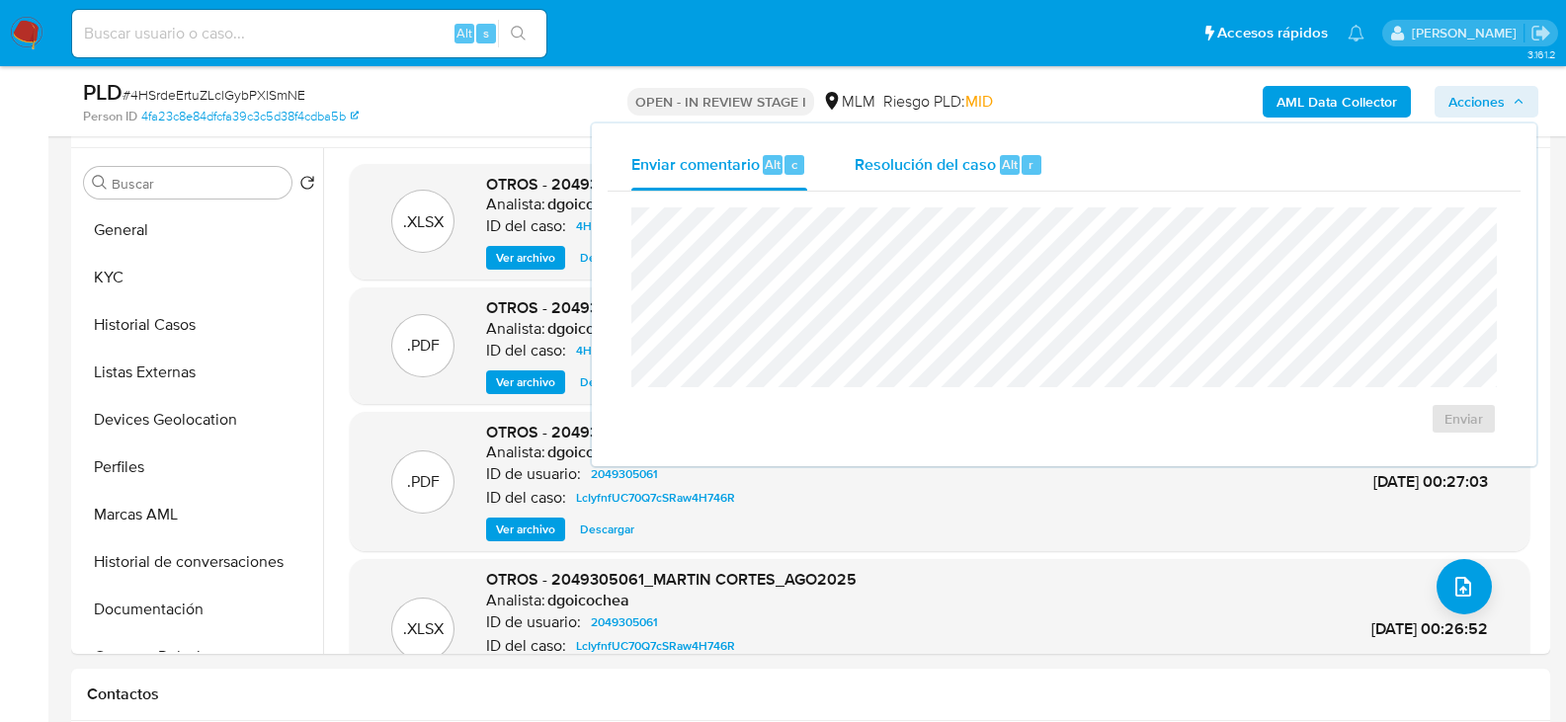
click at [922, 167] on span "Resolución del caso" at bounding box center [925, 163] width 141 height 23
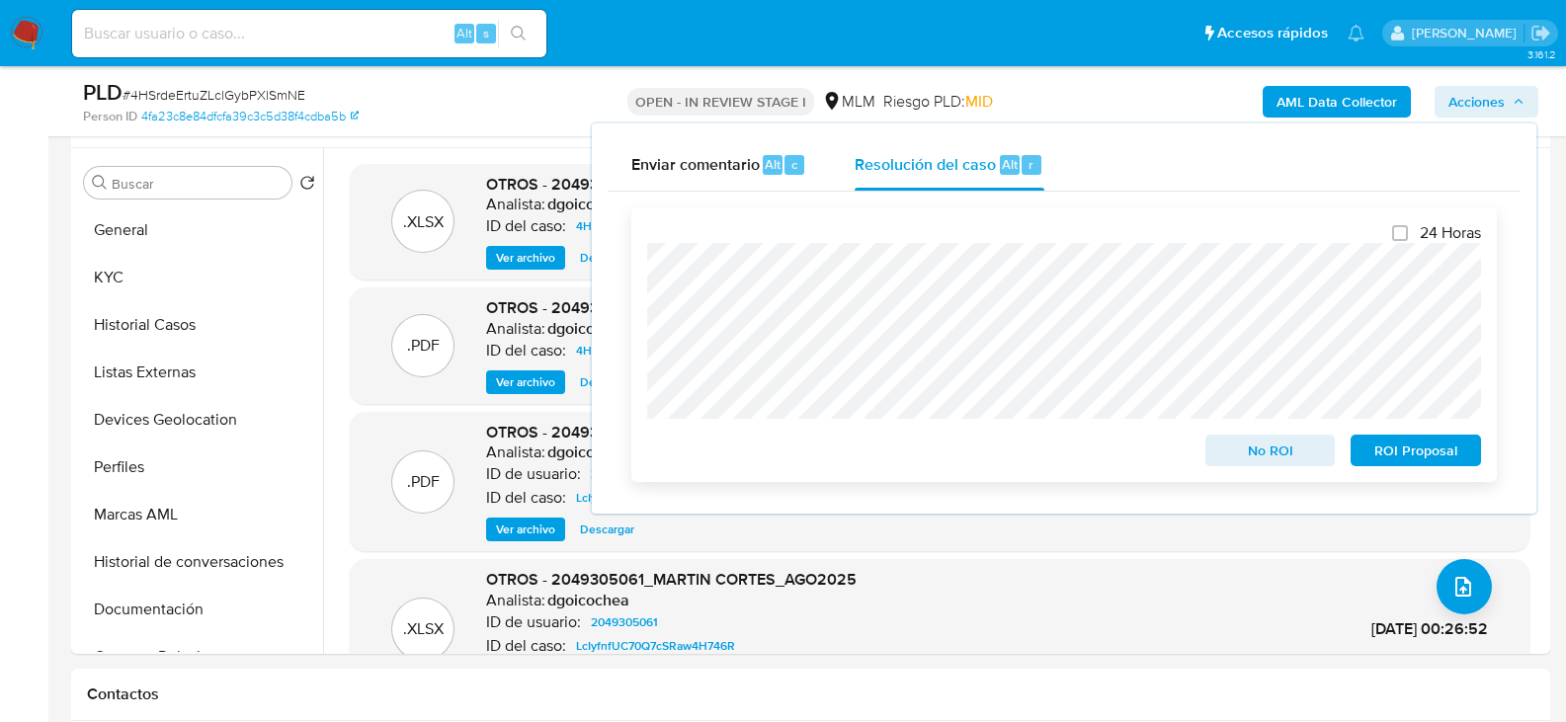
click at [1446, 447] on span "ROI Proposal" at bounding box center [1416, 451] width 103 height 28
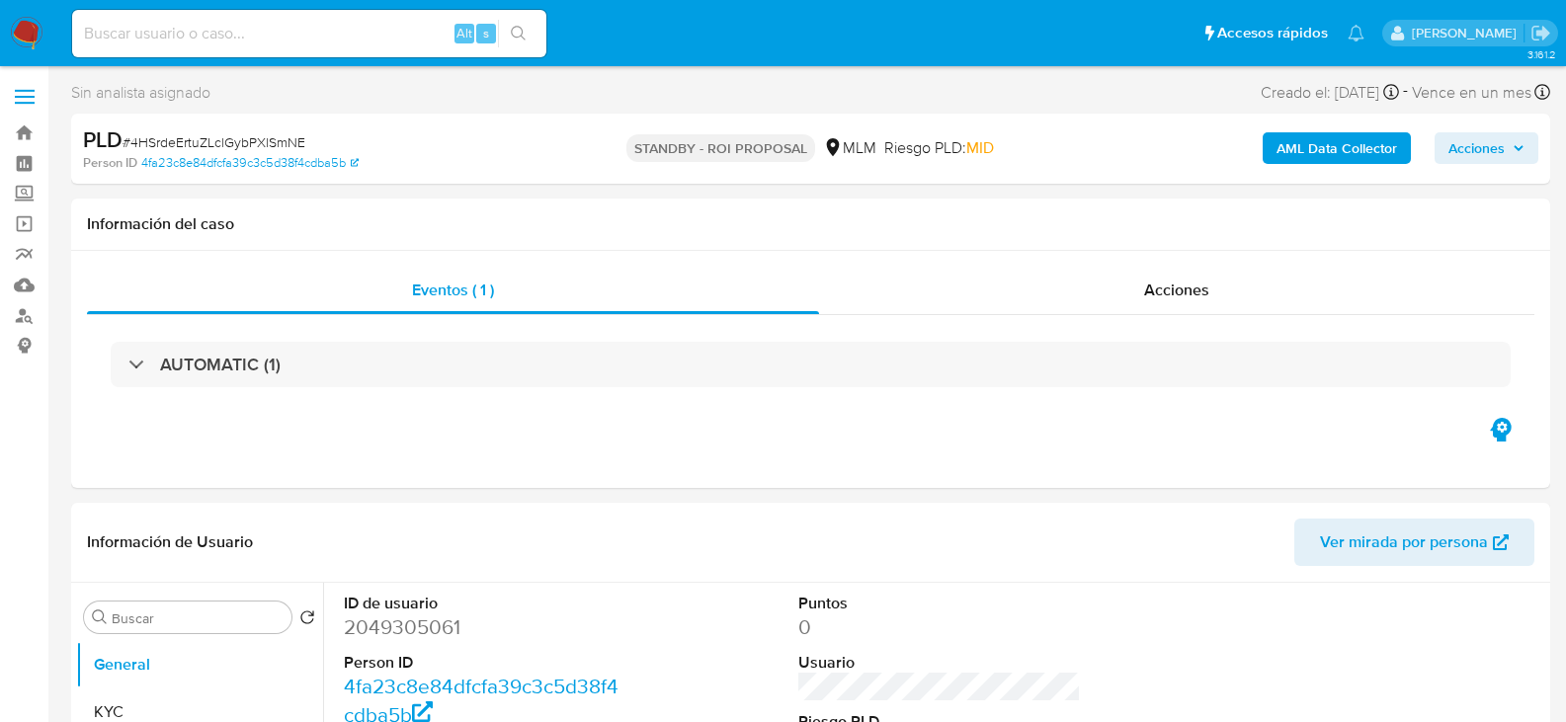
select select "10"
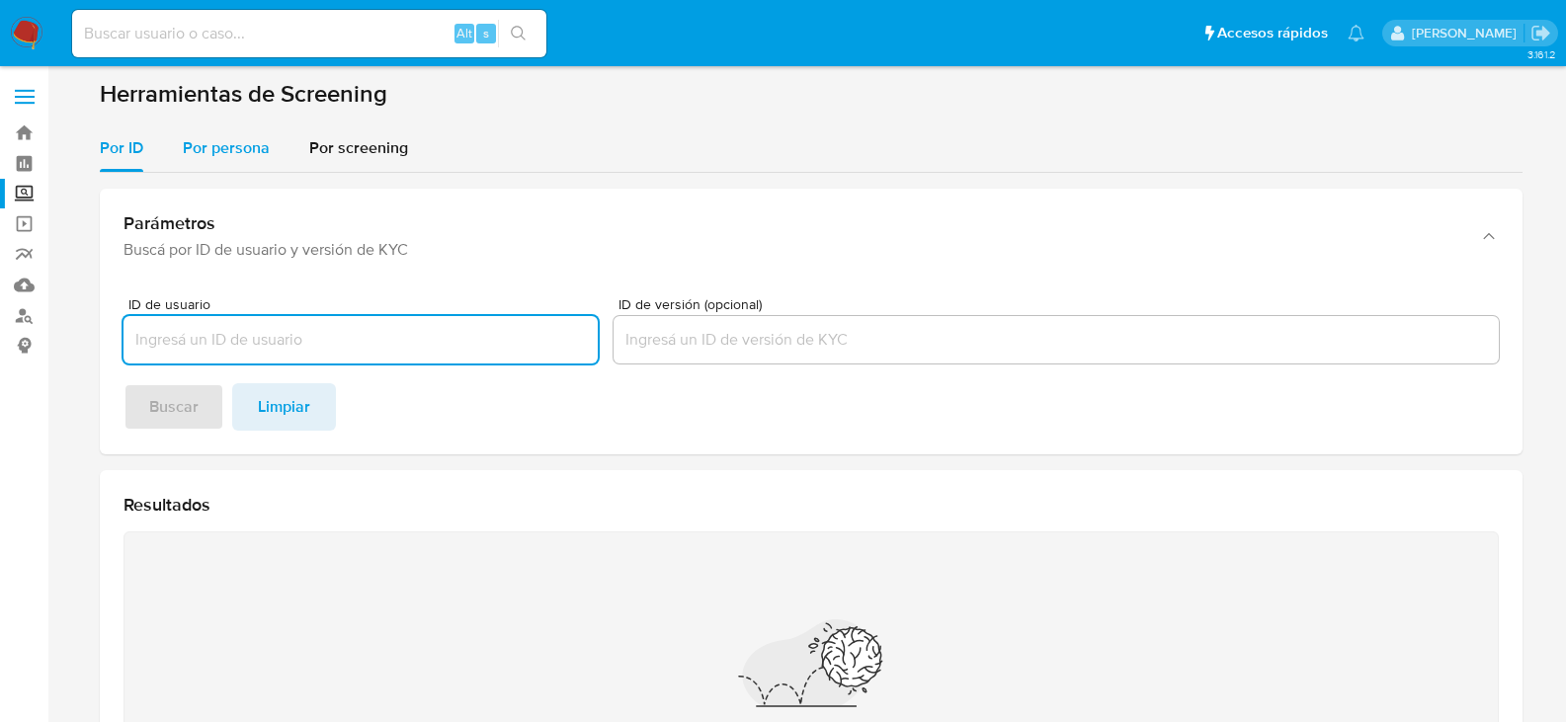
click at [228, 147] on span "Por persona" at bounding box center [226, 147] width 87 height 23
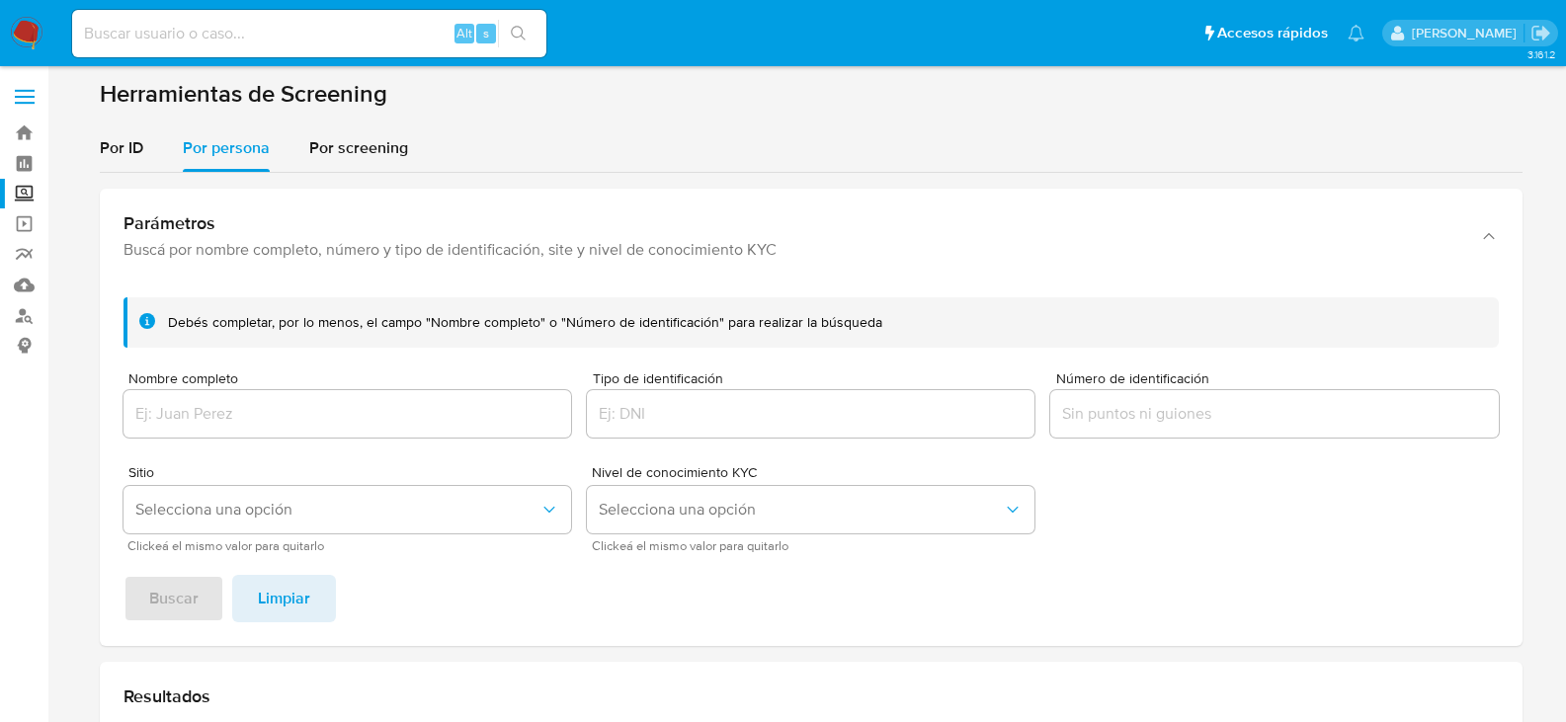
click at [1234, 404] on input "Número de identificación" at bounding box center [1274, 414] width 448 height 26
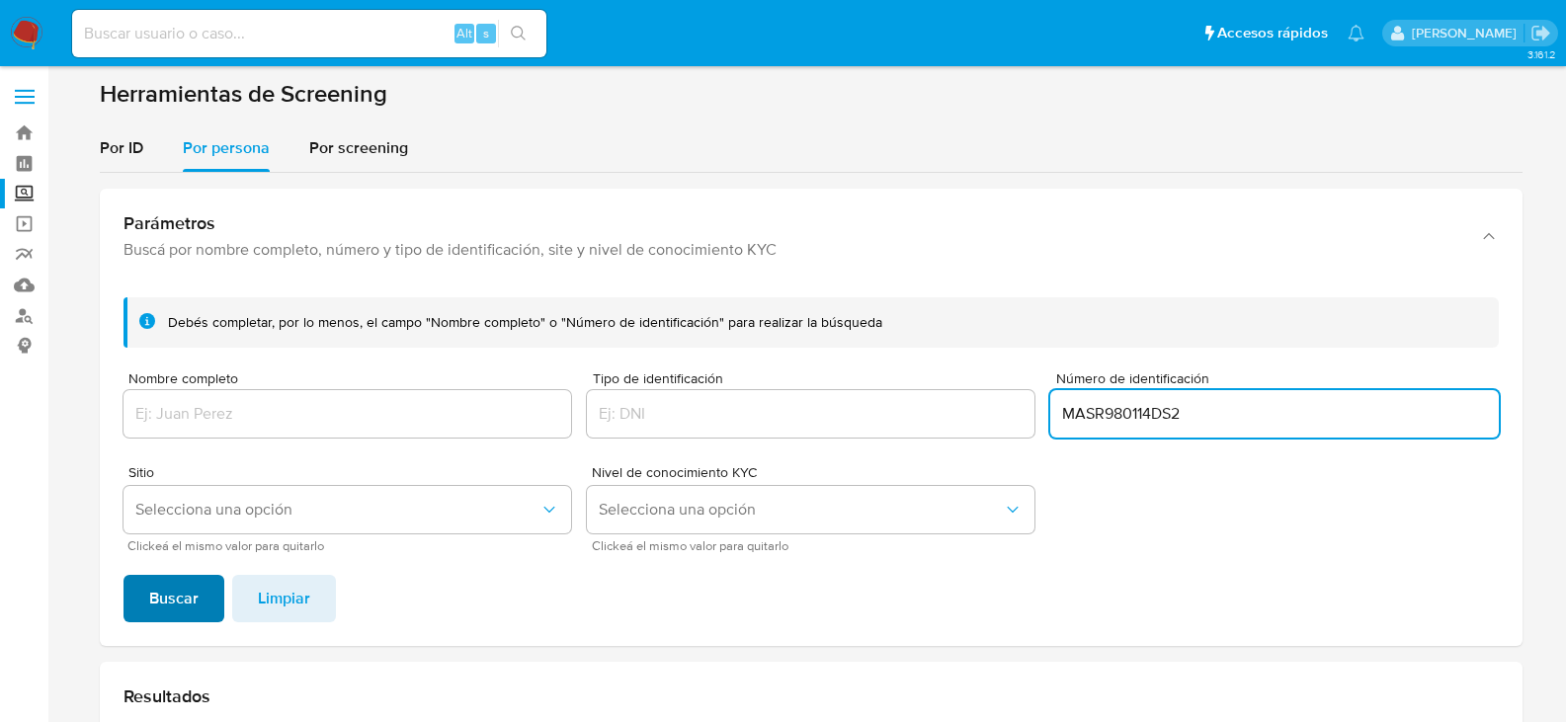
type input "MASR980114DS2"
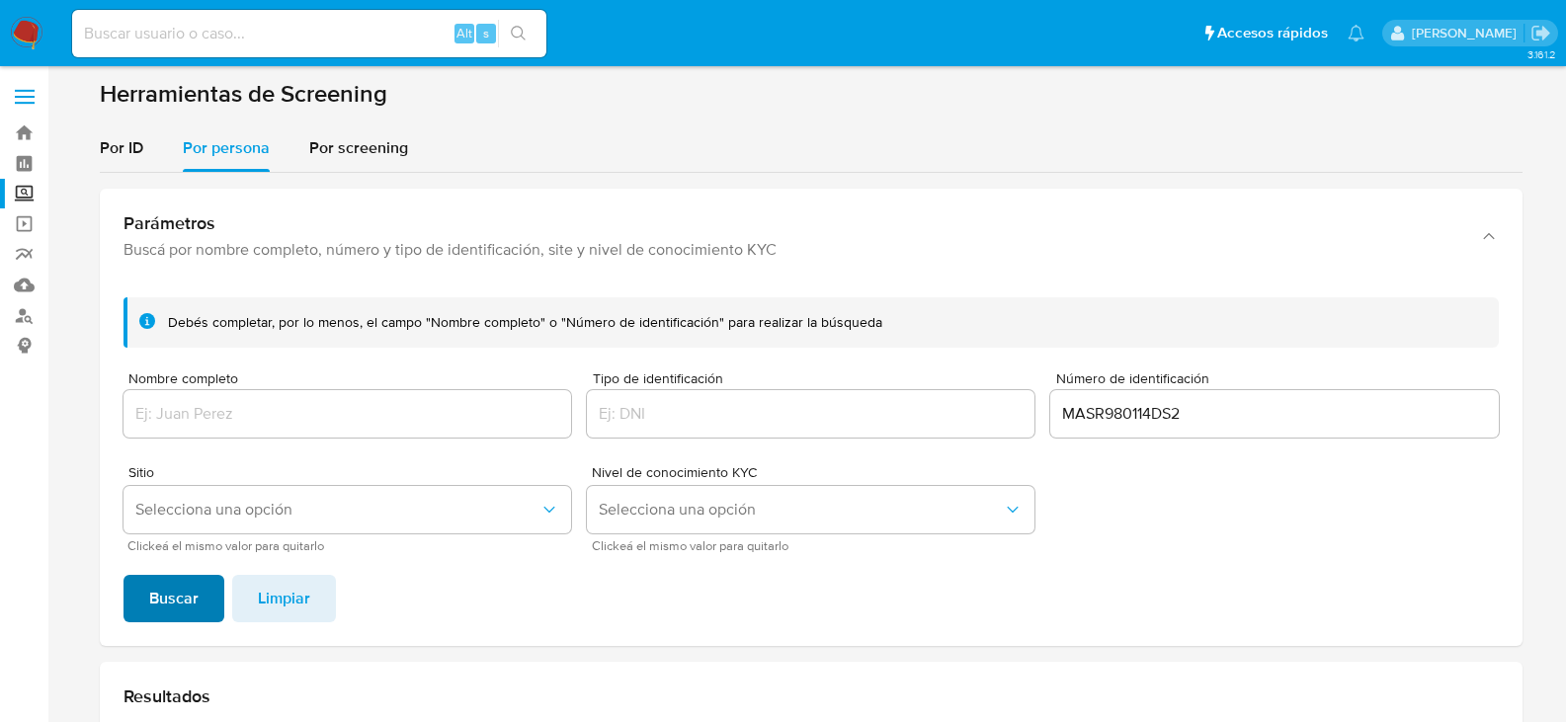
click at [196, 582] on span "Buscar" at bounding box center [173, 598] width 49 height 43
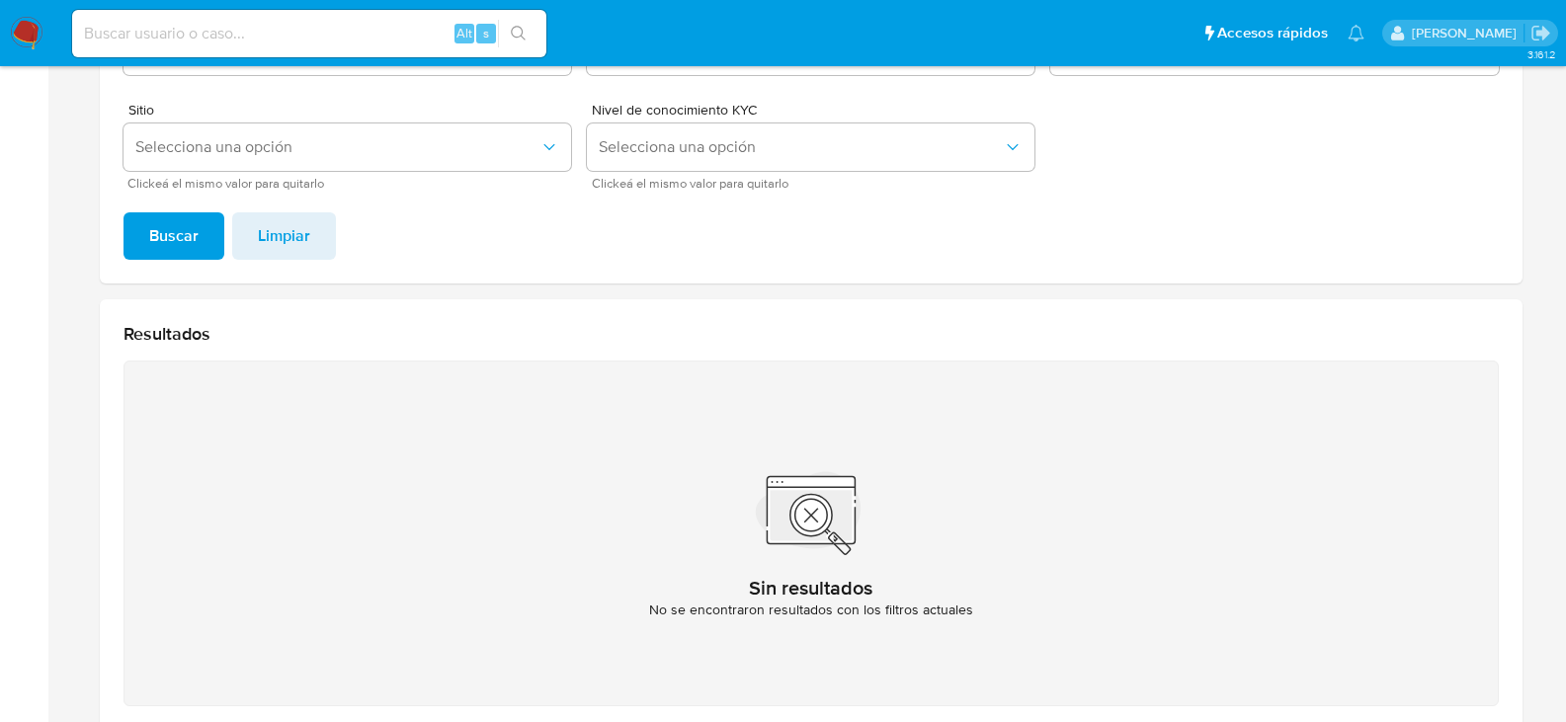
scroll to position [174, 0]
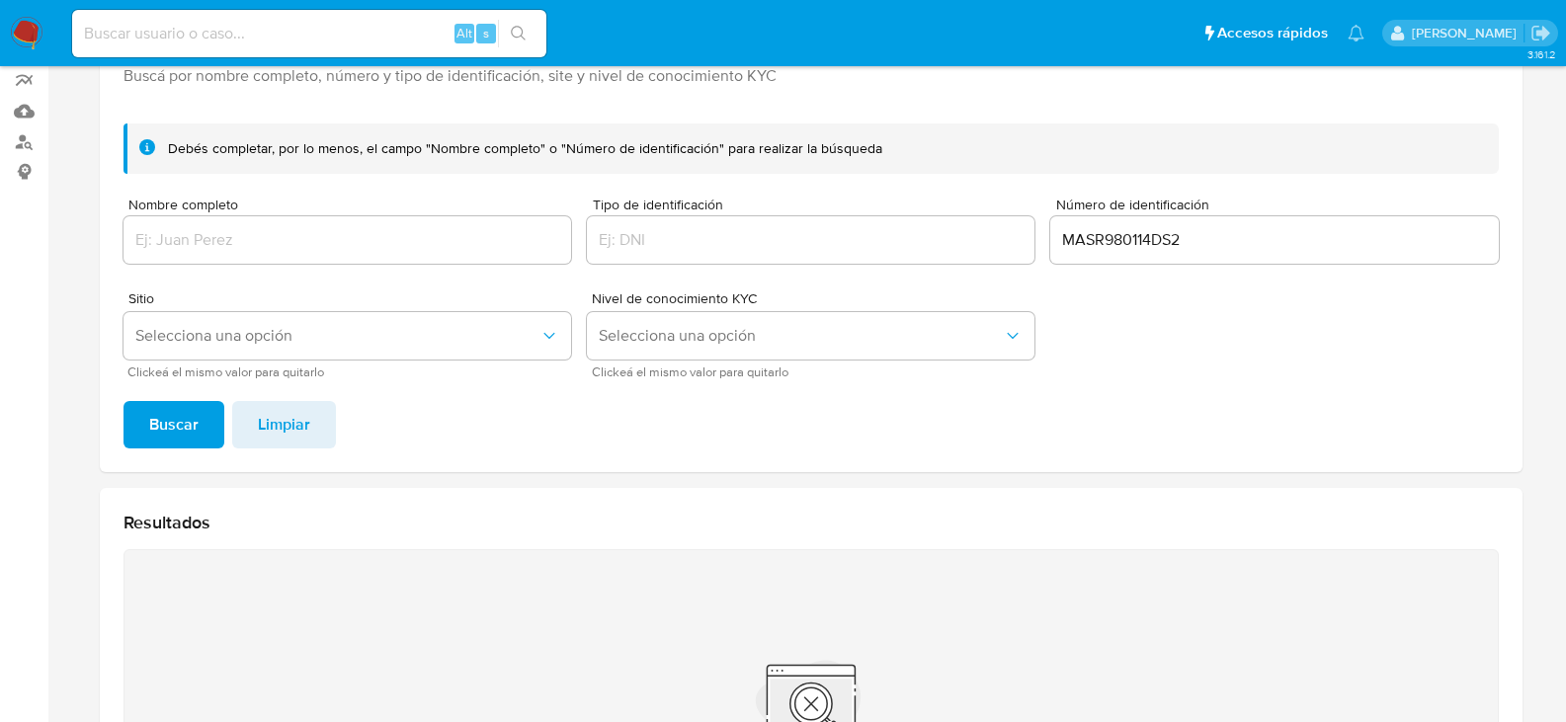
click at [1074, 225] on div "MASR980114DS2" at bounding box center [1274, 239] width 448 height 47
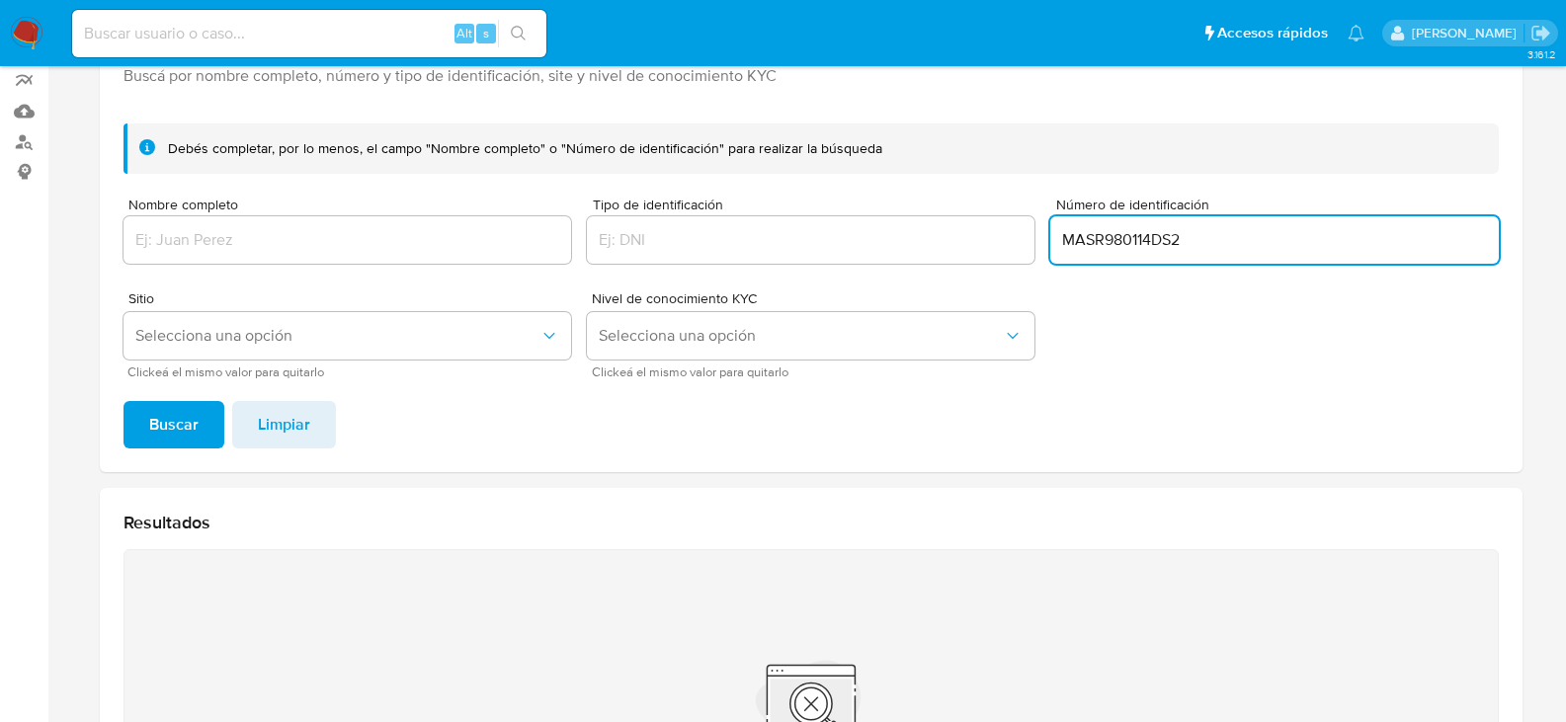
click at [1066, 241] on input "MASR980114DS2" at bounding box center [1274, 240] width 448 height 26
click at [180, 224] on div at bounding box center [348, 239] width 448 height 47
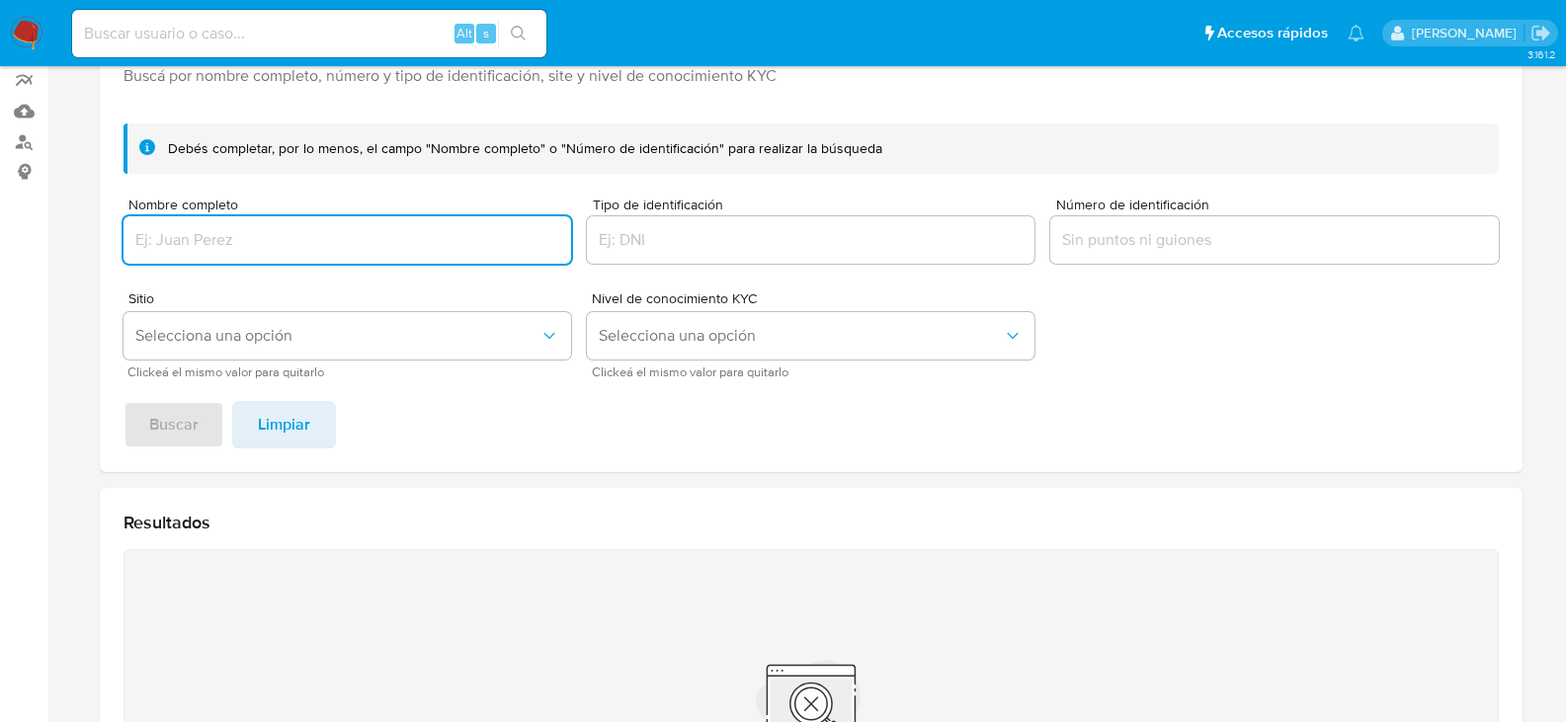
click at [180, 230] on input "Nombre completo" at bounding box center [348, 240] width 448 height 26
type input "ROSALIA MARTINEZ SANCHEZ"
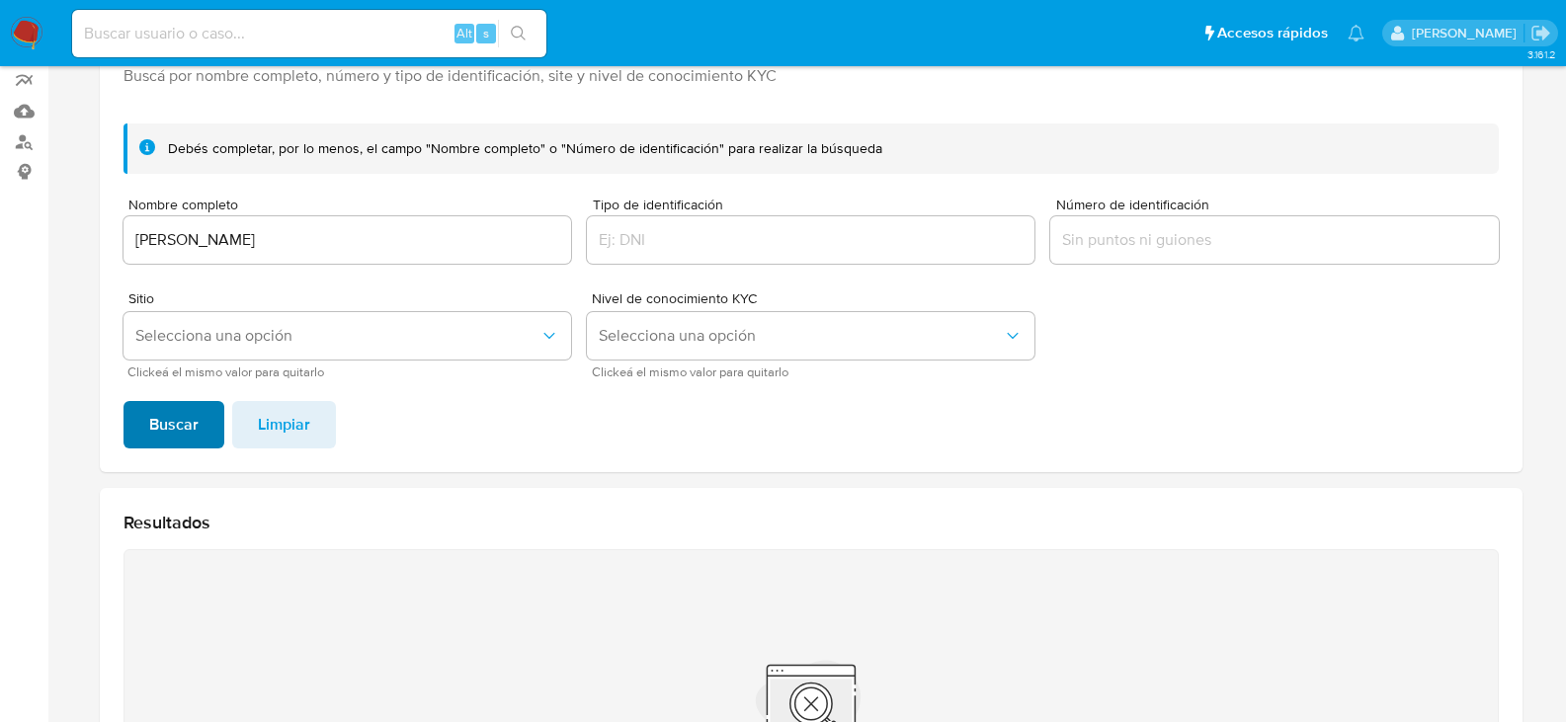
click at [181, 430] on span "Buscar" at bounding box center [173, 424] width 49 height 43
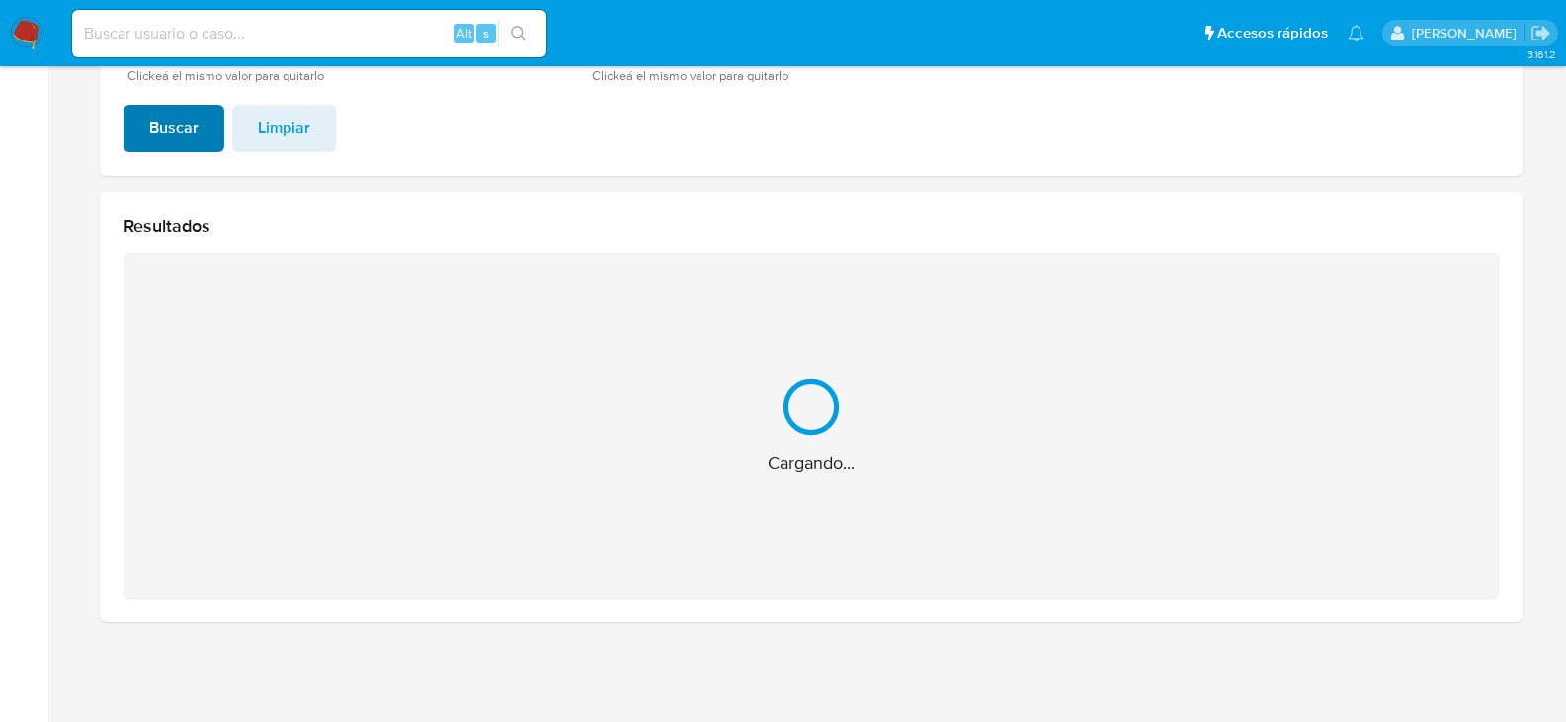
scroll to position [156, 0]
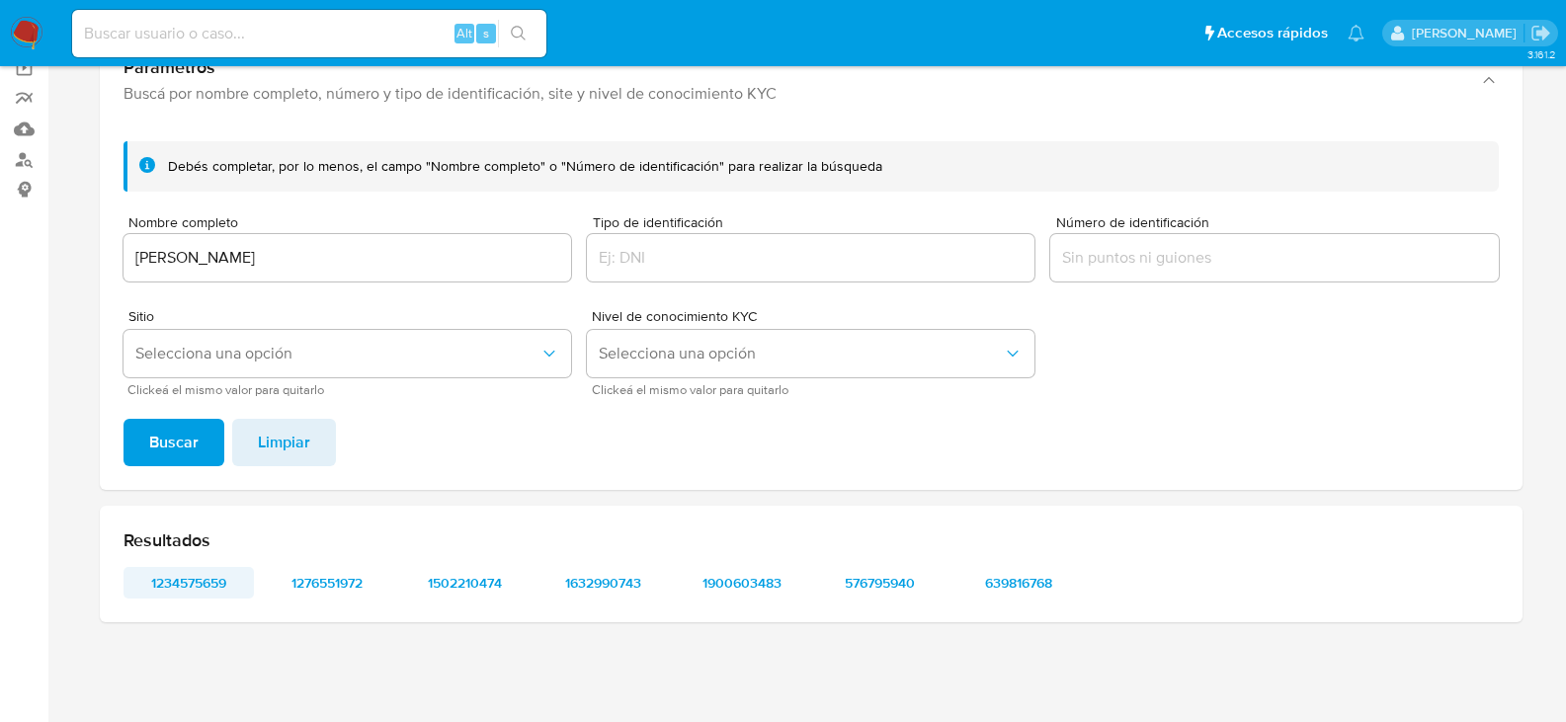
click at [193, 573] on span "1234575659" at bounding box center [188, 583] width 103 height 28
click at [354, 581] on span "1276551972" at bounding box center [327, 583] width 103 height 28
click at [449, 586] on span "1502210474" at bounding box center [465, 583] width 103 height 28
click at [634, 587] on span "1632990743" at bounding box center [603, 583] width 103 height 28
click at [741, 583] on span "1900603483" at bounding box center [742, 583] width 103 height 28
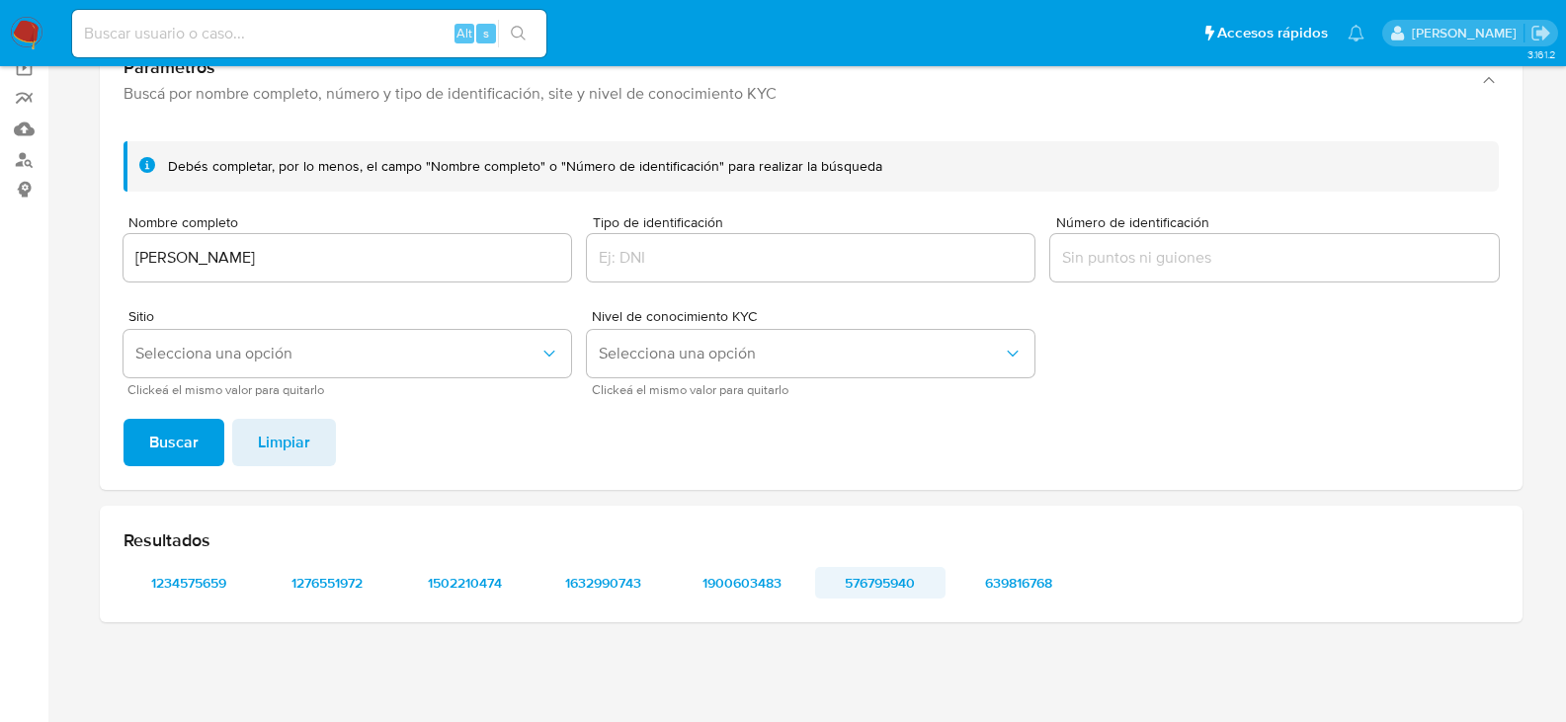
click at [850, 589] on span "576795940" at bounding box center [880, 583] width 103 height 28
click at [992, 581] on span "639816768" at bounding box center [1018, 583] width 103 height 28
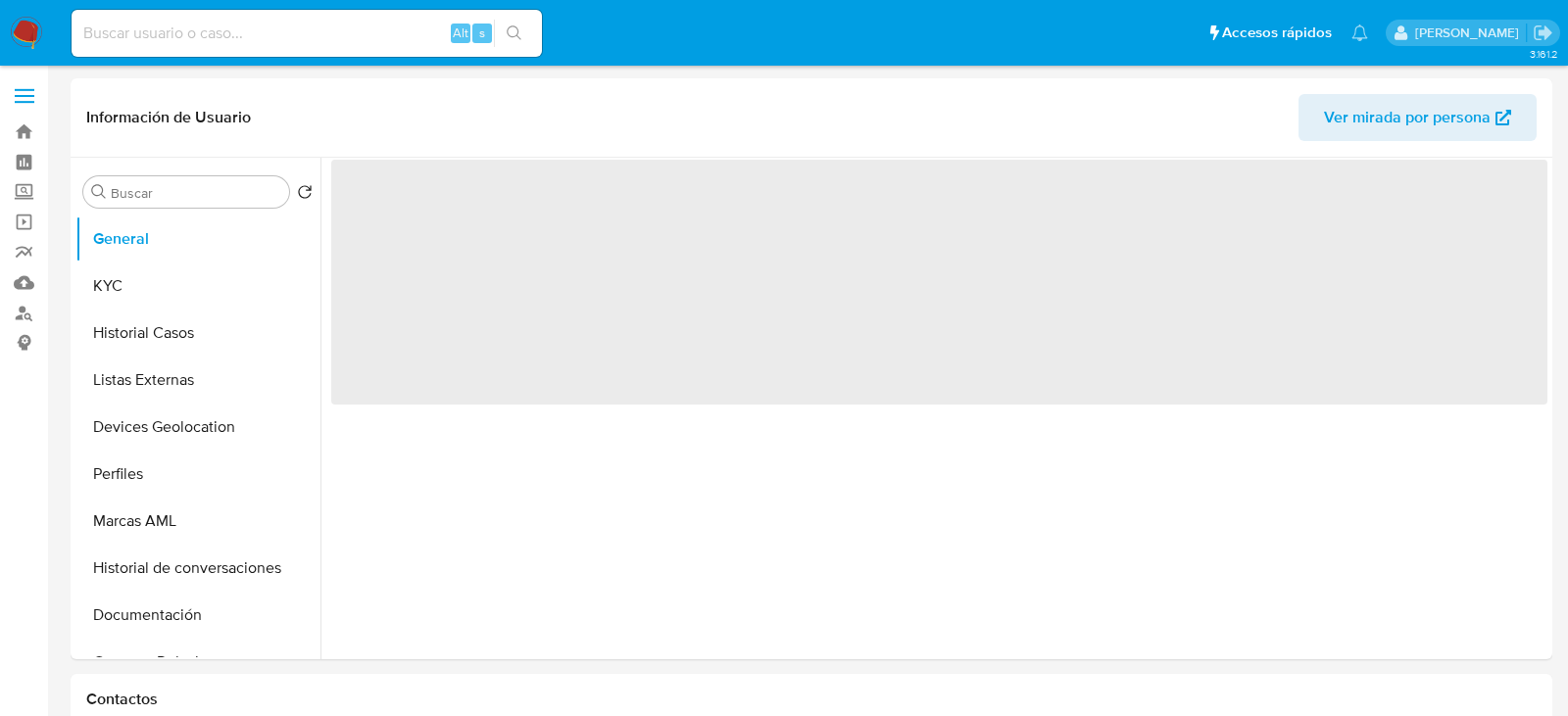
select select "10"
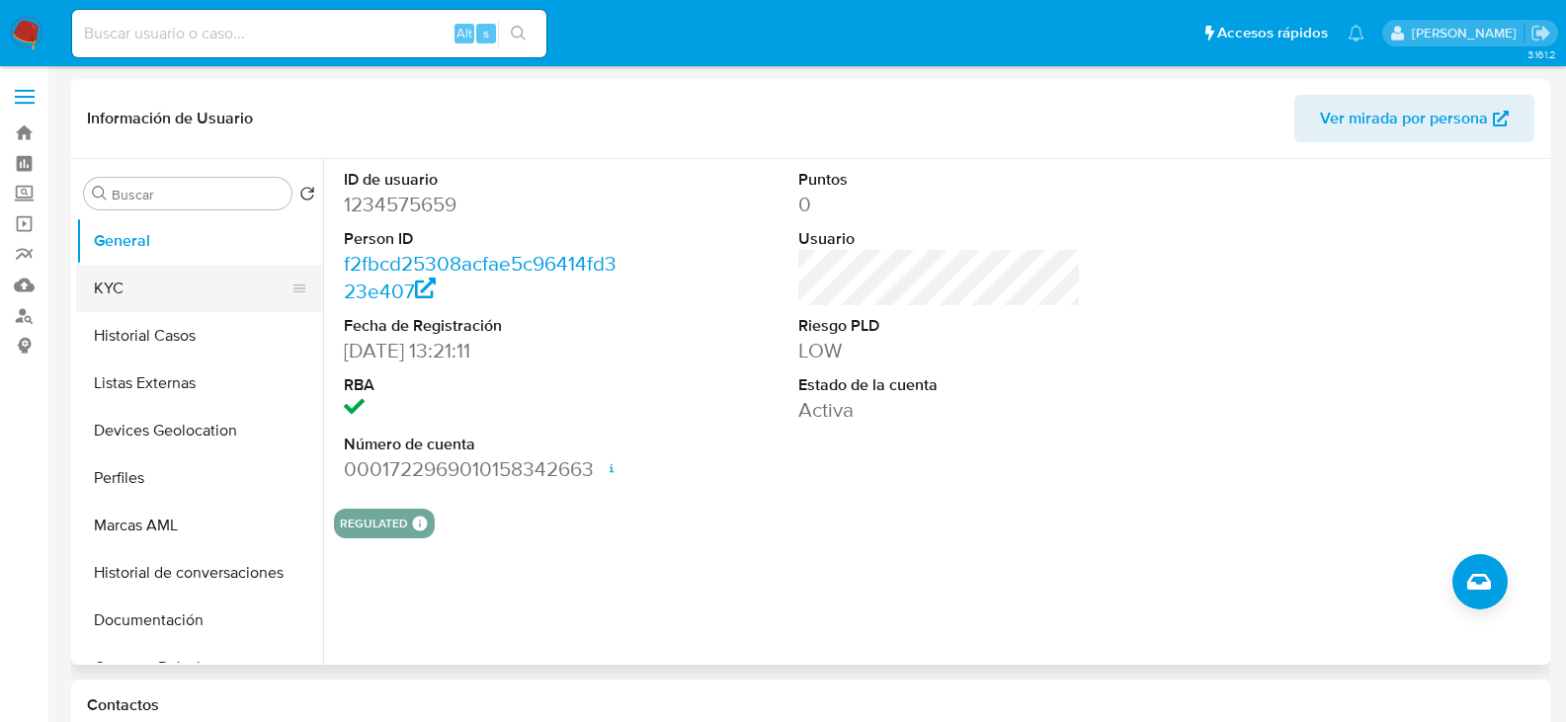
click at [136, 293] on button "KYC" at bounding box center [191, 288] width 231 height 47
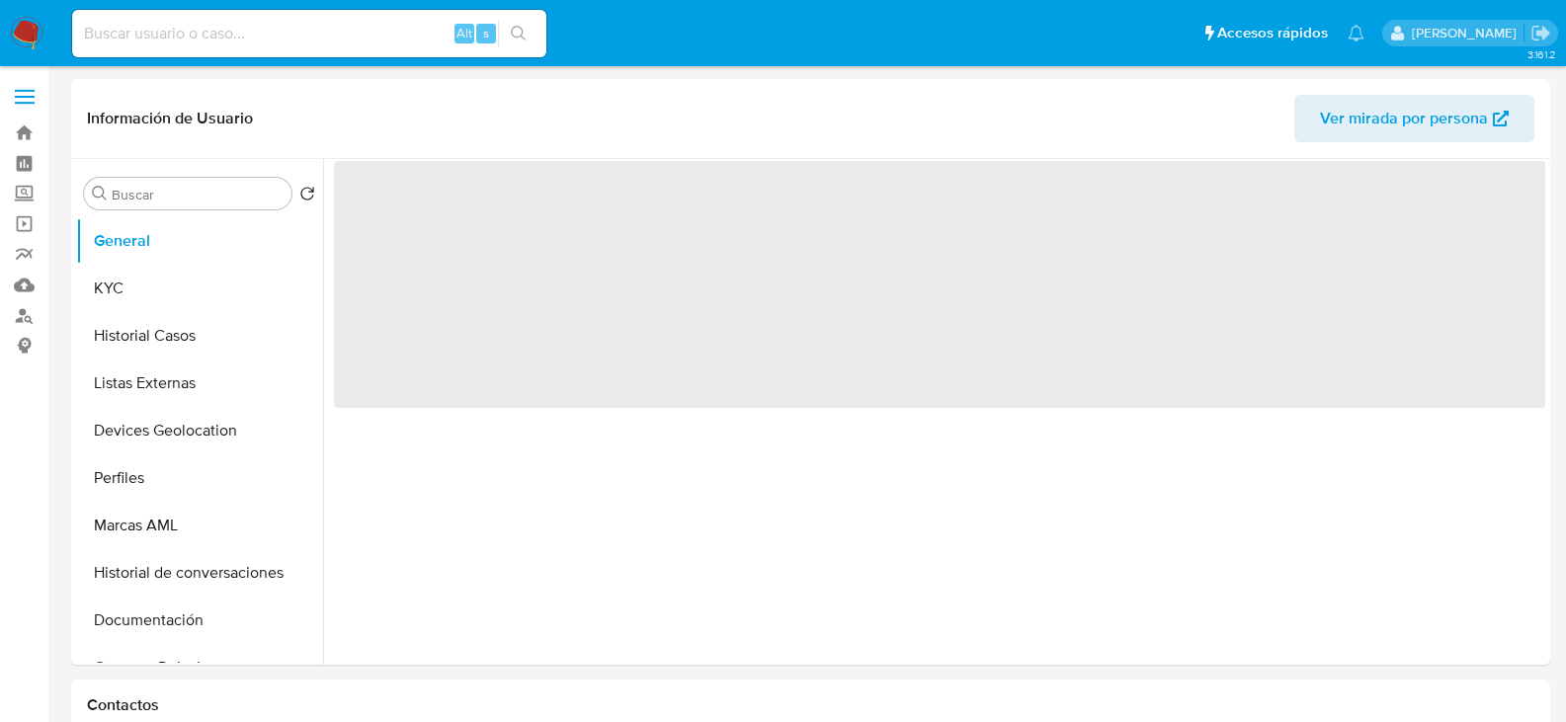
select select "10"
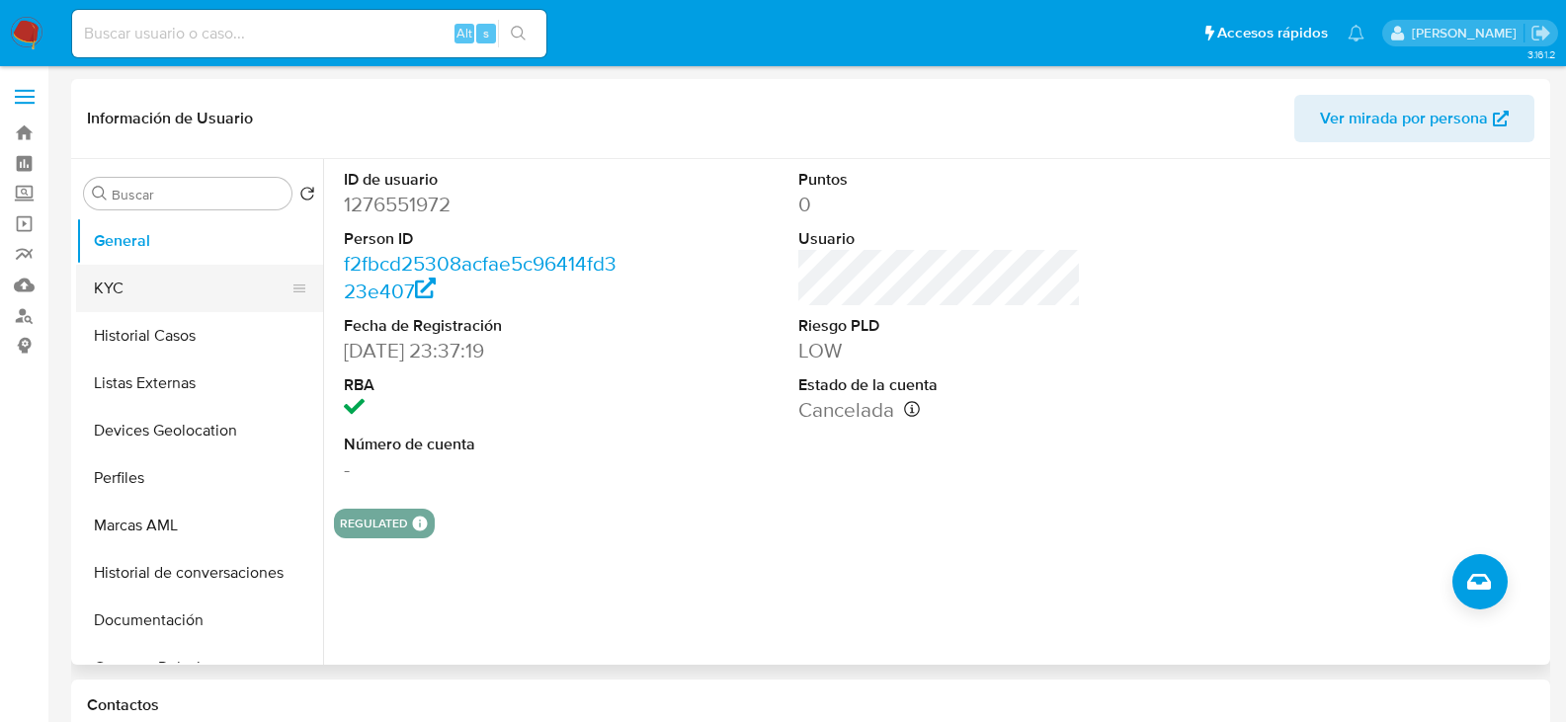
click at [110, 278] on button "KYC" at bounding box center [191, 288] width 231 height 47
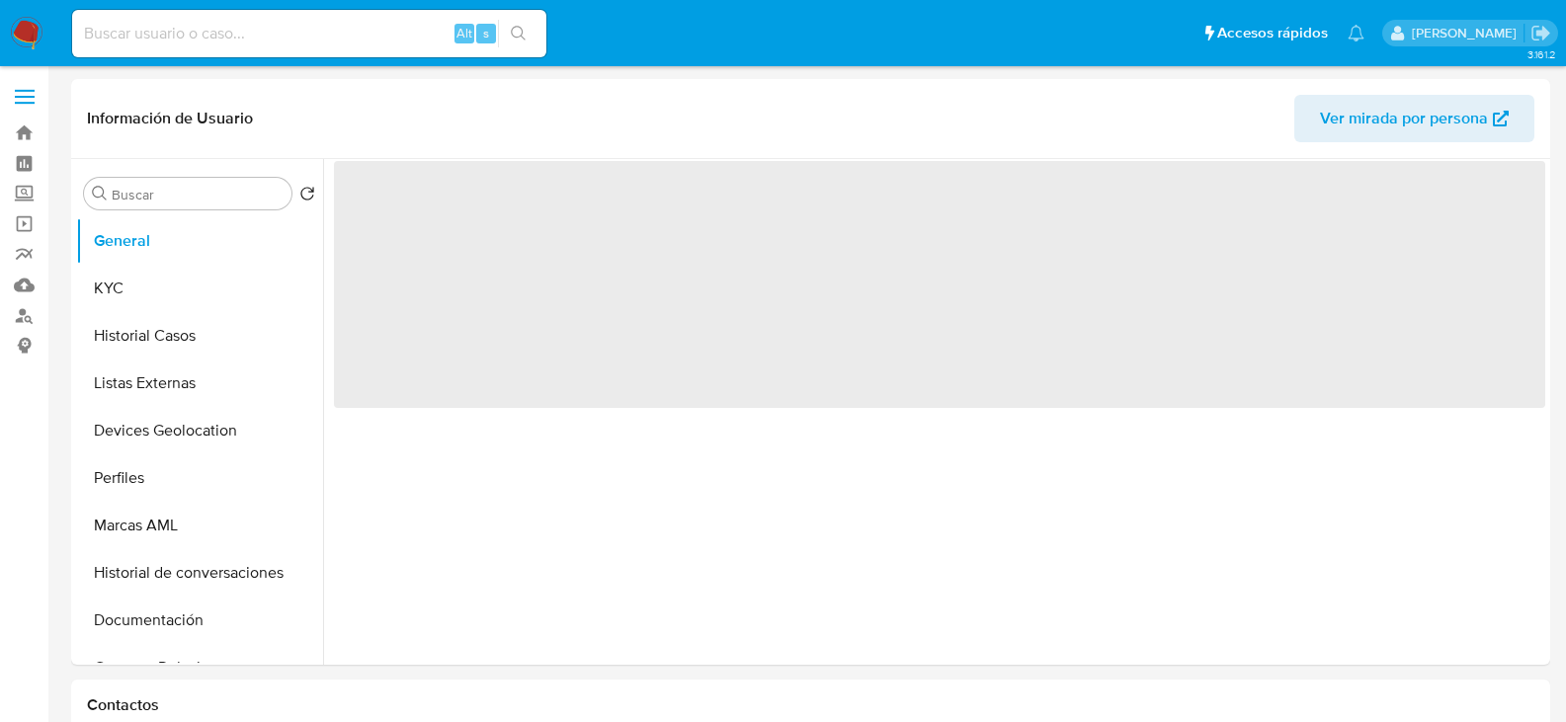
select select "10"
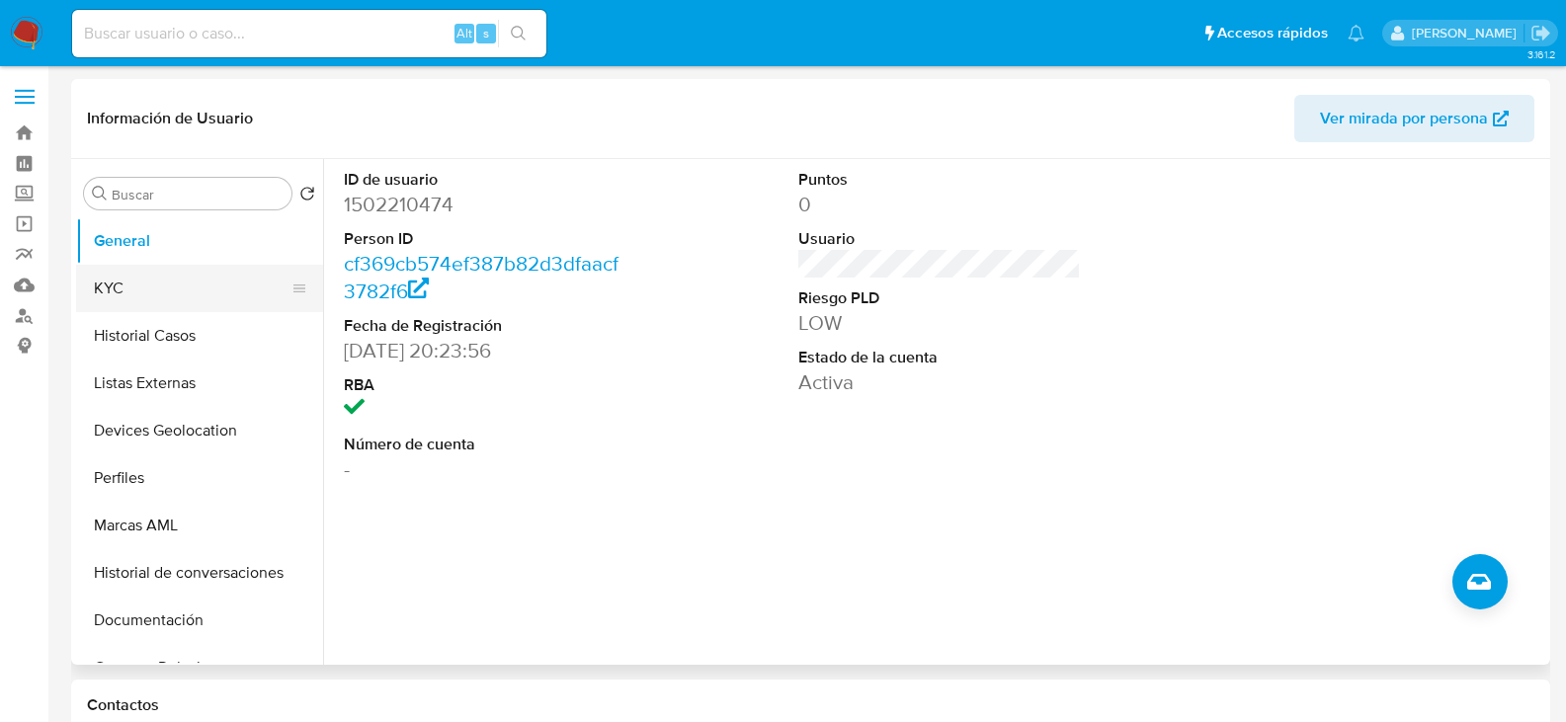
click at [148, 288] on button "KYC" at bounding box center [191, 288] width 231 height 47
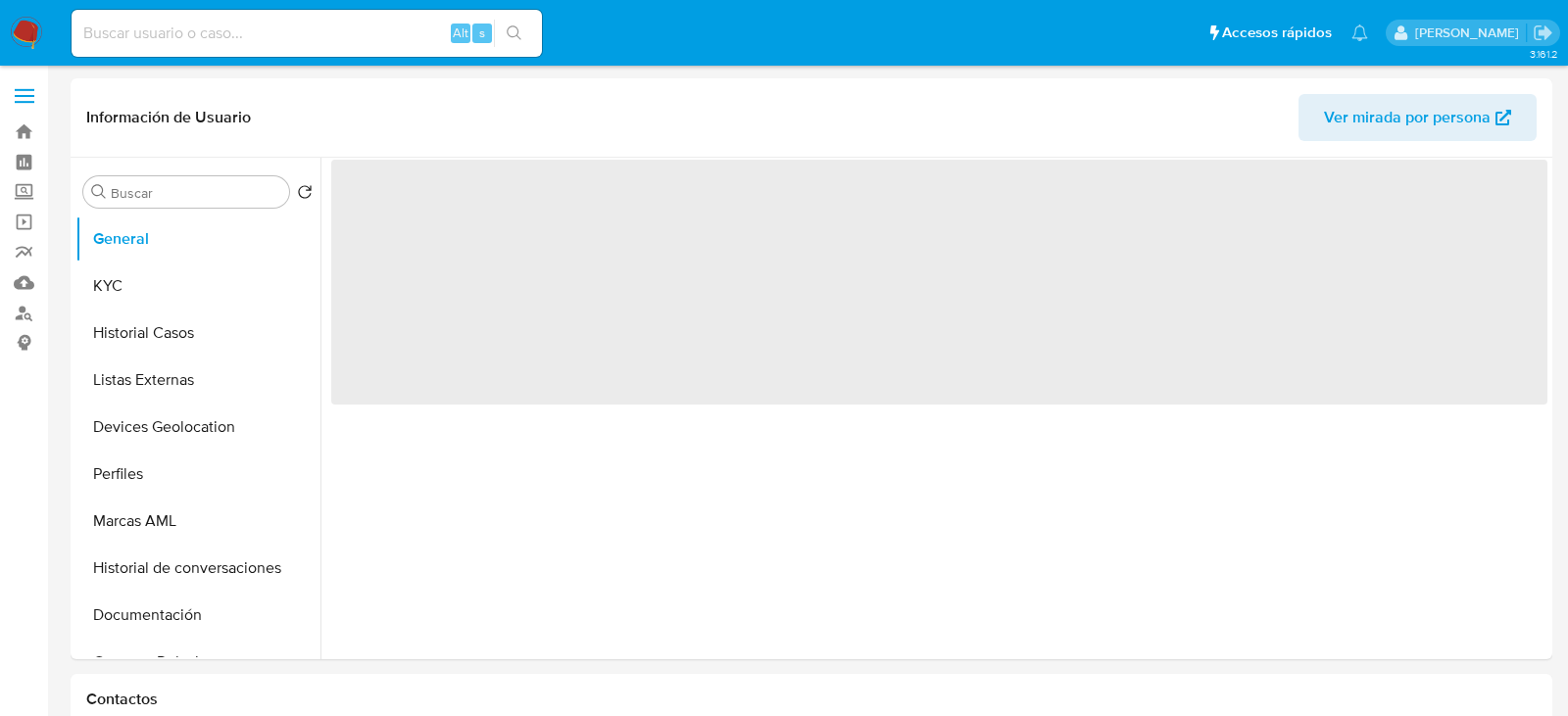
select select "10"
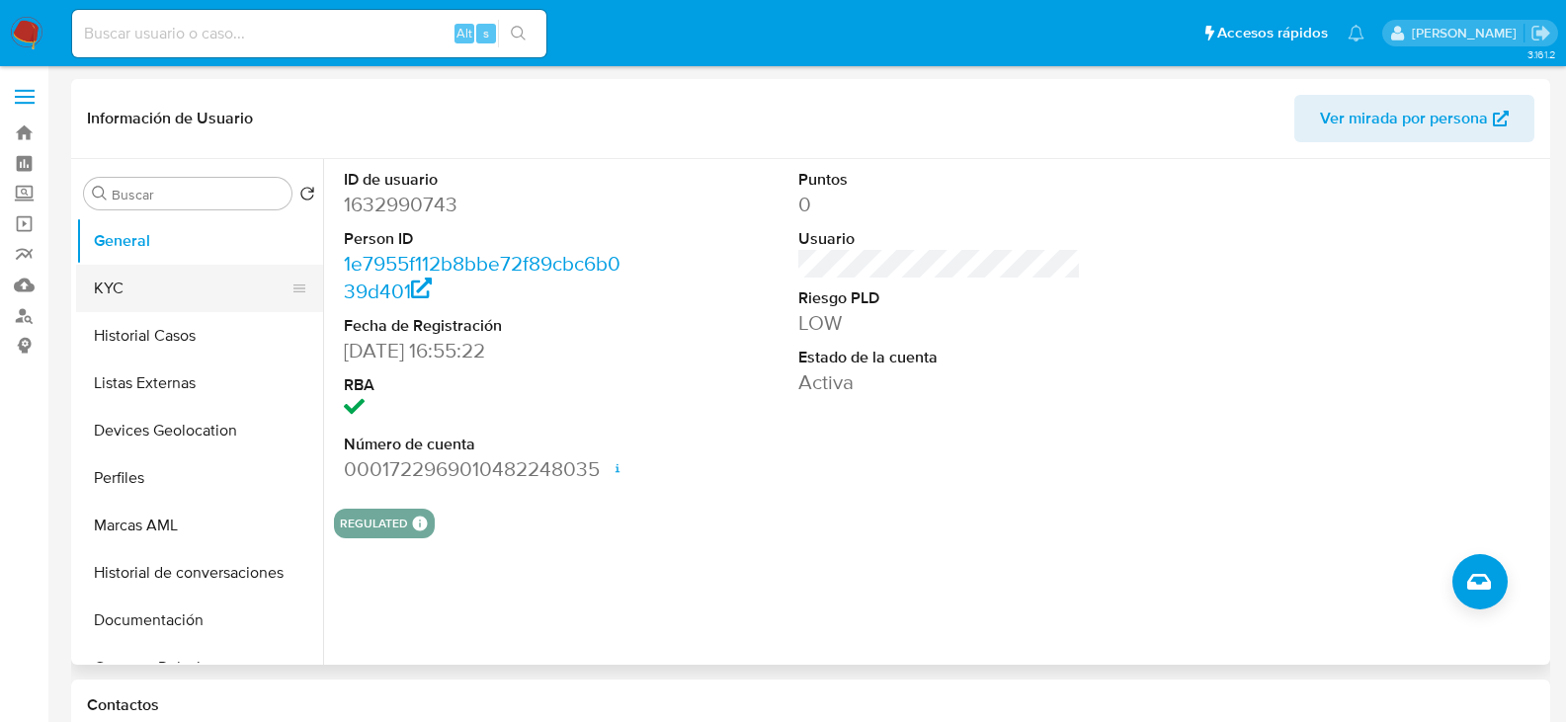
click at [125, 271] on button "KYC" at bounding box center [191, 288] width 231 height 47
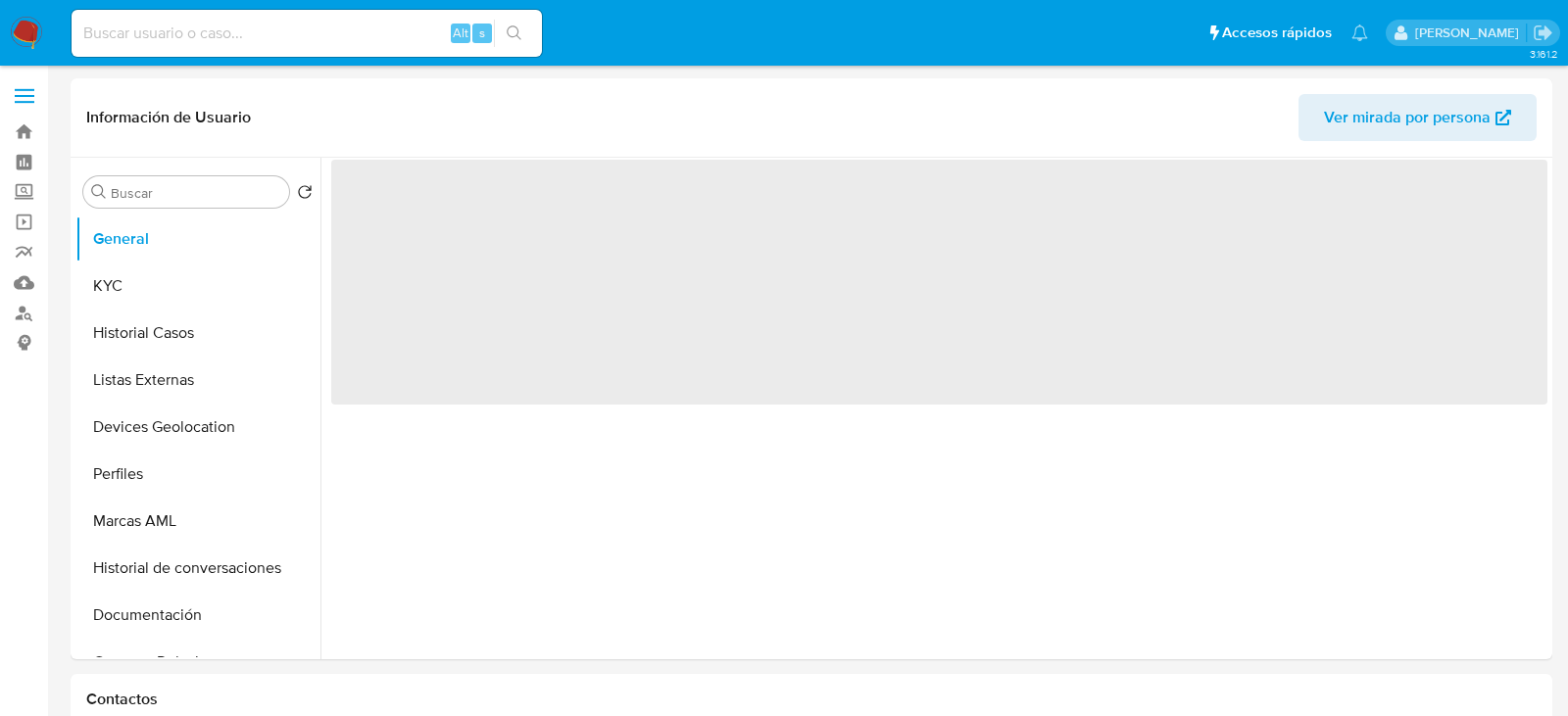
select select "10"
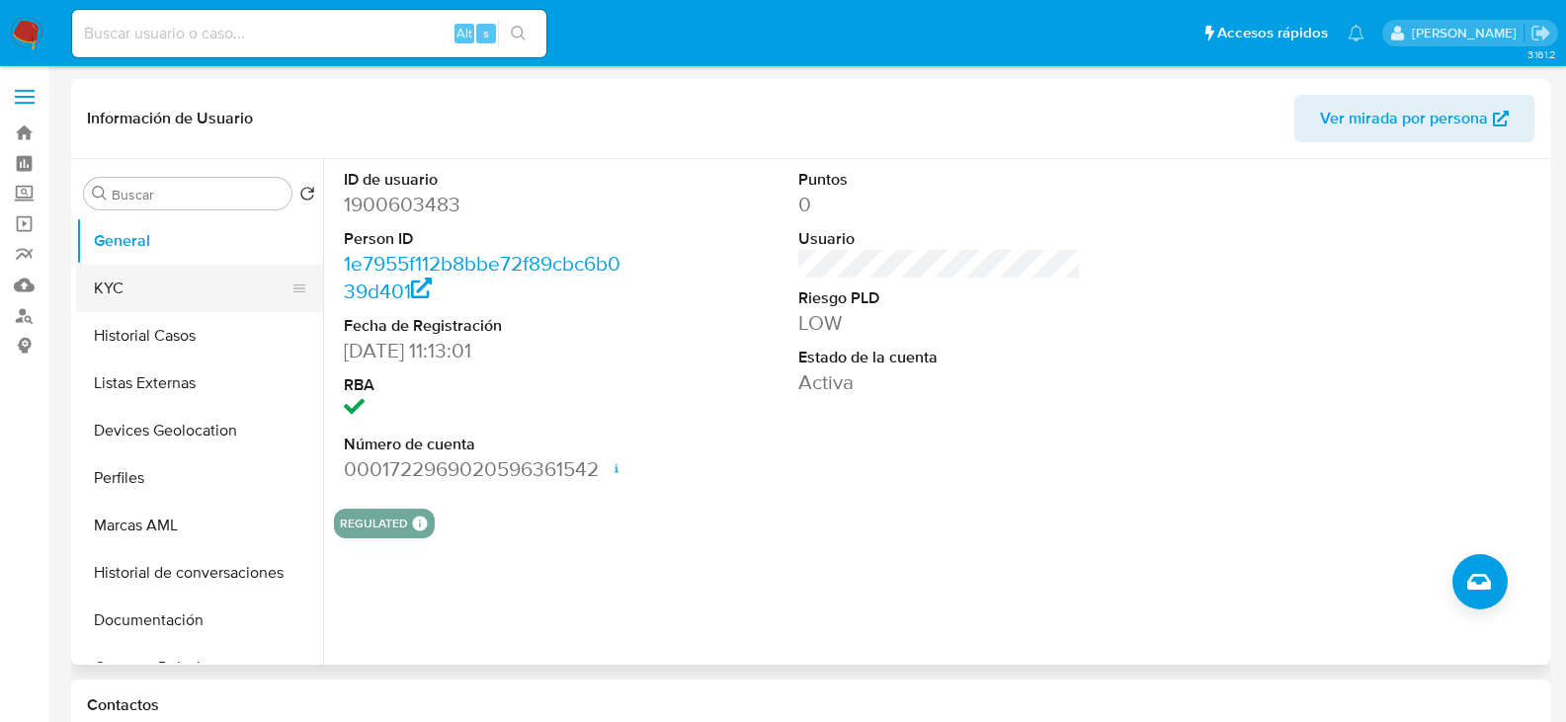
click at [136, 296] on button "KYC" at bounding box center [191, 288] width 231 height 47
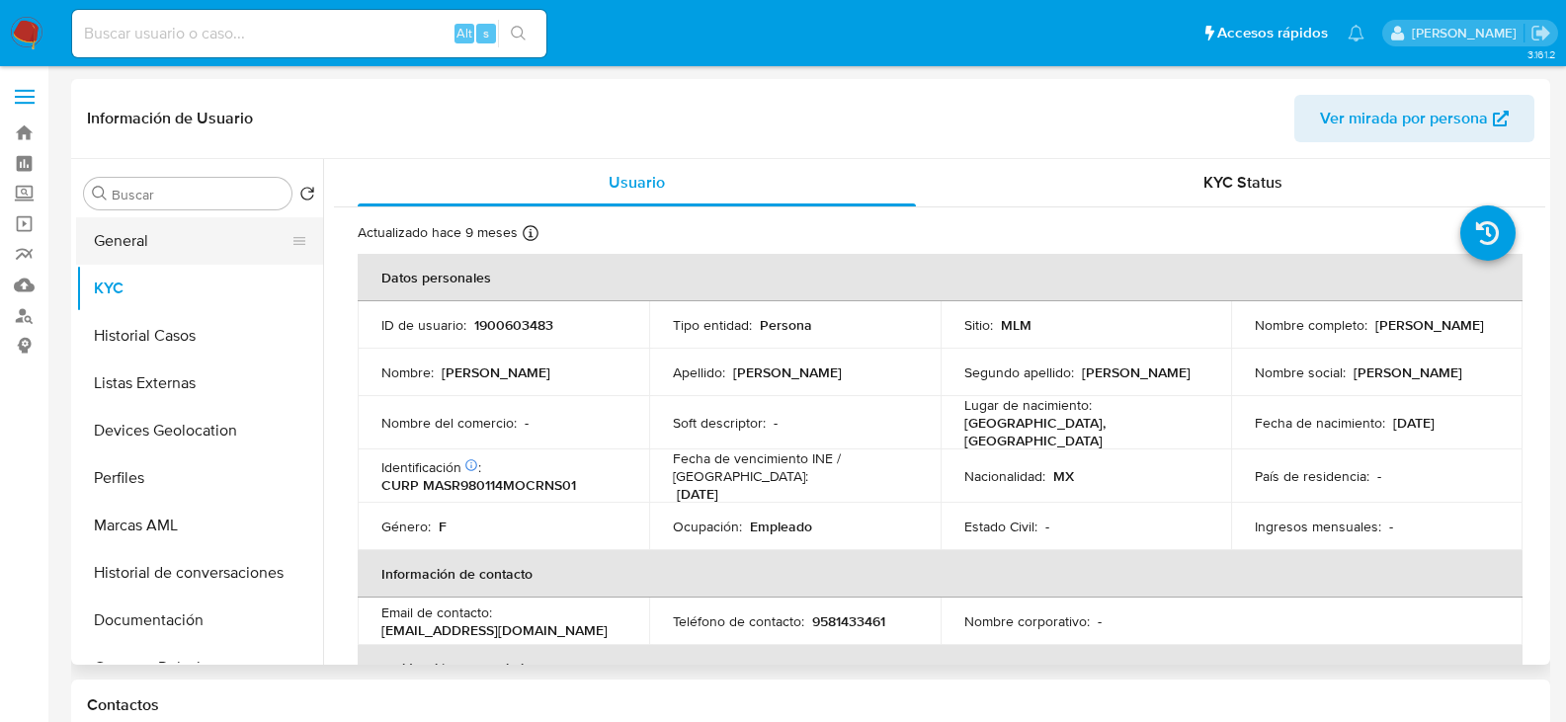
click at [133, 247] on button "General" at bounding box center [191, 240] width 231 height 47
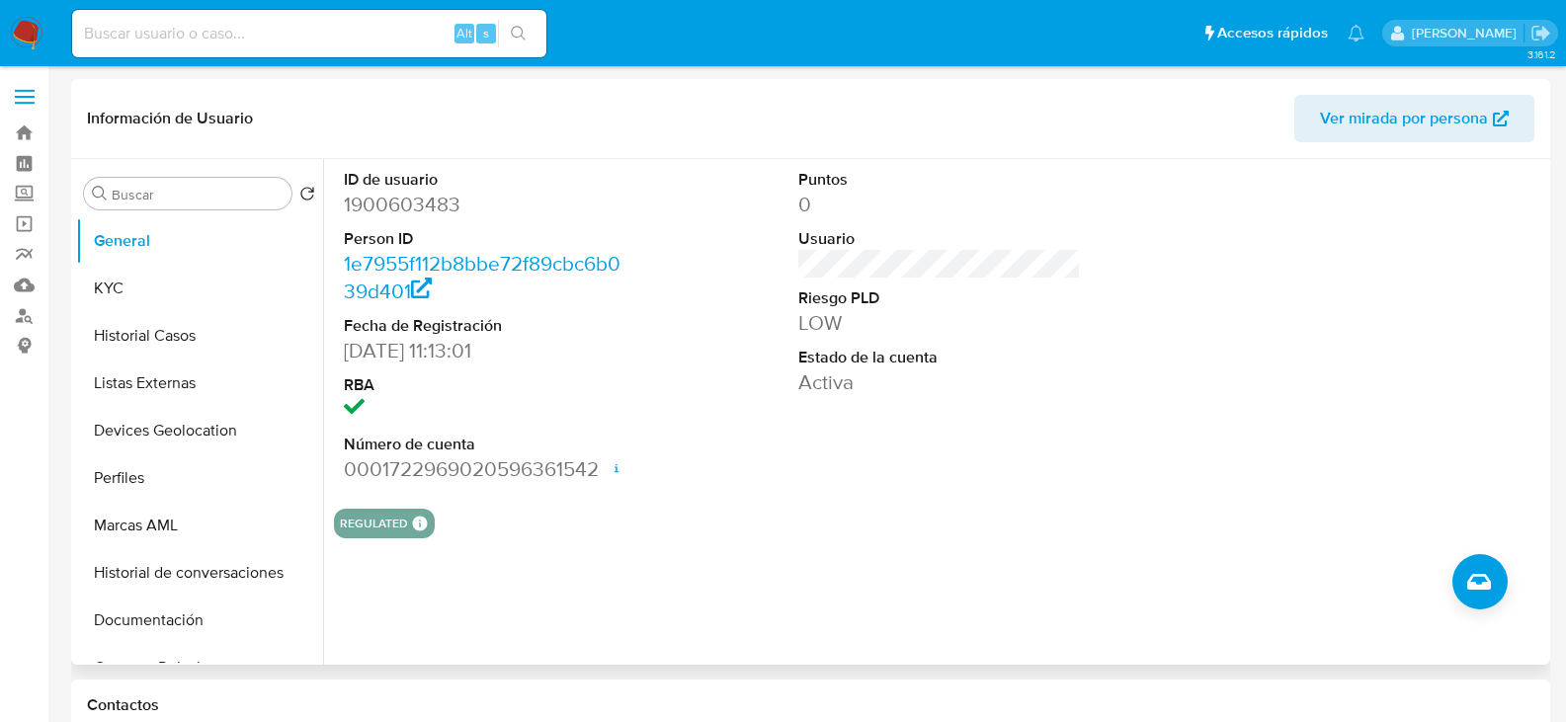
click at [381, 195] on dd "1900603483" at bounding box center [486, 205] width 284 height 28
click at [380, 195] on dd "1900603483" at bounding box center [486, 205] width 284 height 28
copy dd "1900603483"
click at [122, 277] on button "KYC" at bounding box center [191, 288] width 231 height 47
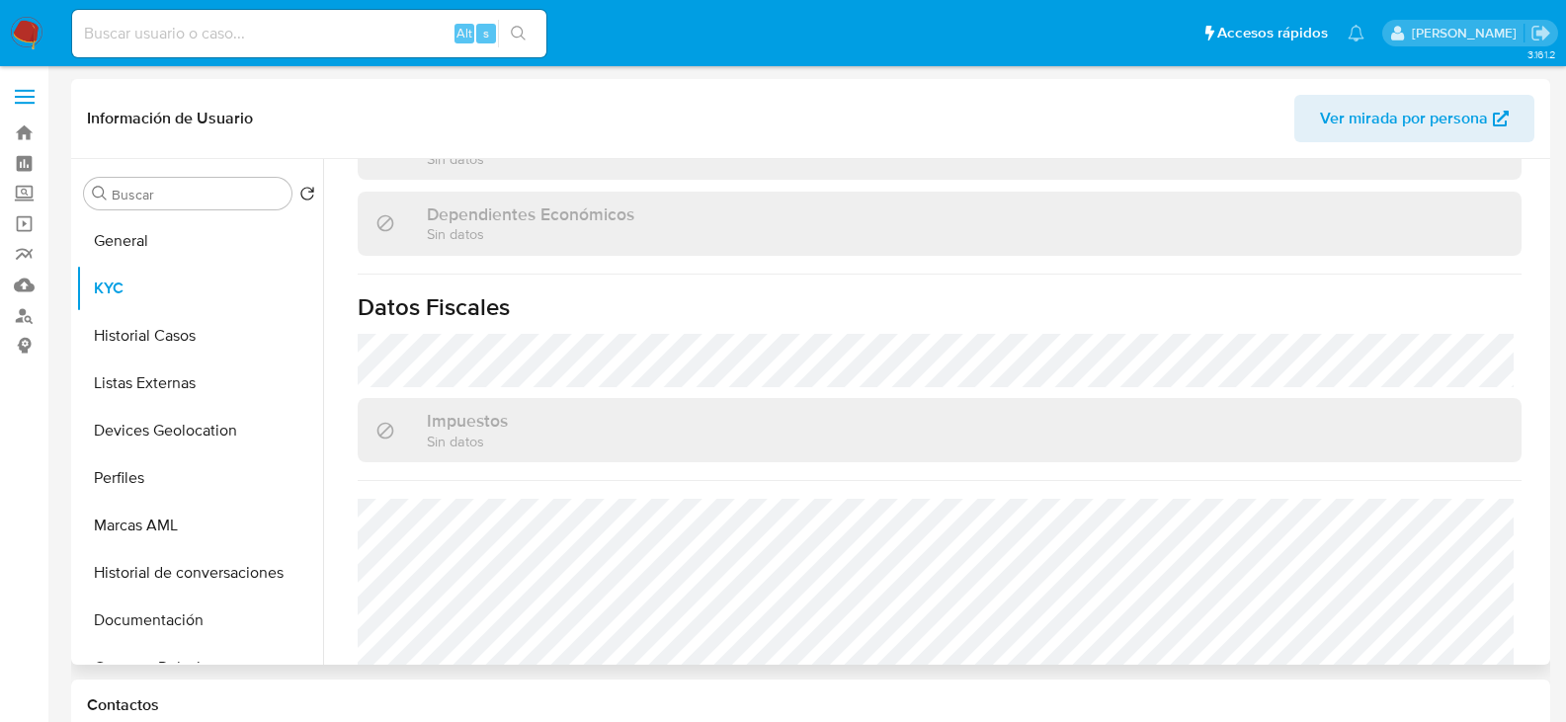
scroll to position [1242, 0]
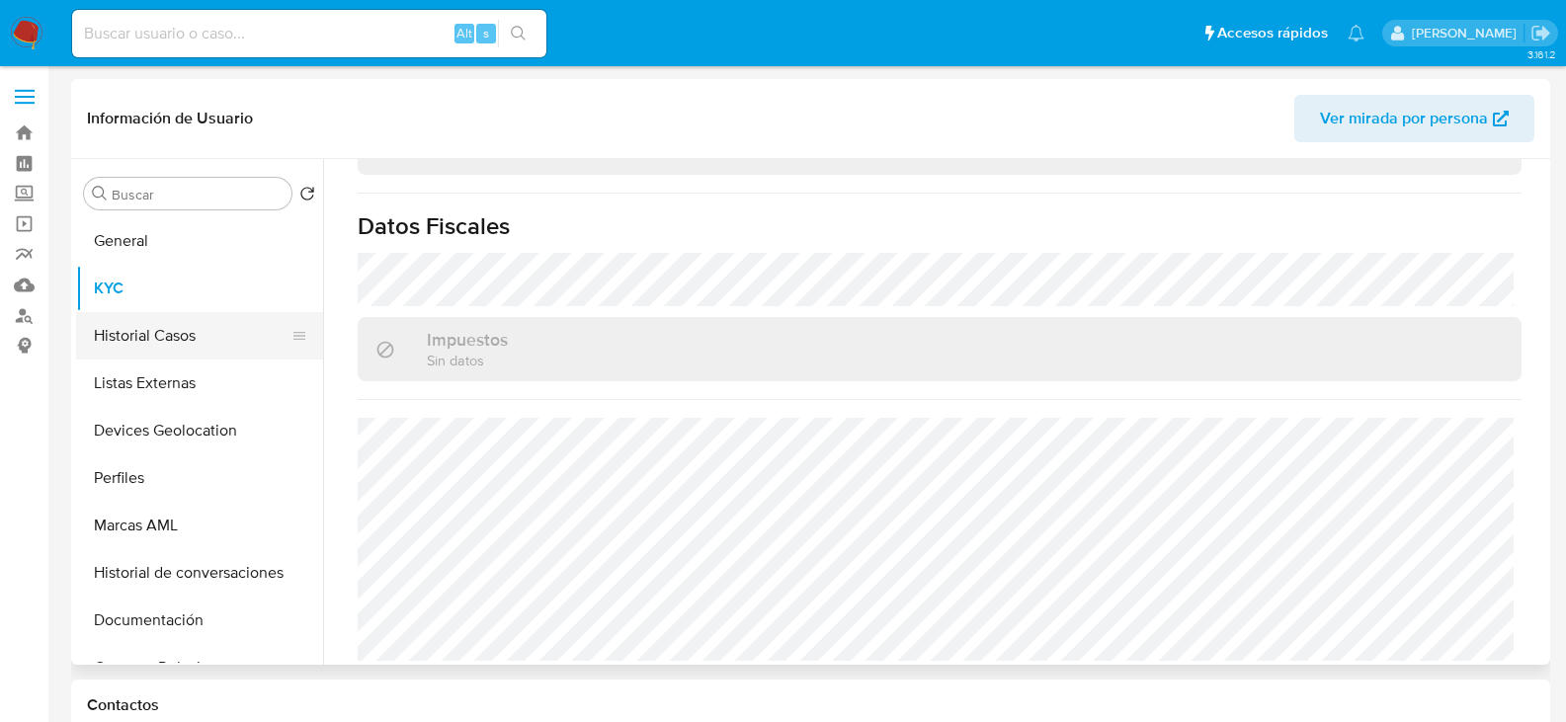
click at [175, 345] on button "Historial Casos" at bounding box center [191, 335] width 231 height 47
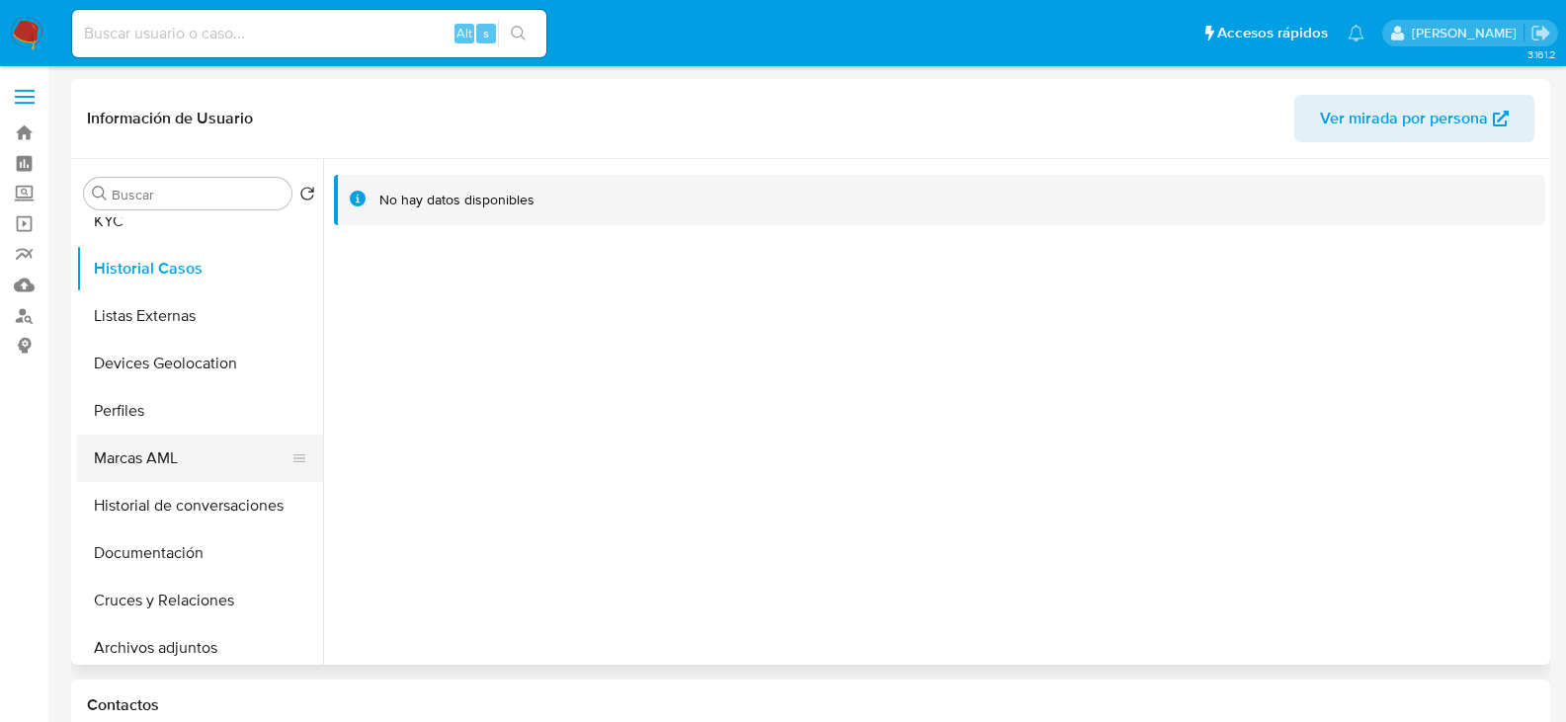
scroll to position [99, 0]
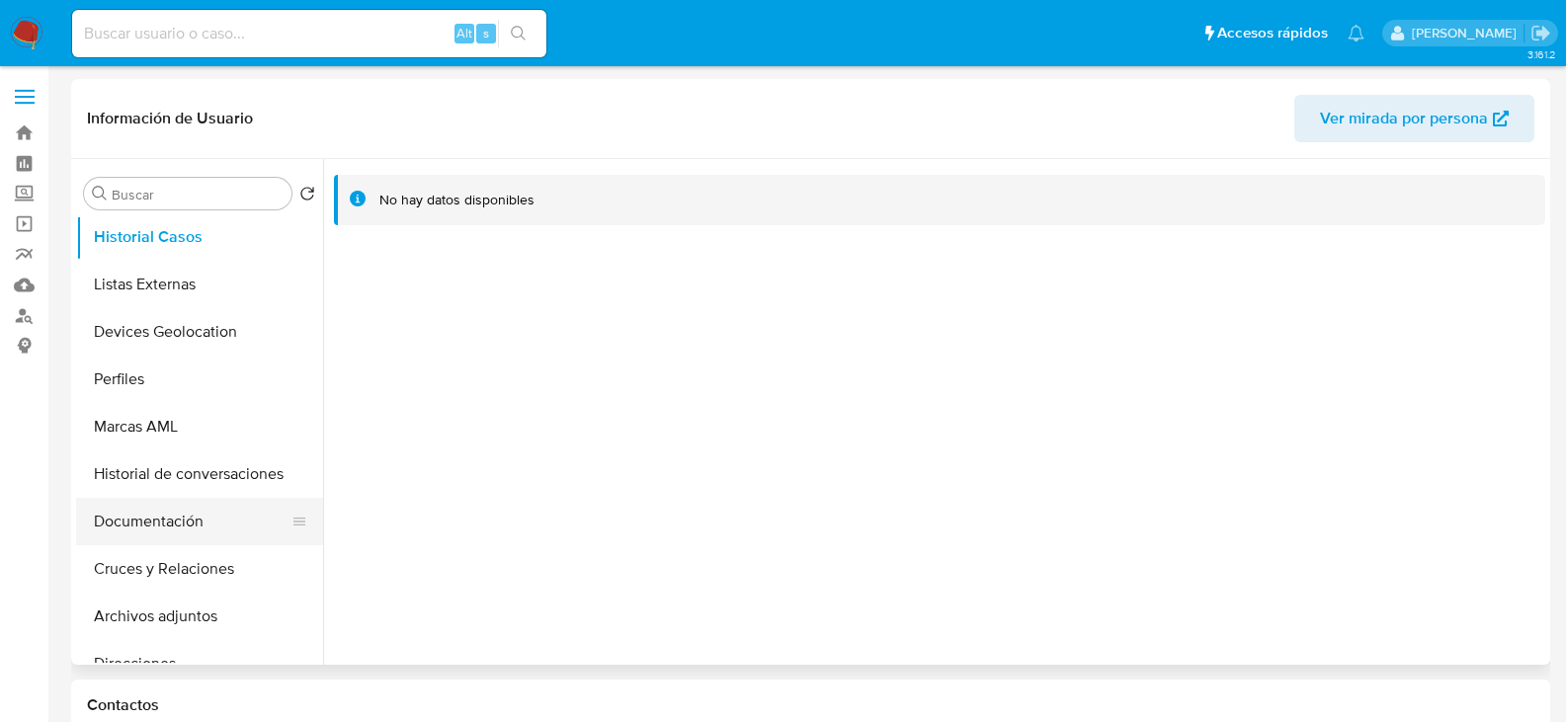
click at [181, 529] on button "Documentación" at bounding box center [191, 521] width 231 height 47
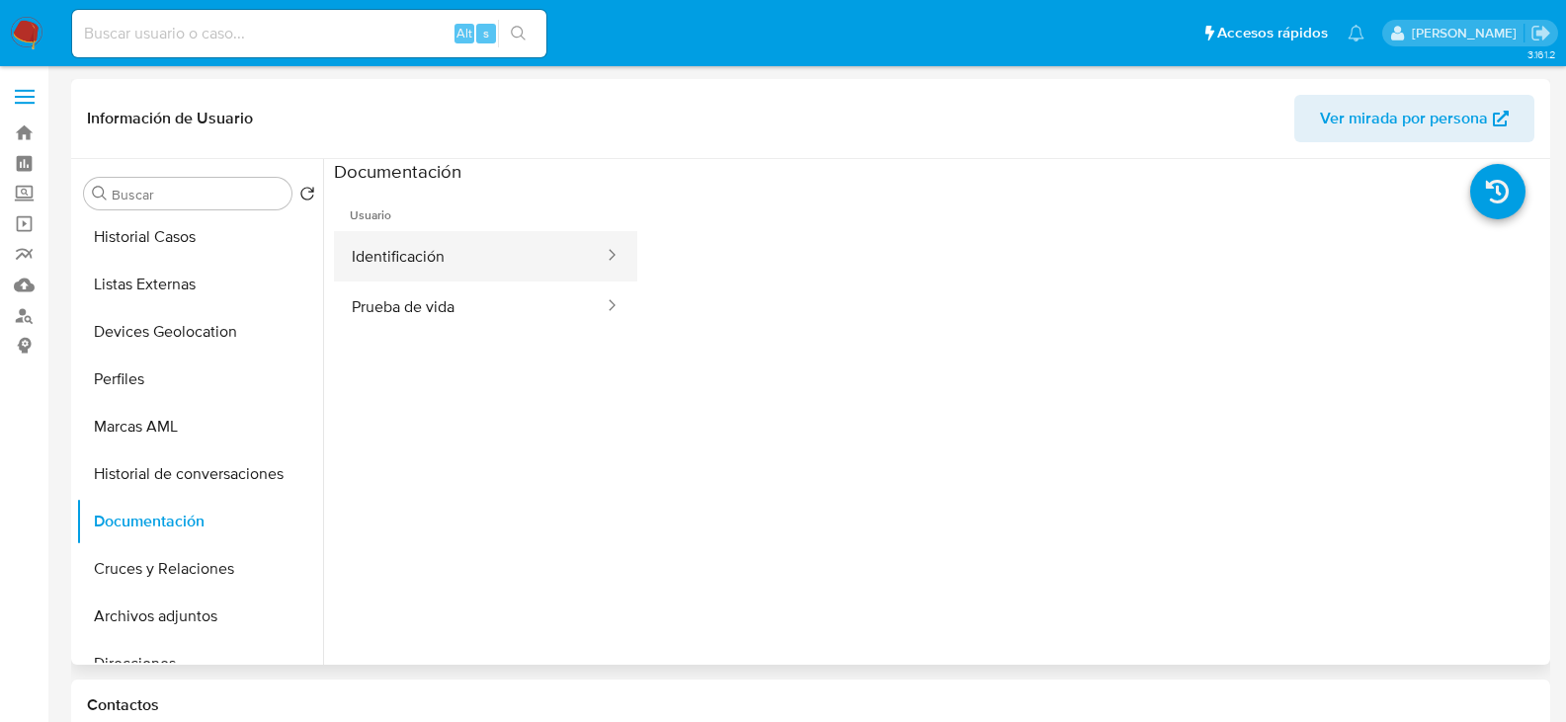
click at [425, 272] on button "Identificación" at bounding box center [470, 256] width 272 height 50
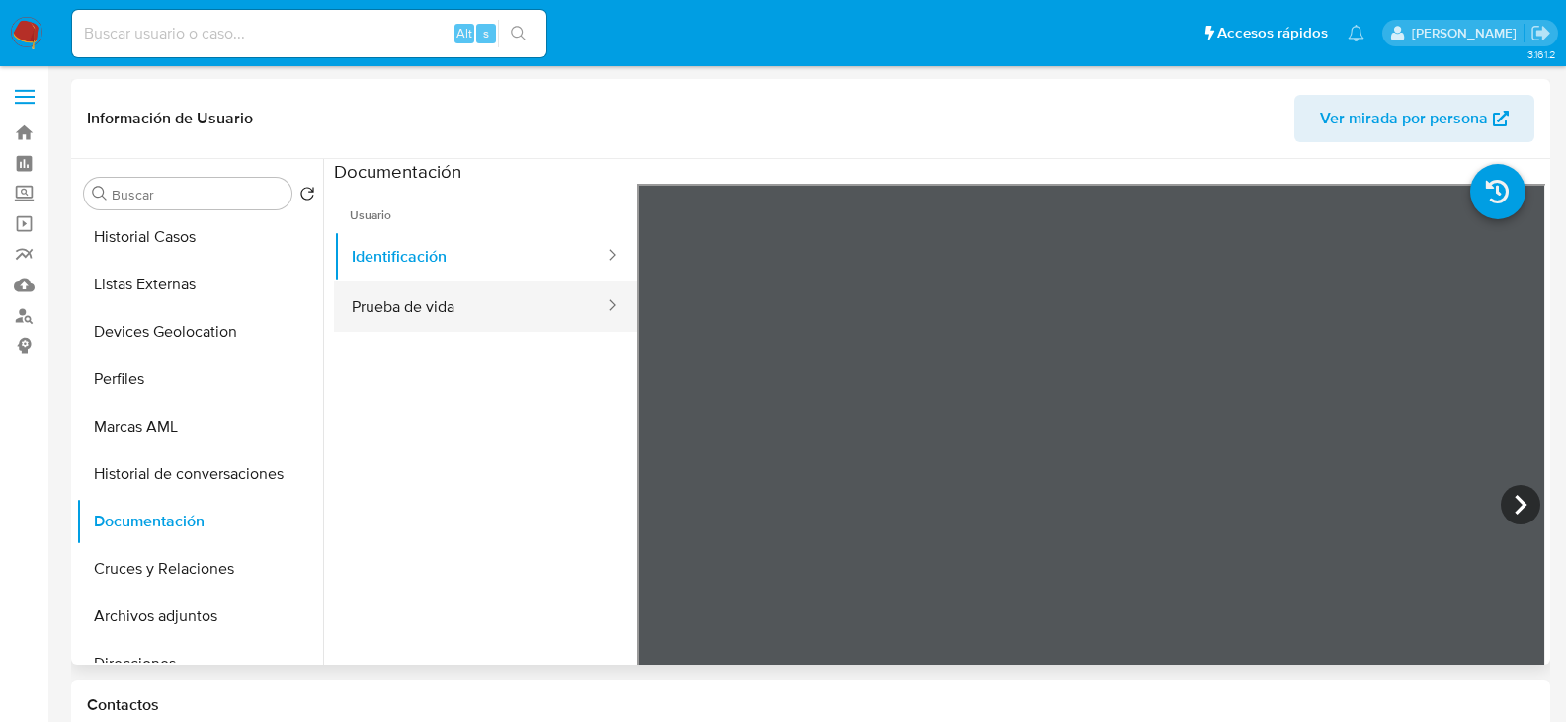
click at [429, 297] on button "Prueba de vida" at bounding box center [470, 307] width 272 height 50
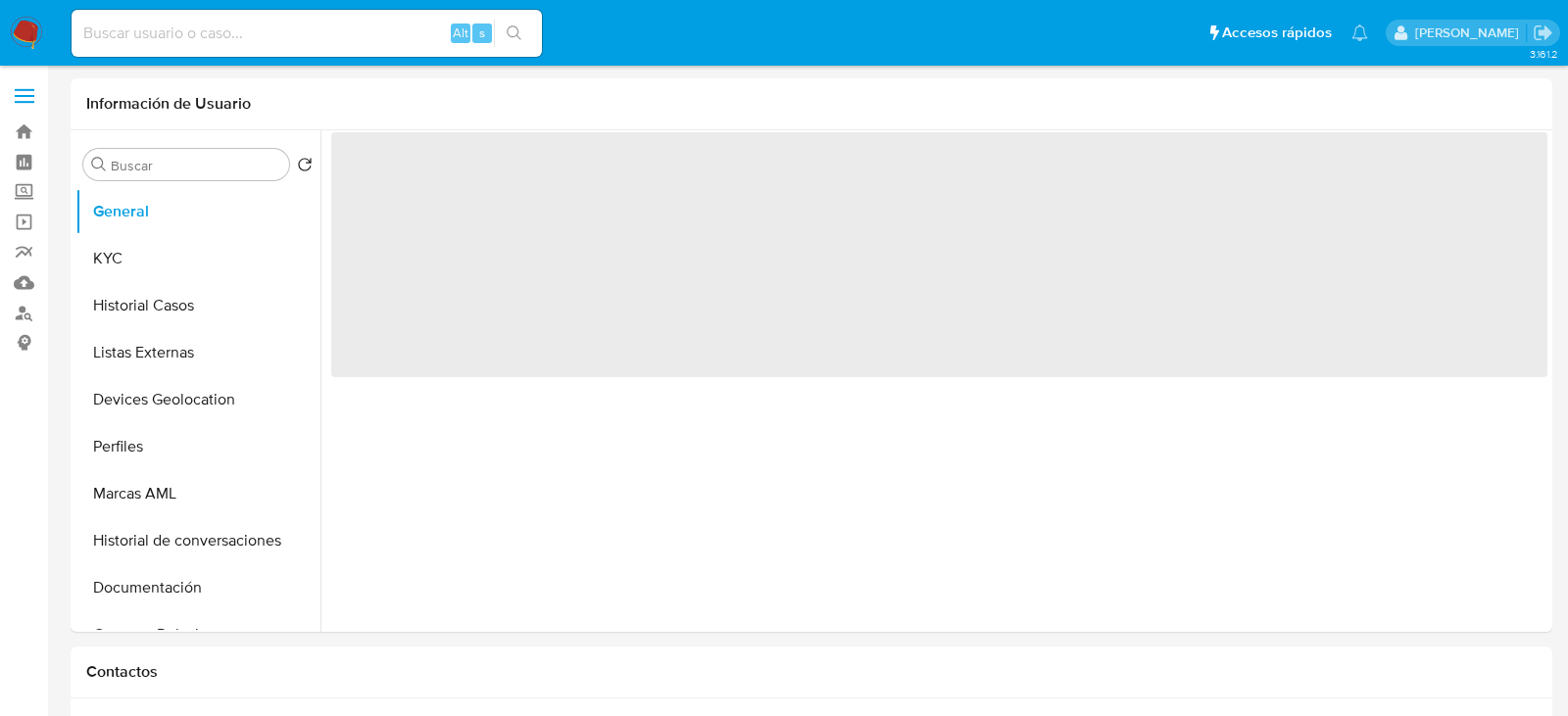
select select "10"
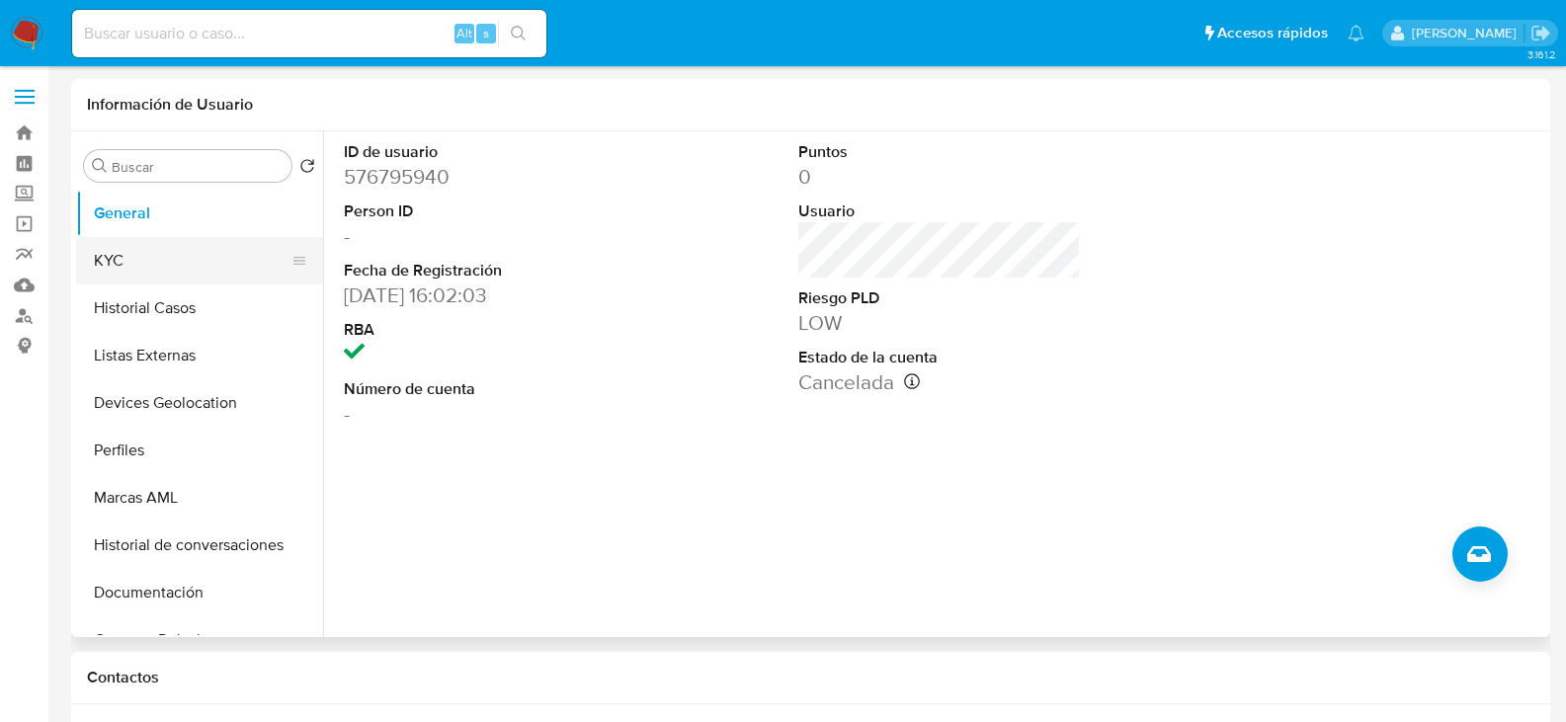
click at [125, 270] on button "KYC" at bounding box center [191, 260] width 231 height 47
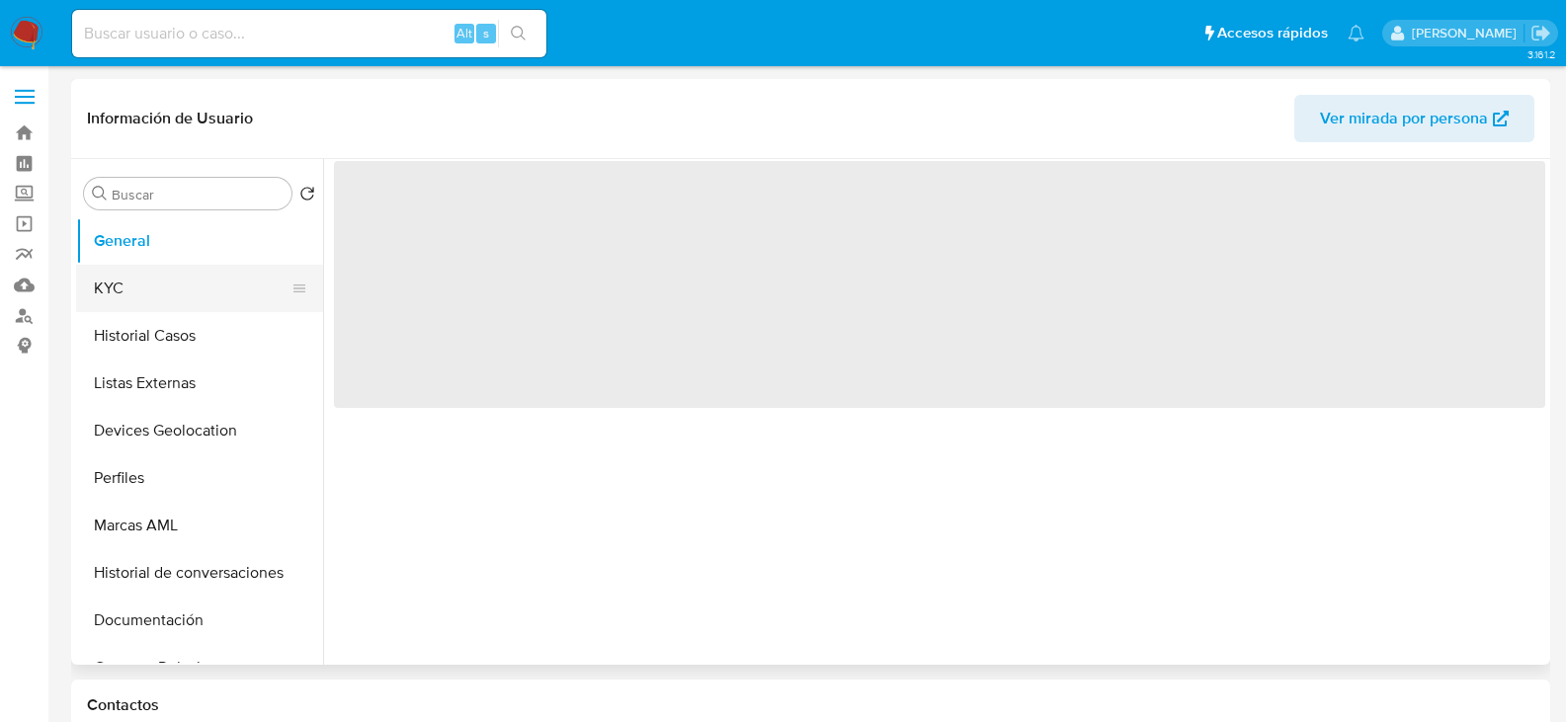
click at [209, 269] on button "KYC" at bounding box center [191, 288] width 231 height 47
select select "10"
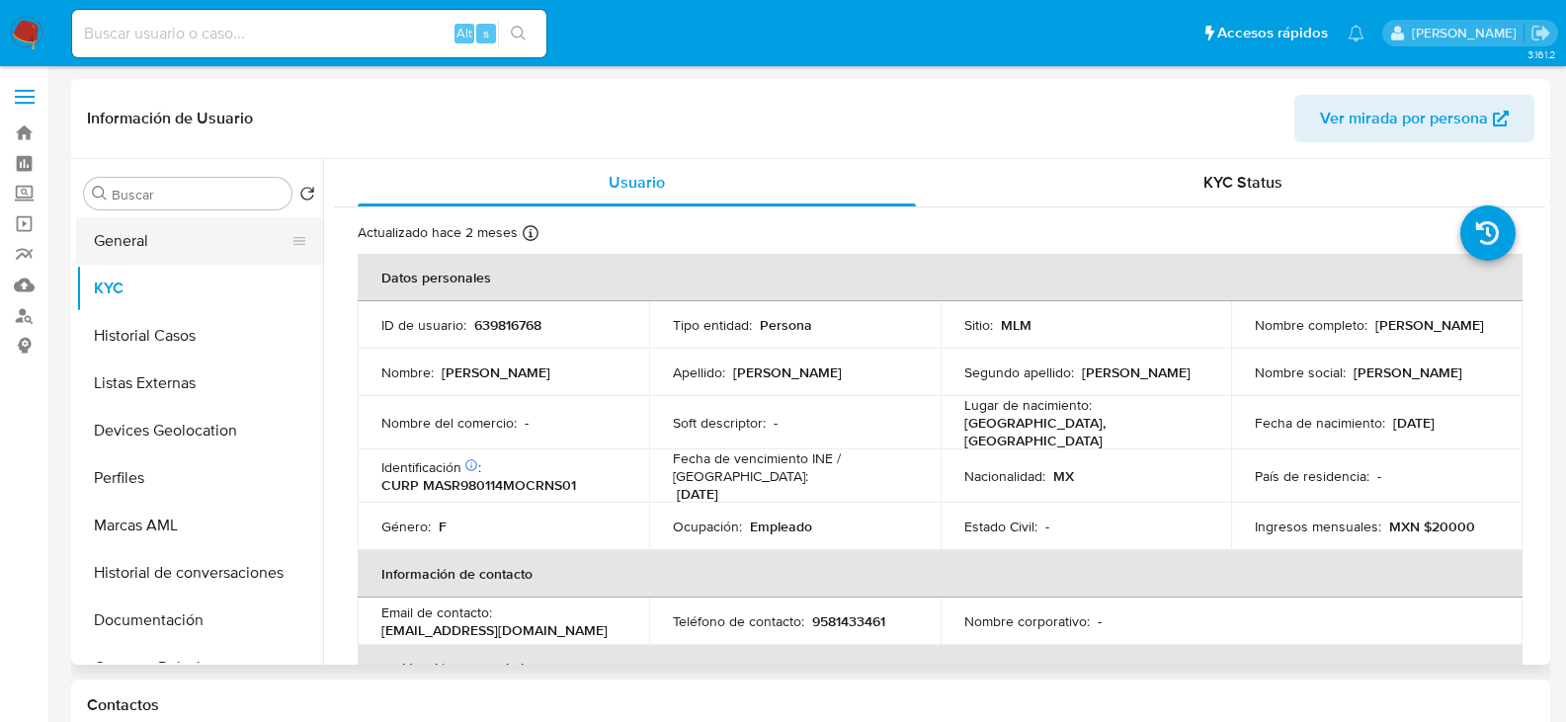
click at [116, 245] on button "General" at bounding box center [191, 240] width 231 height 47
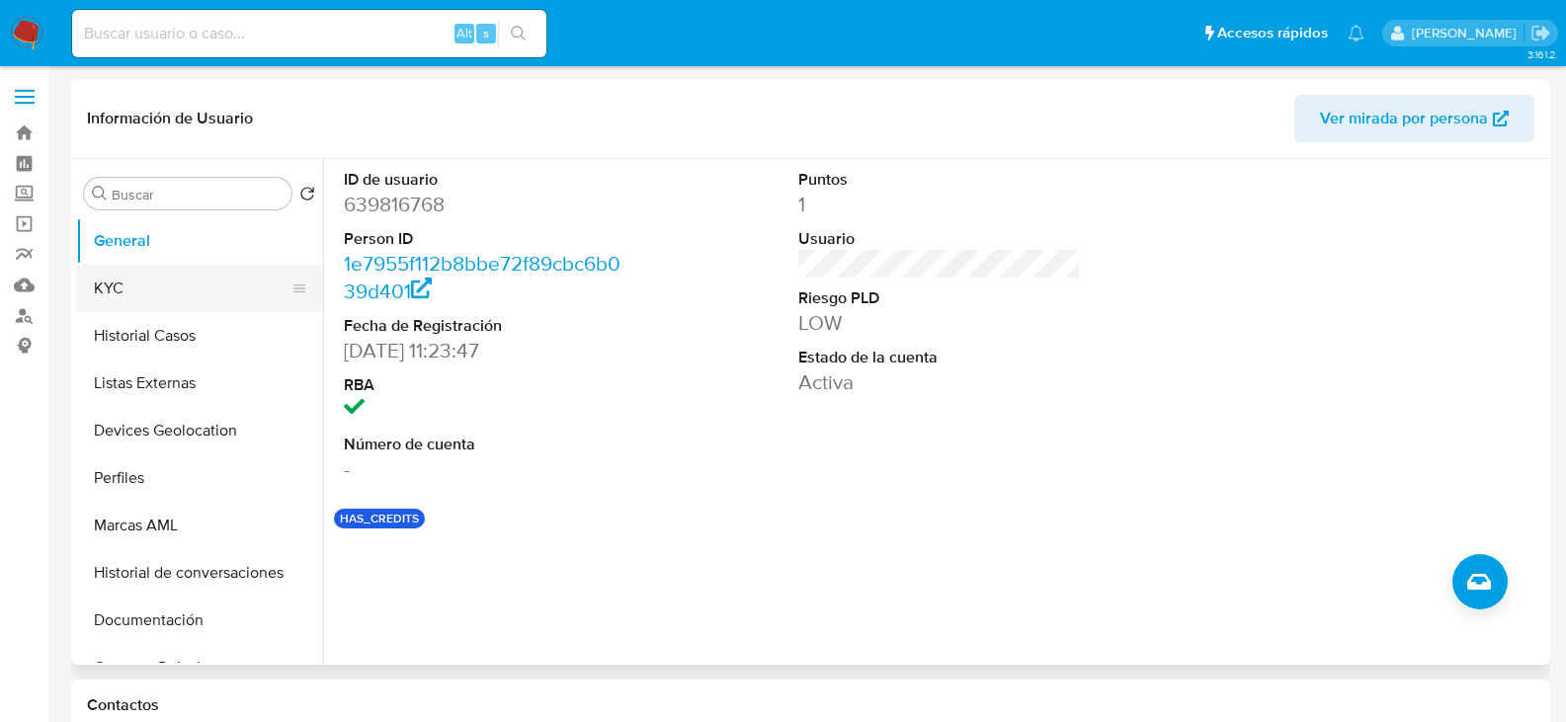
click at [122, 291] on button "KYC" at bounding box center [191, 288] width 231 height 47
